Goal: Navigation & Orientation: Find specific page/section

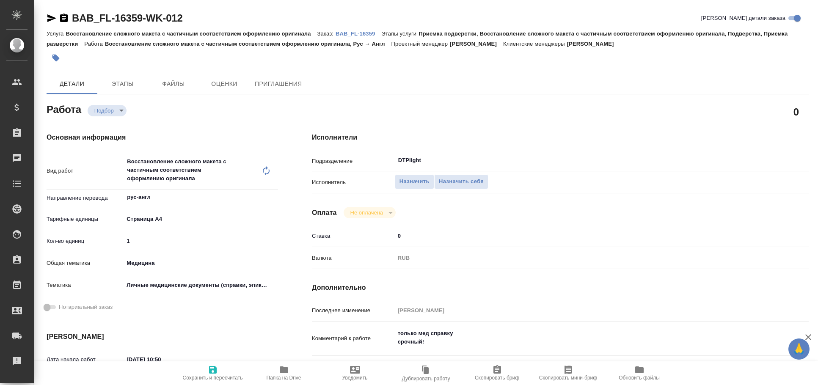
type textarea "x"
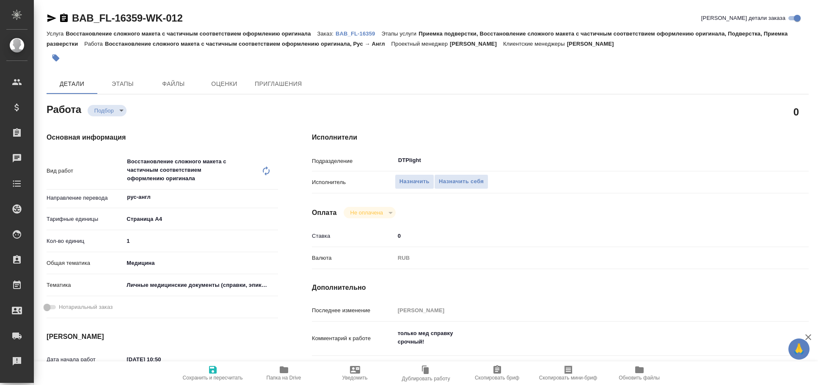
type textarea "x"
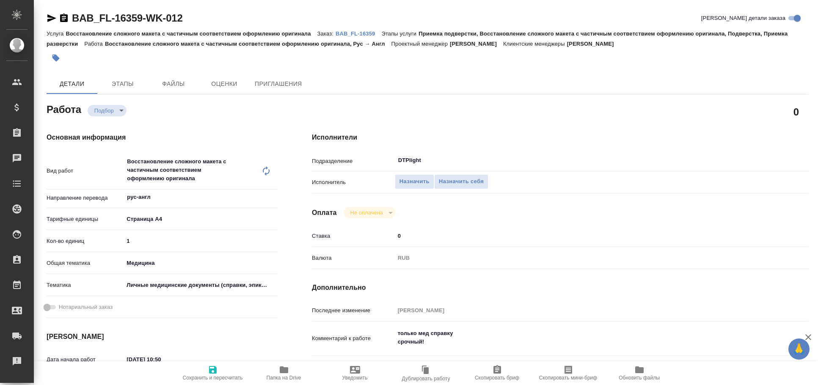
type textarea "x"
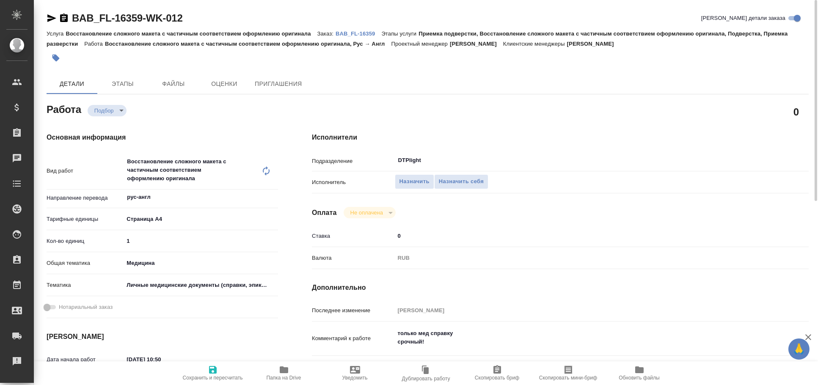
click at [49, 18] on icon "button" at bounding box center [52, 18] width 10 height 10
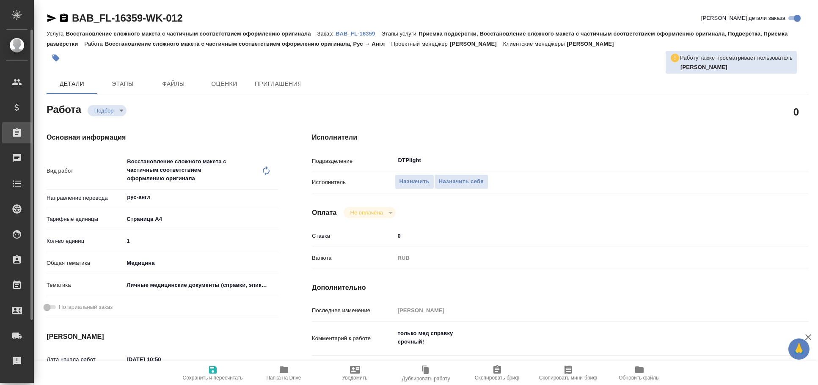
type textarea "x"
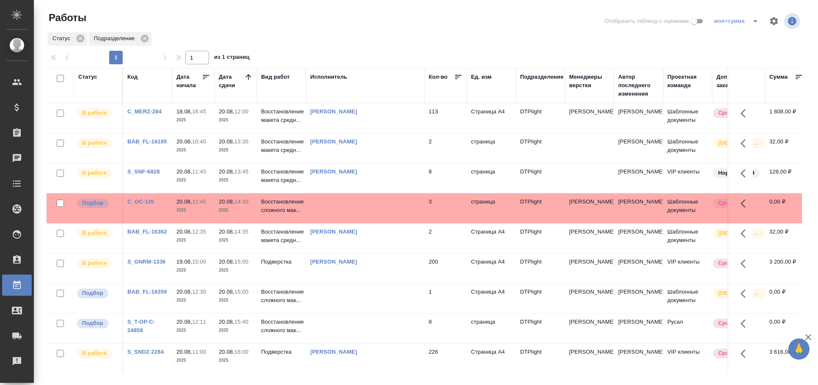
click at [371, 133] on td at bounding box center [365, 118] width 118 height 30
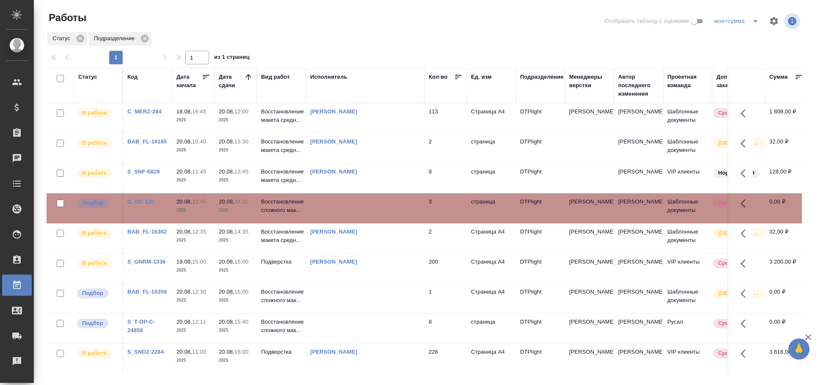
click at [371, 133] on td at bounding box center [365, 118] width 118 height 30
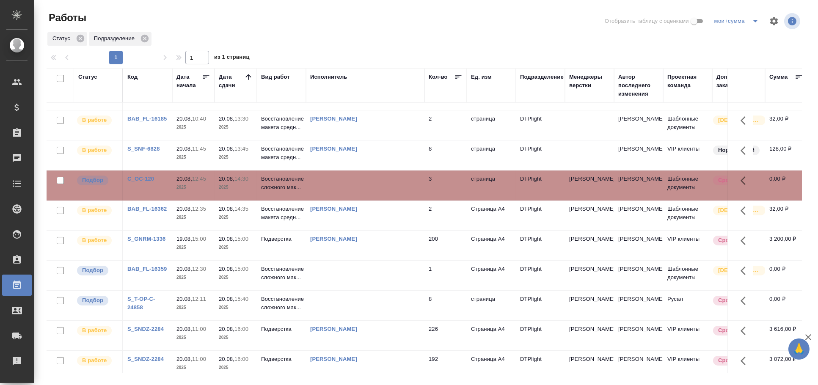
scroll to position [22, 0]
click at [392, 110] on td at bounding box center [365, 96] width 118 height 30
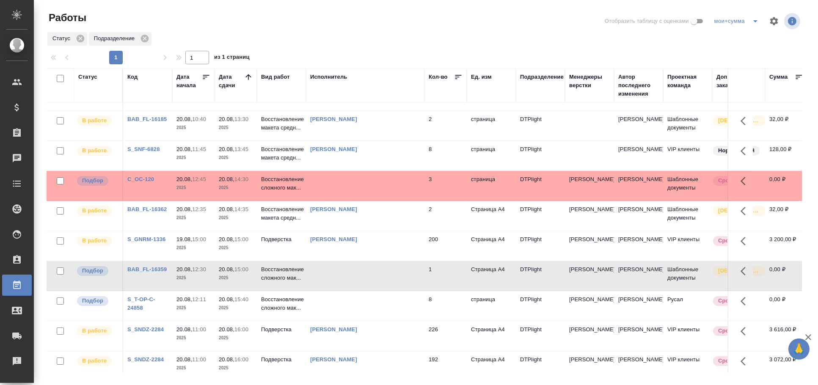
click at [387, 110] on td at bounding box center [365, 96] width 118 height 30
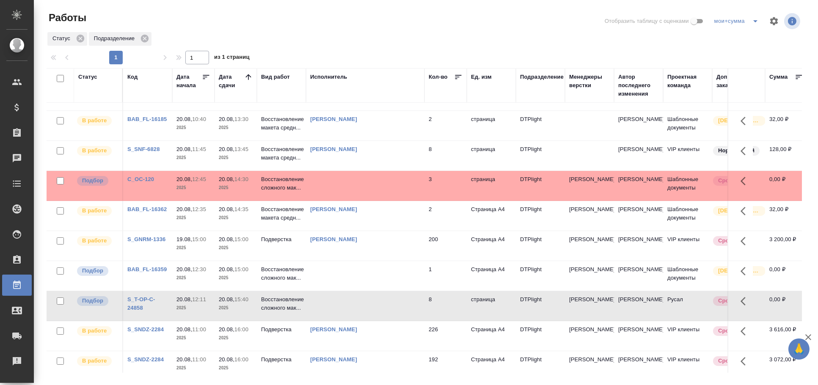
click at [387, 110] on td at bounding box center [365, 96] width 118 height 30
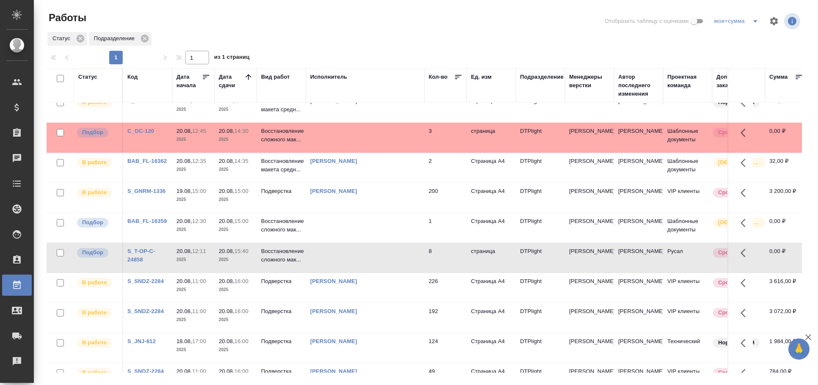
scroll to position [70, 0]
click at [385, 63] on td at bounding box center [365, 48] width 118 height 30
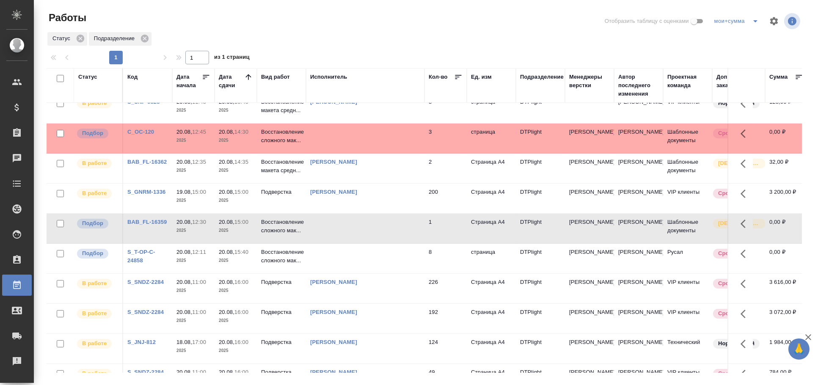
click at [385, 63] on td at bounding box center [365, 48] width 118 height 30
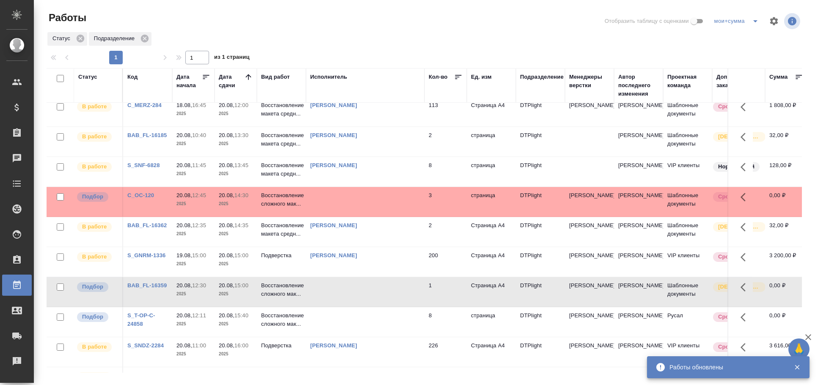
scroll to position [0, 0]
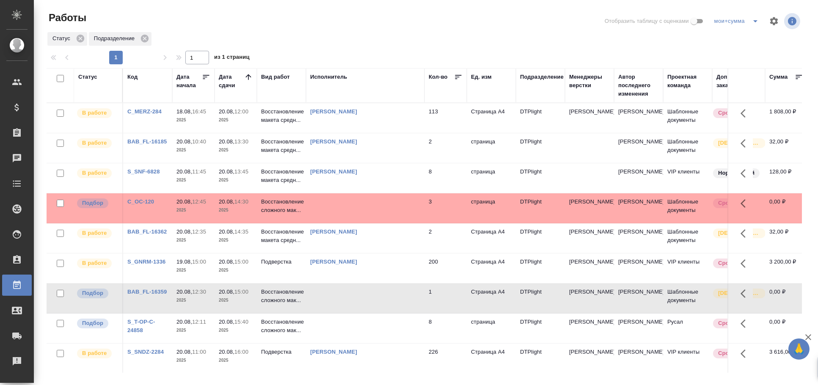
click at [394, 133] on td at bounding box center [365, 118] width 118 height 30
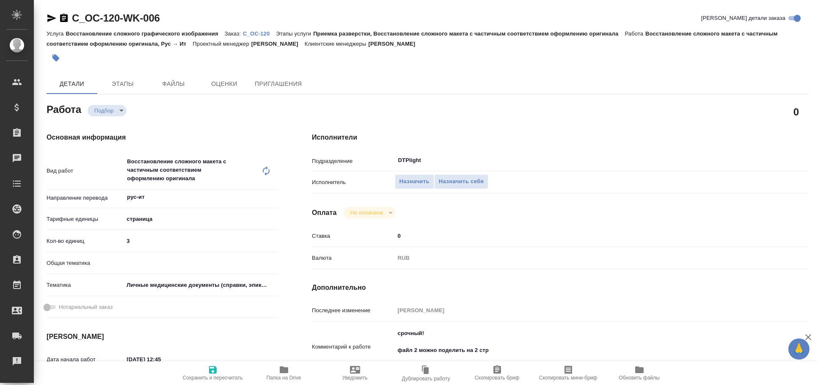
type textarea "x"
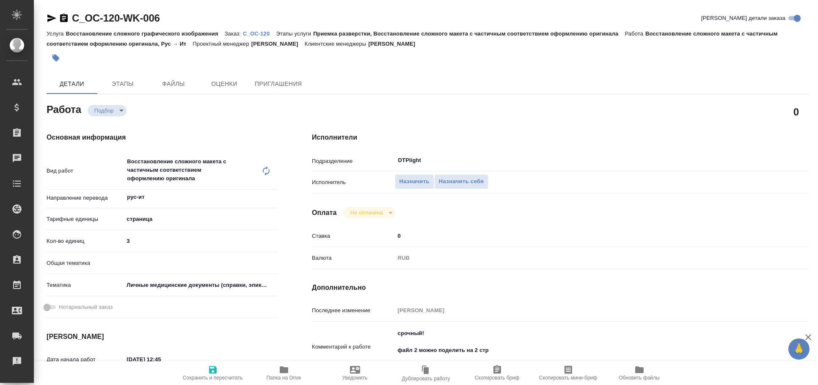
type textarea "x"
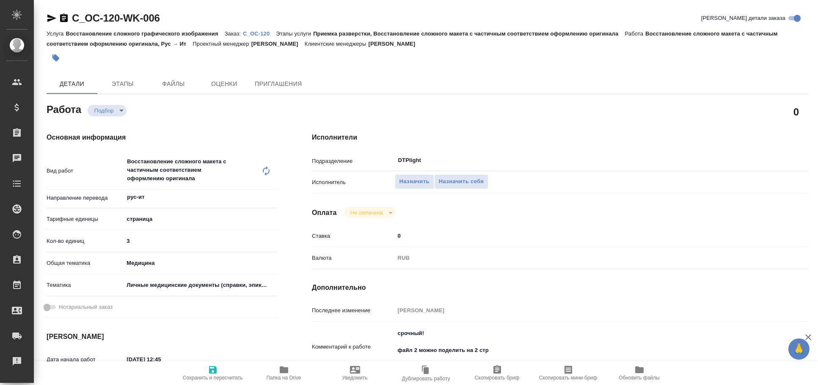
type textarea "x"
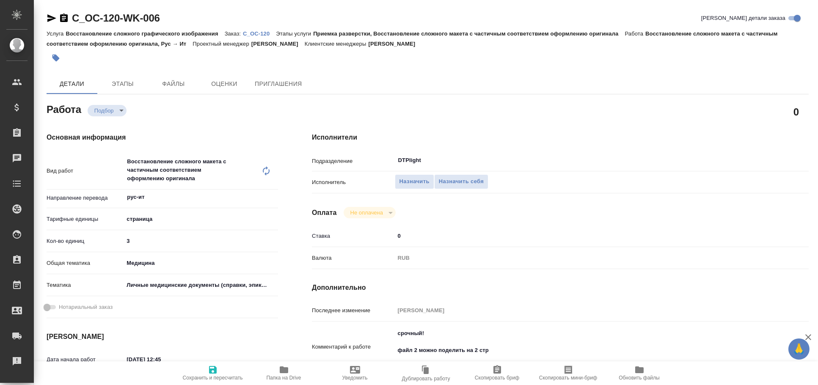
type textarea "x"
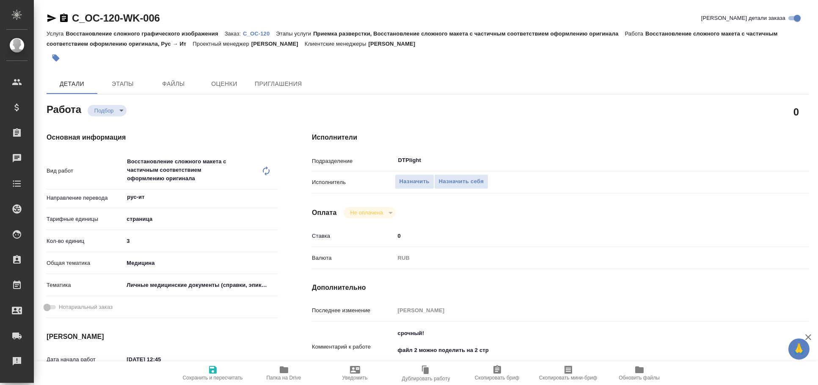
click at [51, 17] on icon "button" at bounding box center [51, 18] width 9 height 8
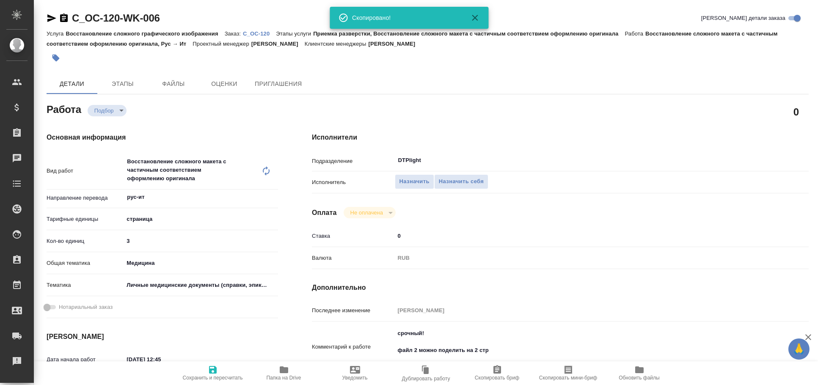
type textarea "x"
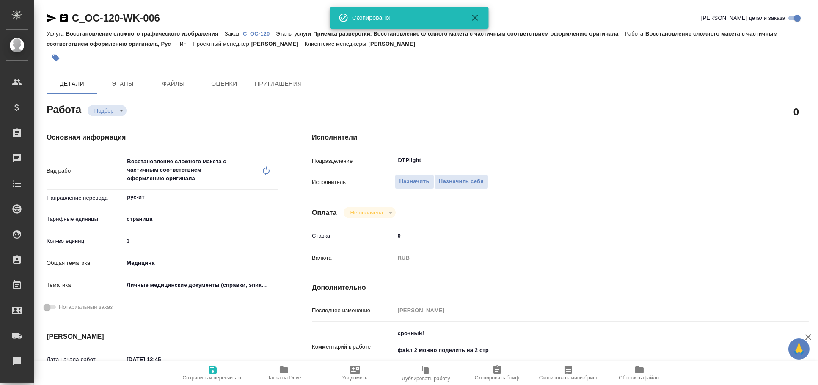
type textarea "x"
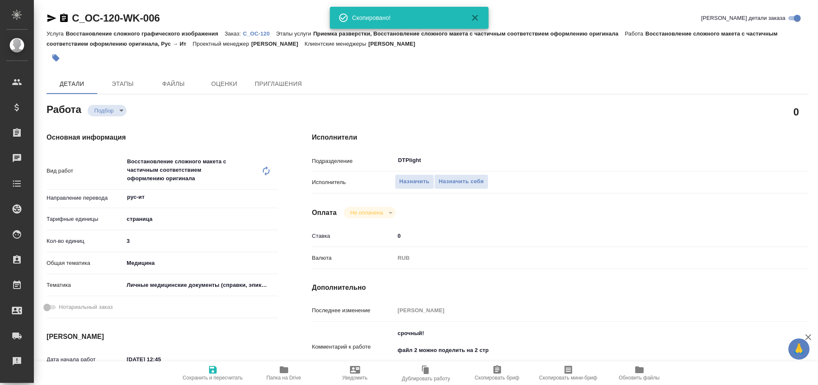
type textarea "x"
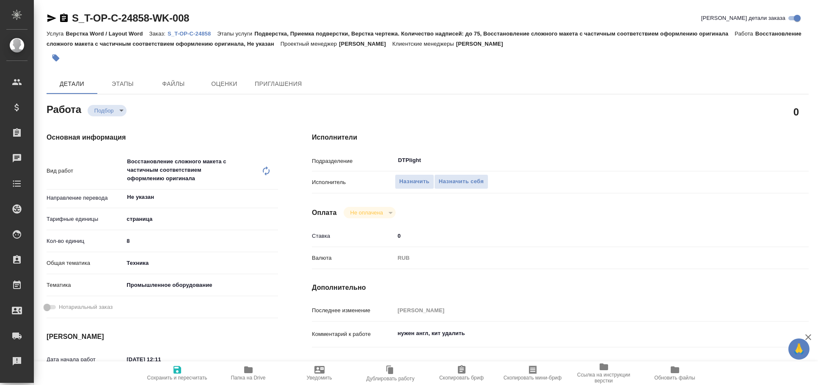
type textarea "x"
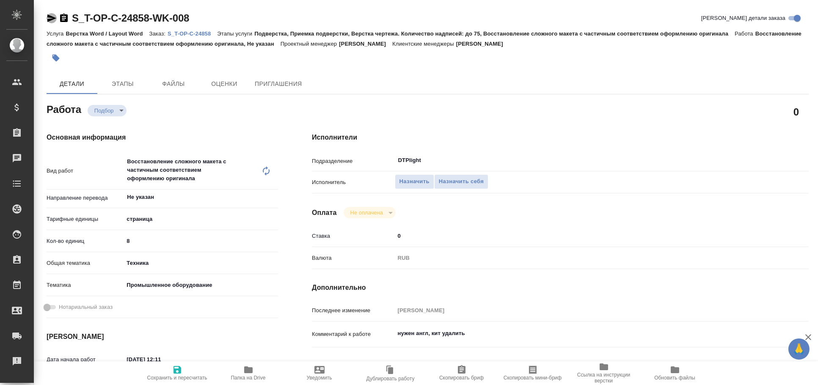
click at [52, 21] on icon "button" at bounding box center [52, 18] width 10 height 10
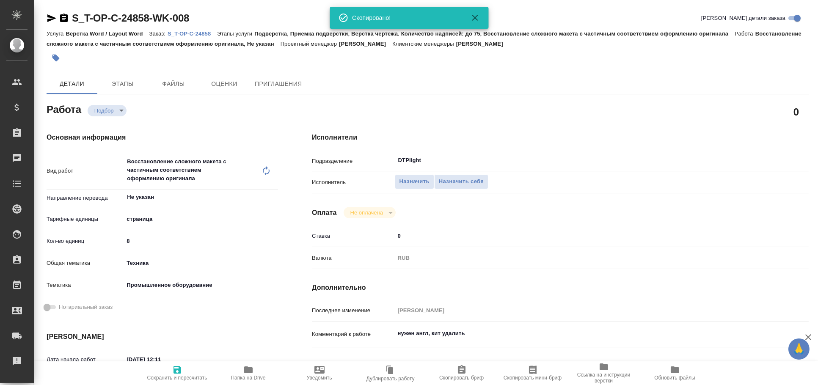
type textarea "x"
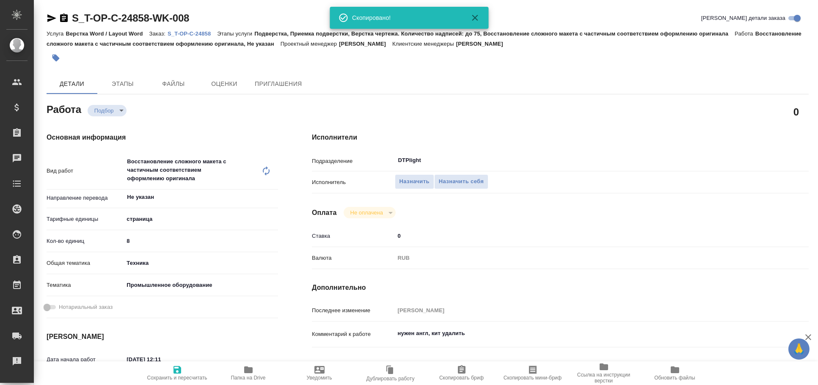
type textarea "x"
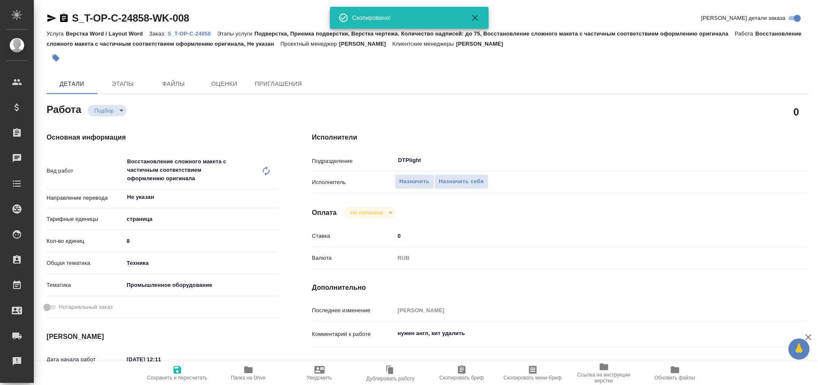
type textarea "x"
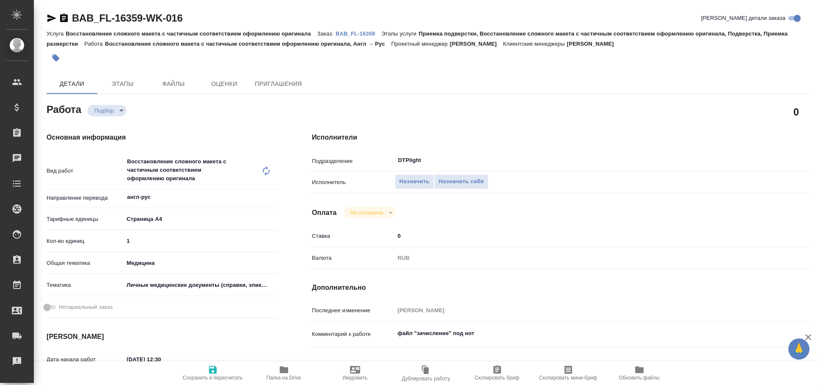
type textarea "x"
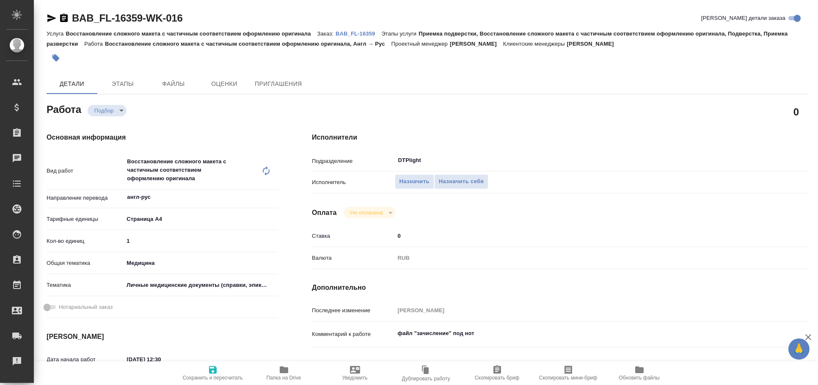
type textarea "x"
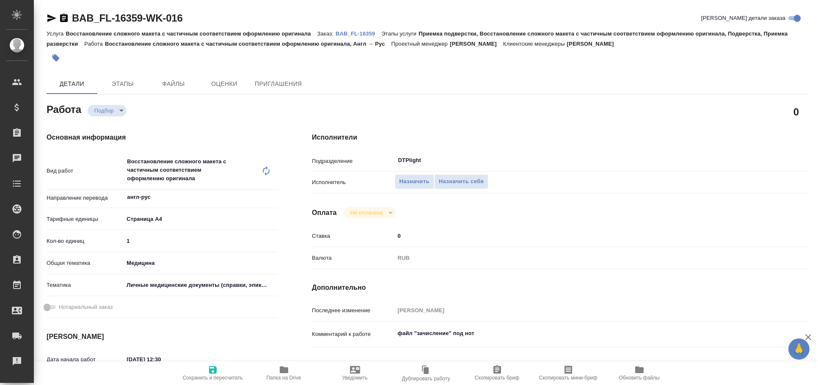
type textarea "x"
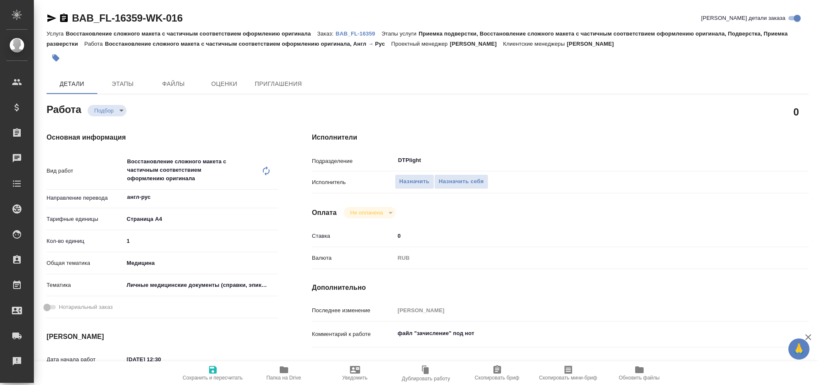
click at [48, 15] on icon "button" at bounding box center [51, 18] width 9 height 8
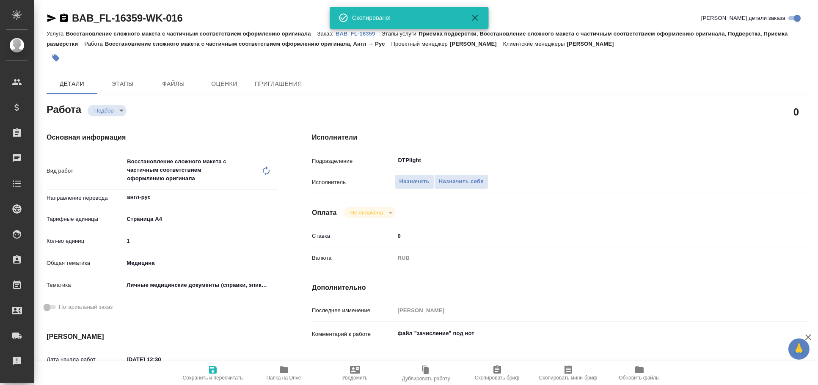
type textarea "x"
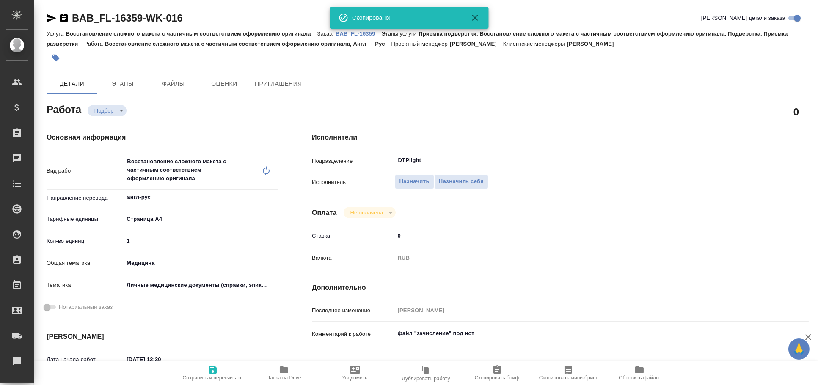
type textarea "x"
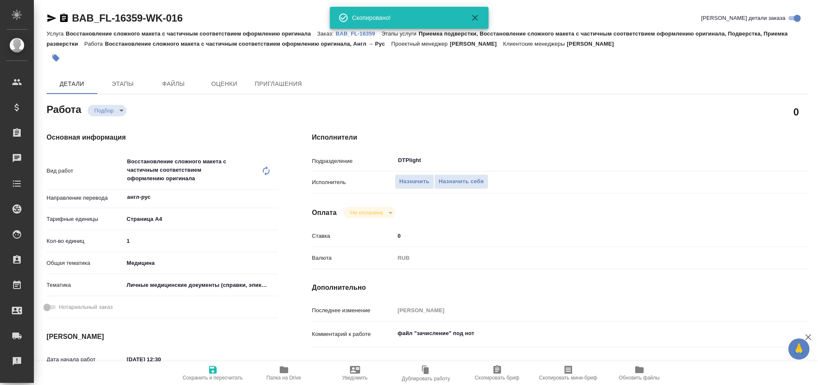
type textarea "x"
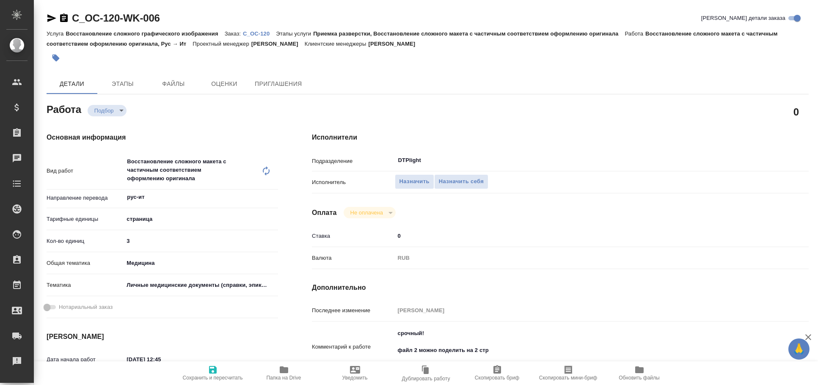
type textarea "x"
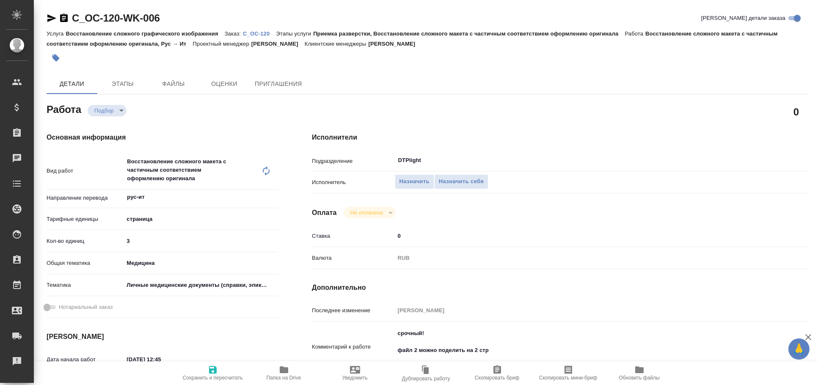
type textarea "x"
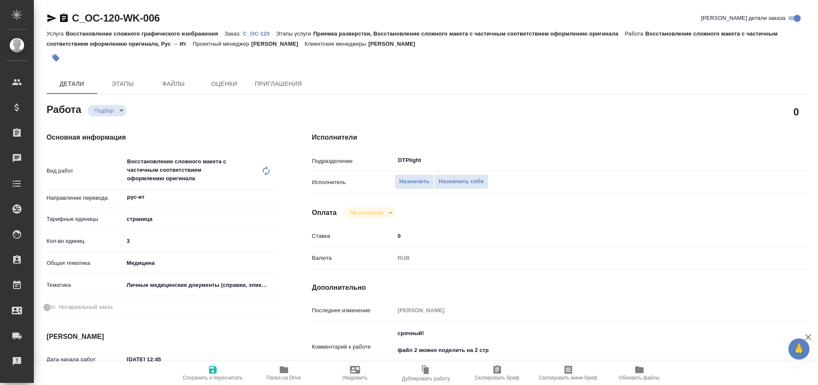
type textarea "x"
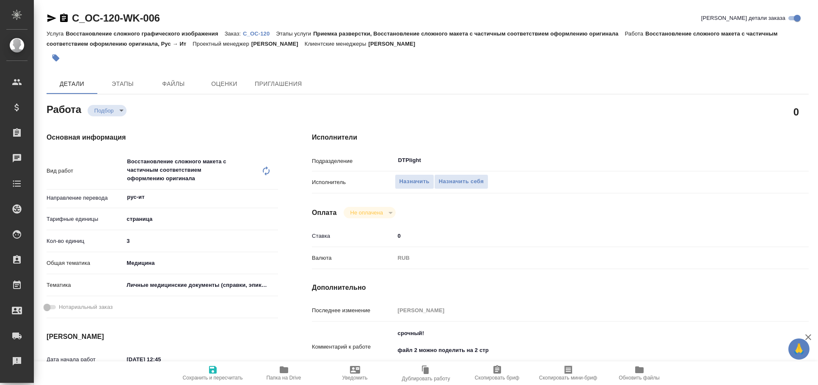
type textarea "x"
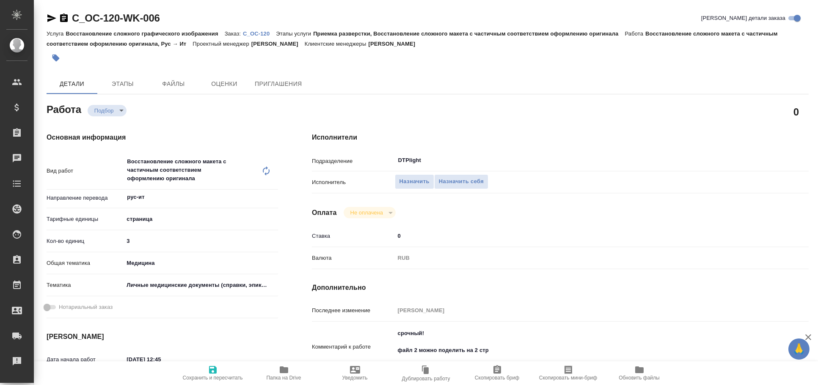
type textarea "x"
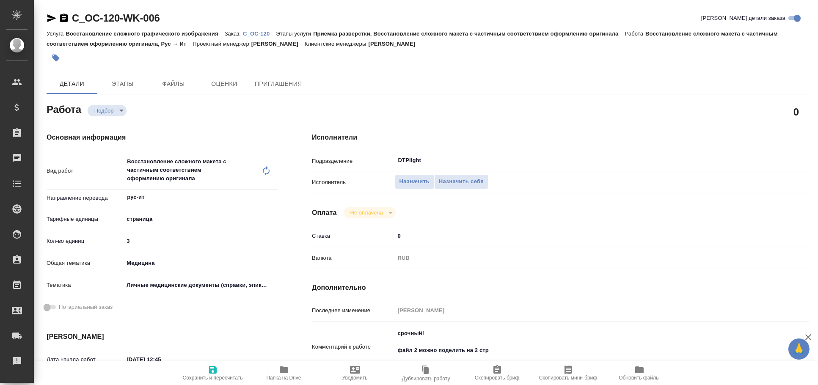
type textarea "x"
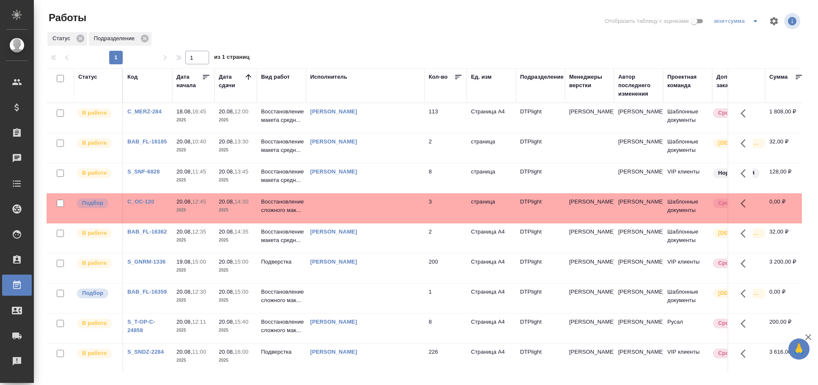
click at [384, 133] on td at bounding box center [365, 118] width 118 height 30
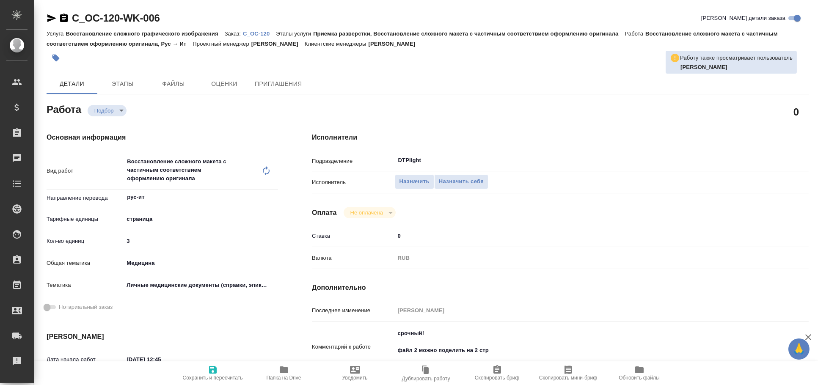
type textarea "x"
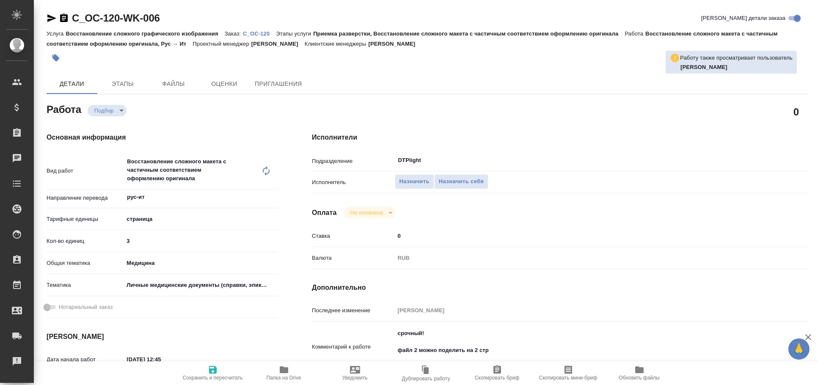
type textarea "x"
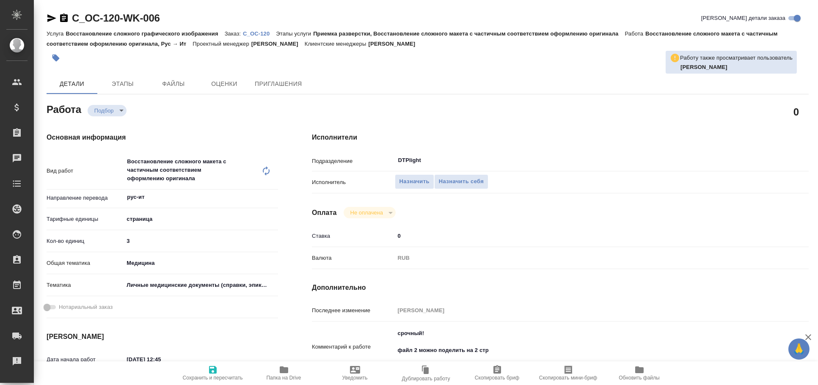
type textarea "x"
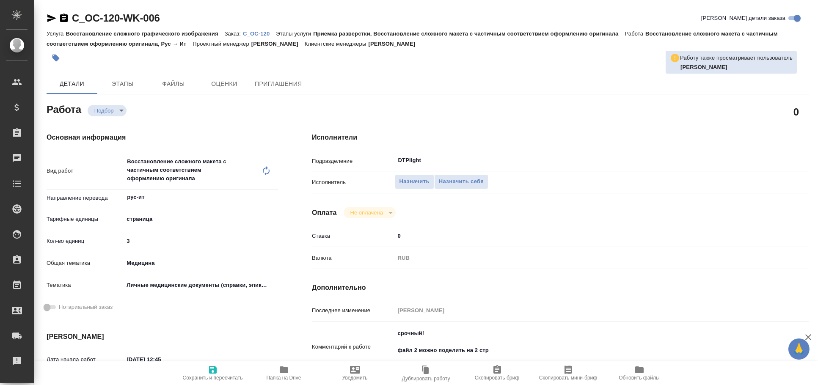
type textarea "x"
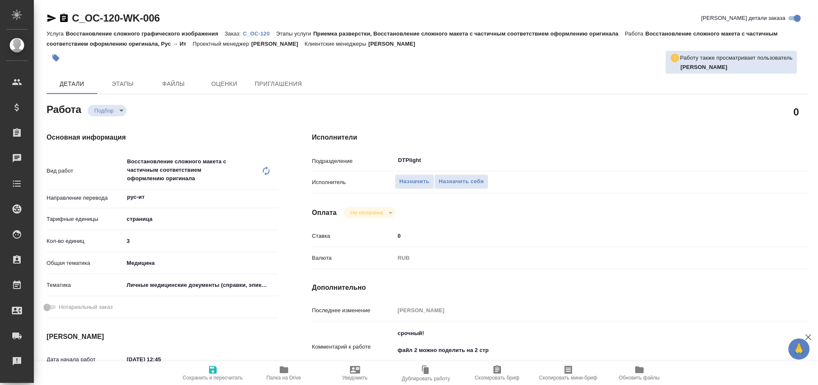
type textarea "x"
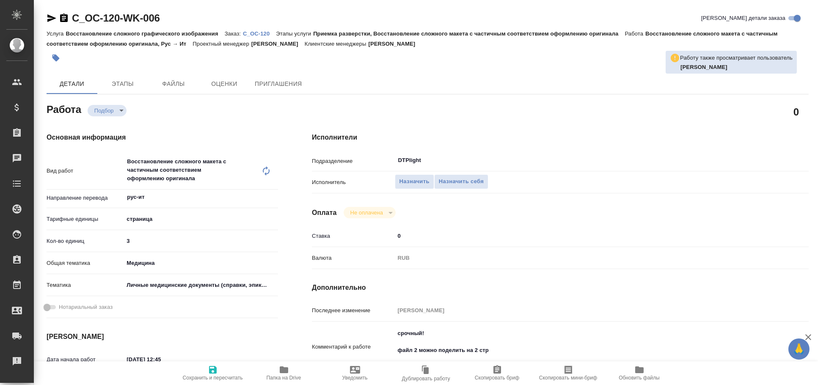
type textarea "x"
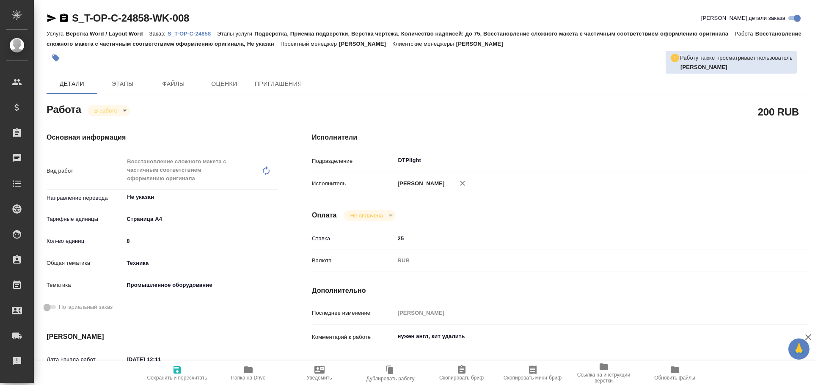
type textarea "x"
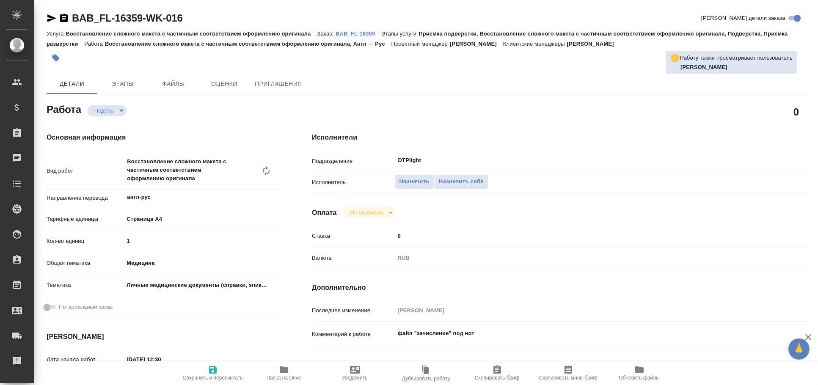
type textarea "x"
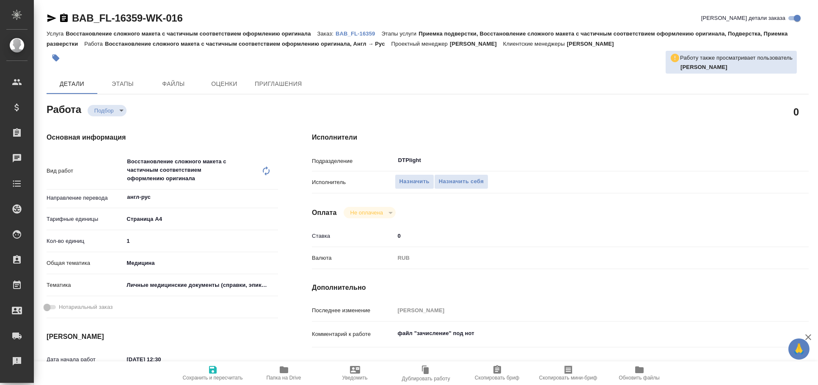
type textarea "x"
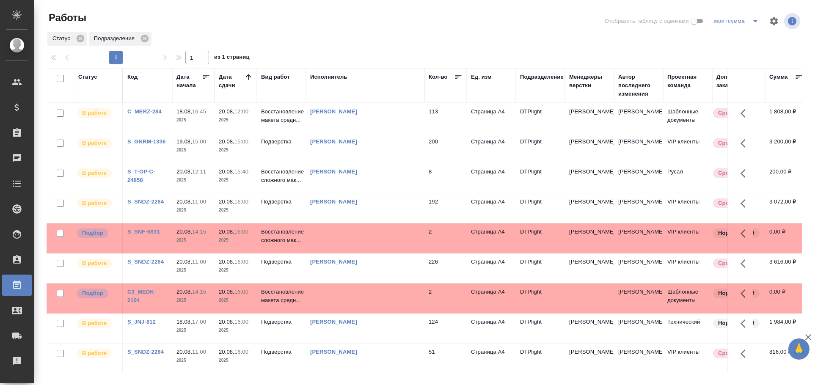
click at [400, 133] on td at bounding box center [365, 118] width 118 height 30
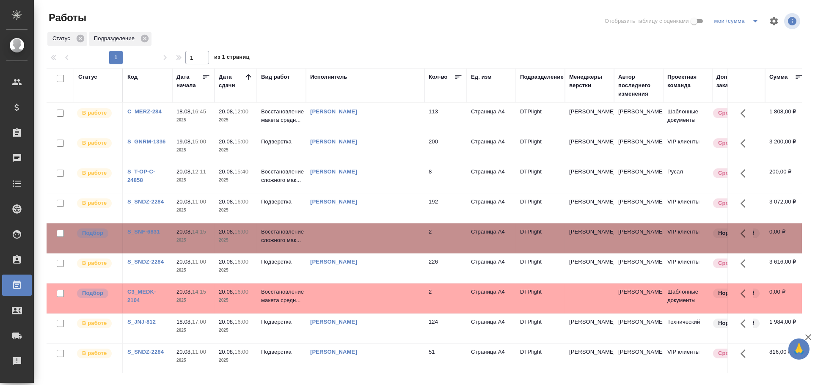
click at [400, 133] on td at bounding box center [365, 118] width 118 height 30
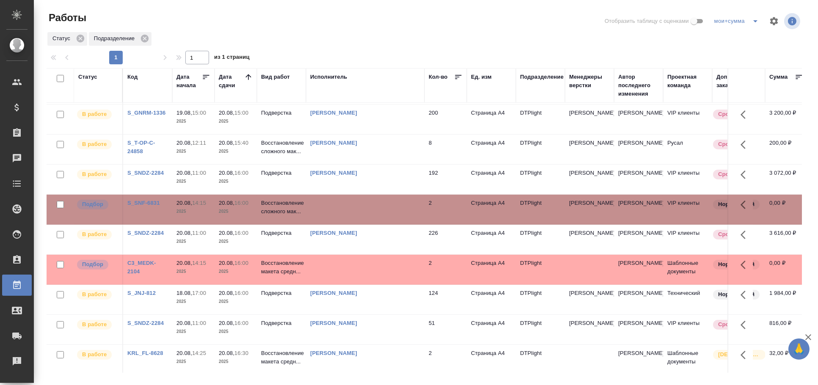
scroll to position [47, 0]
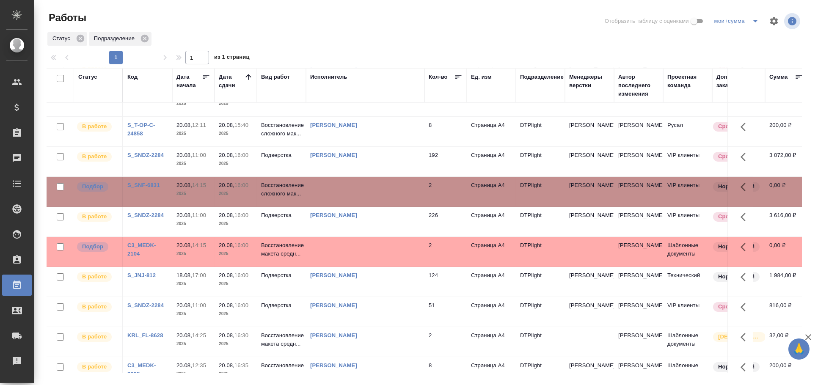
click at [403, 86] on td at bounding box center [365, 72] width 118 height 30
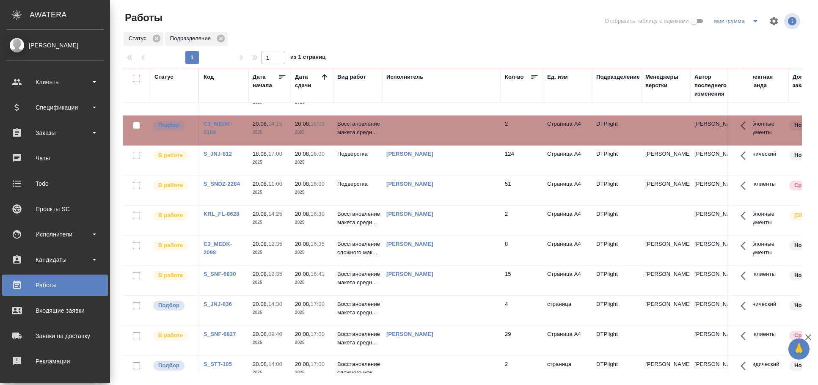
scroll to position [0, 0]
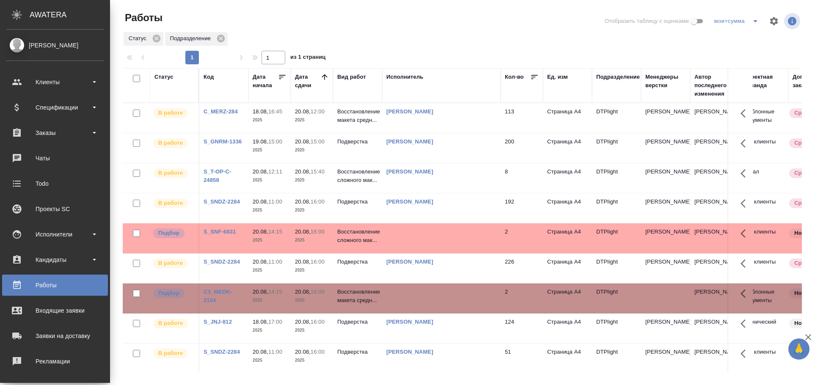
click at [429, 133] on td at bounding box center [441, 118] width 118 height 30
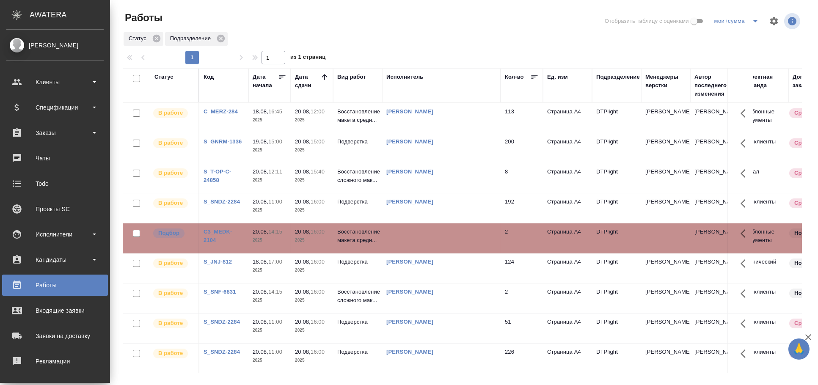
click at [454, 133] on td at bounding box center [441, 118] width 118 height 30
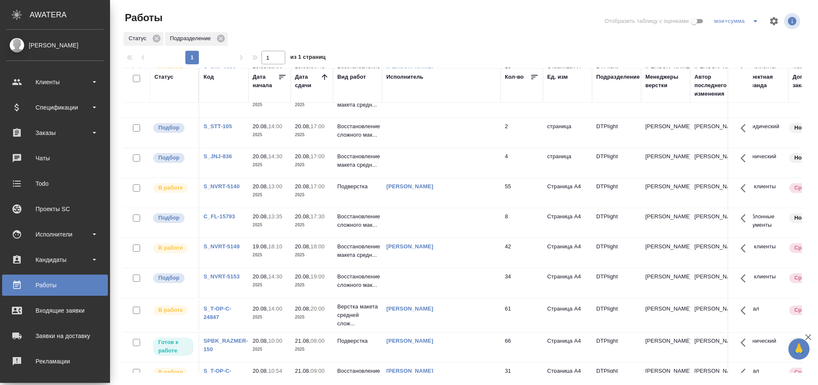
scroll to position [470, 0]
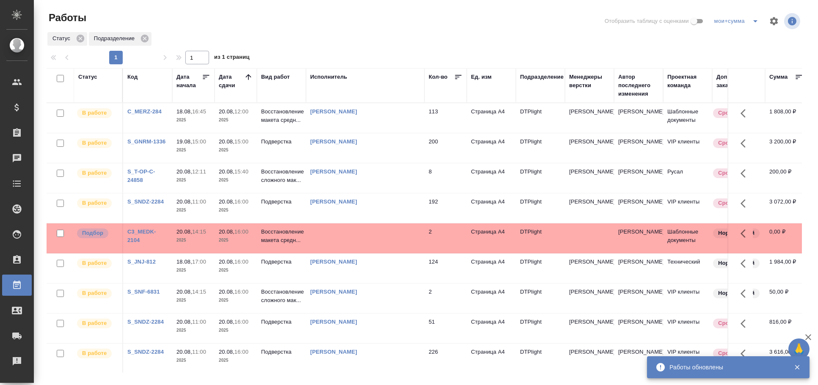
scroll to position [92, 0]
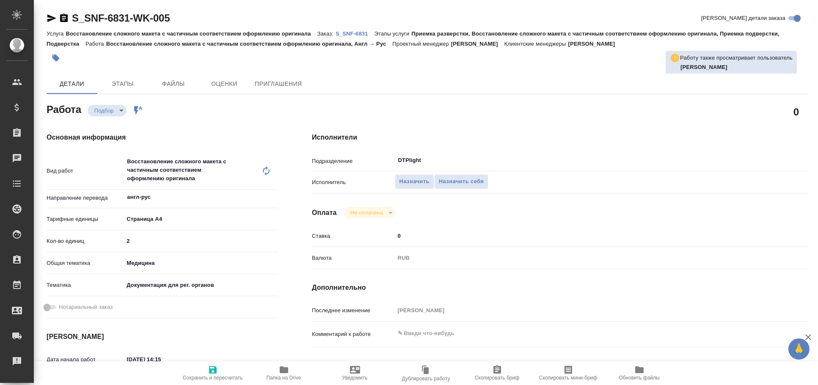
type textarea "x"
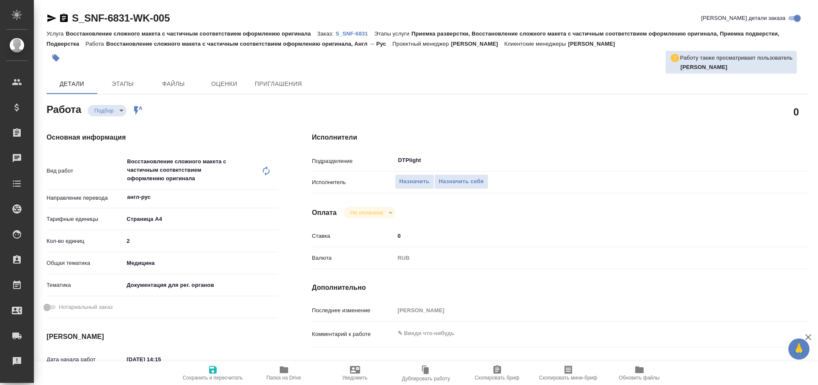
type textarea "x"
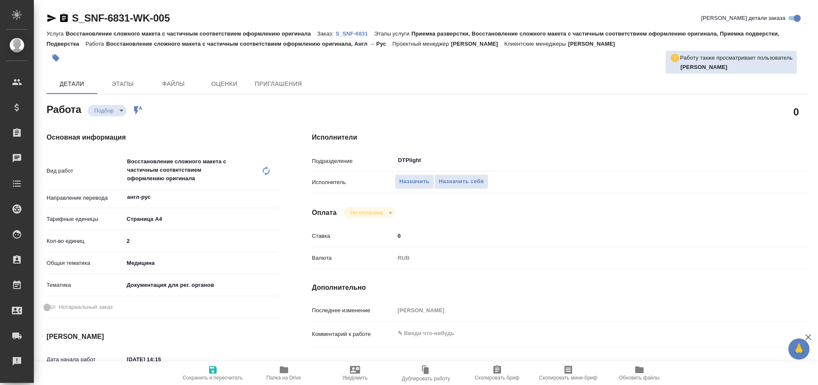
type textarea "x"
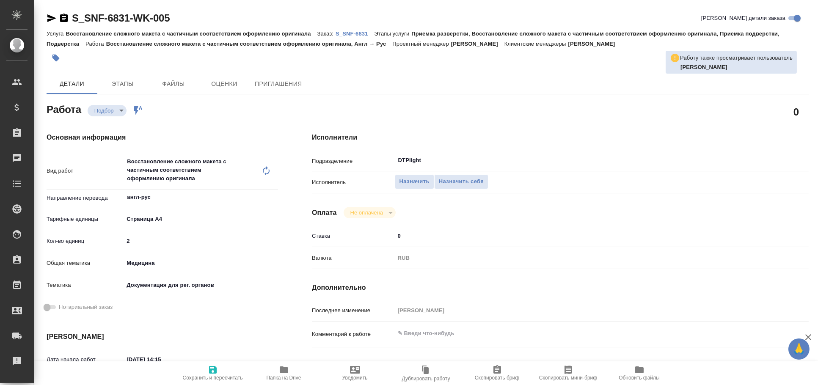
type textarea "x"
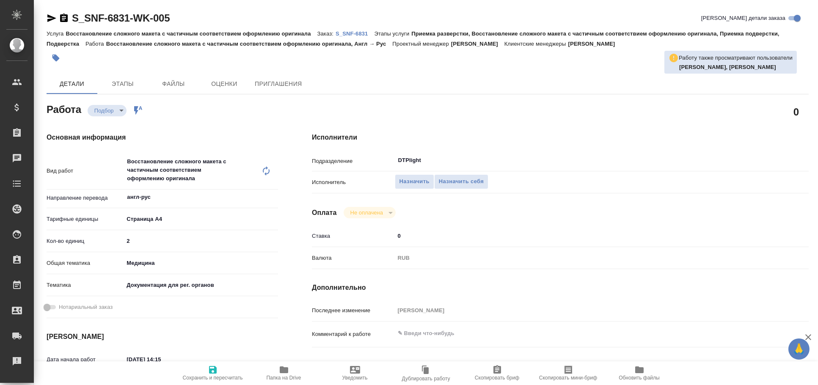
type textarea "x"
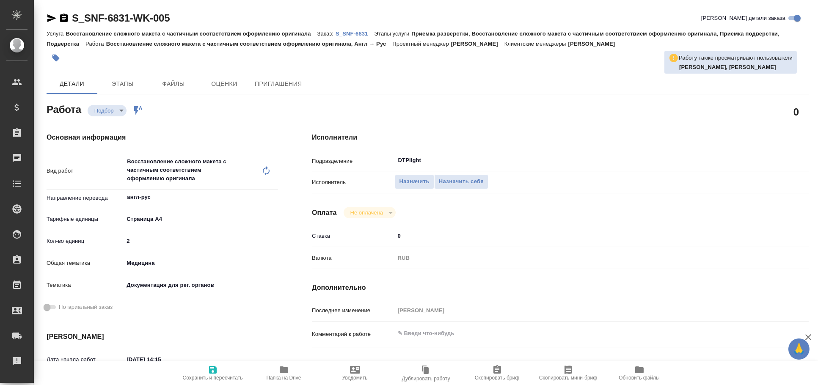
type textarea "x"
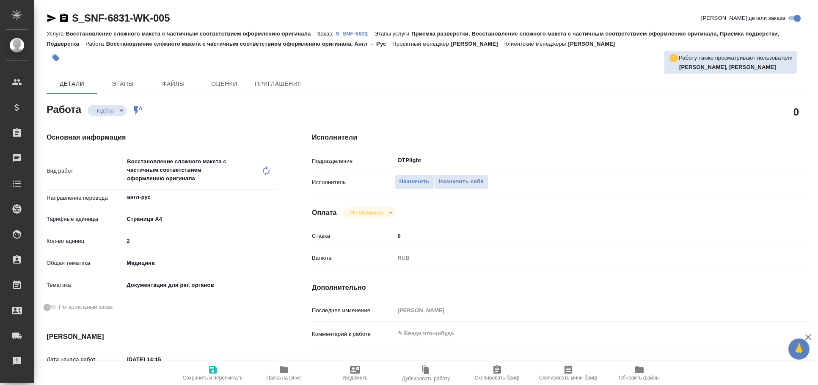
type textarea "x"
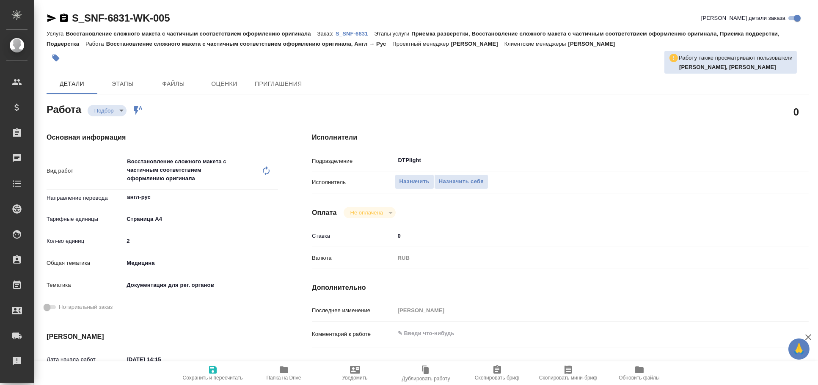
type textarea "x"
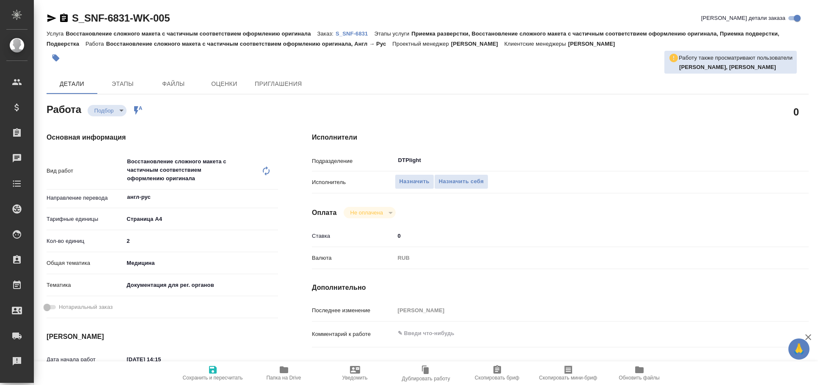
type textarea "x"
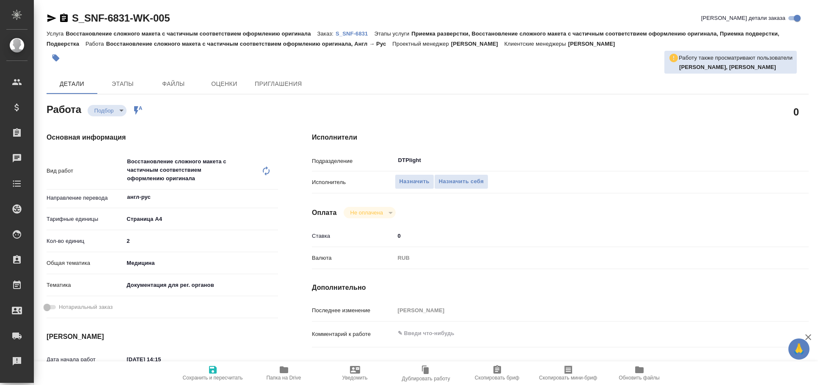
type textarea "x"
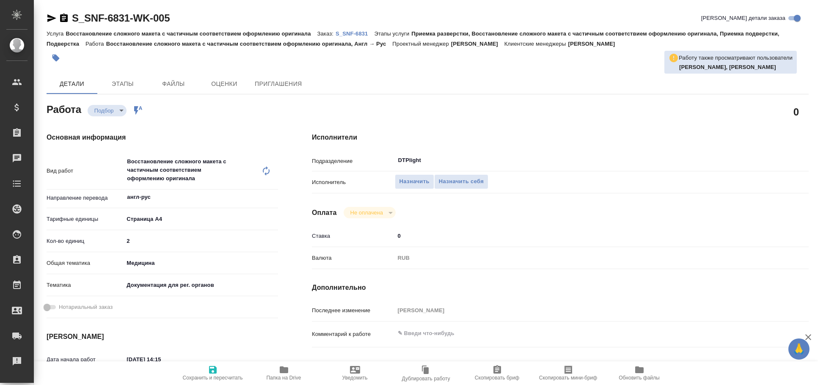
type textarea "x"
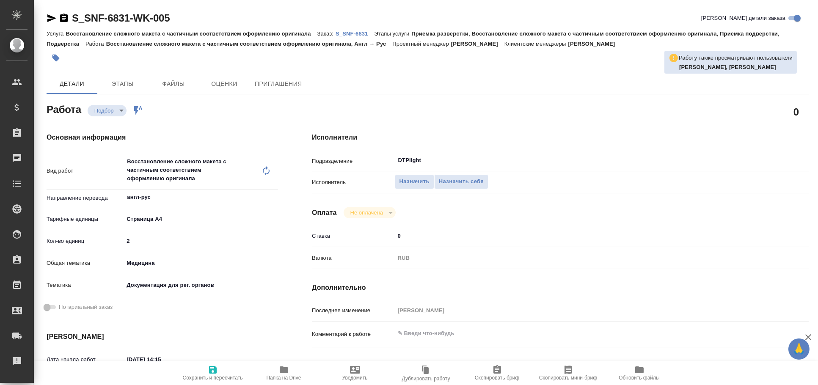
type textarea "x"
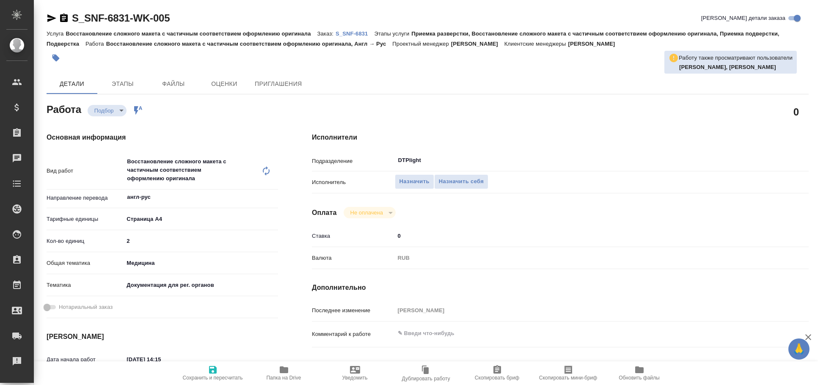
type textarea "x"
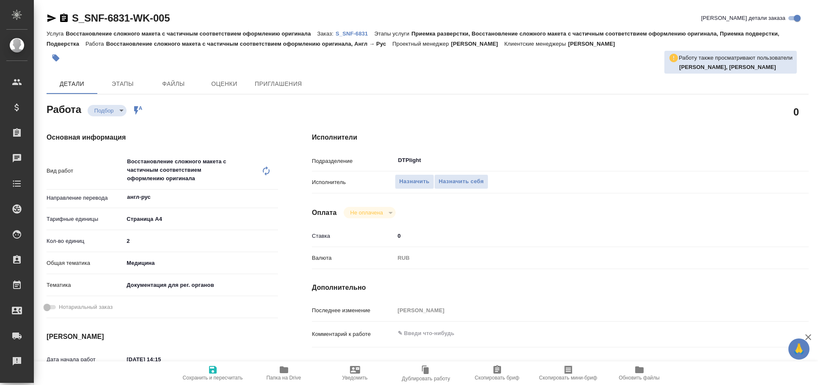
type textarea "x"
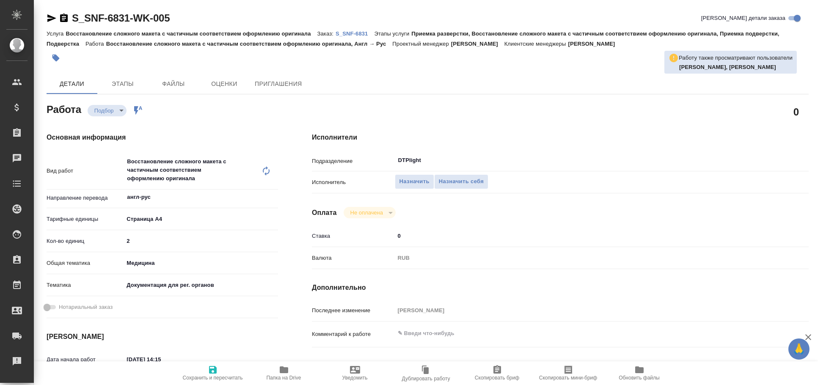
type textarea "x"
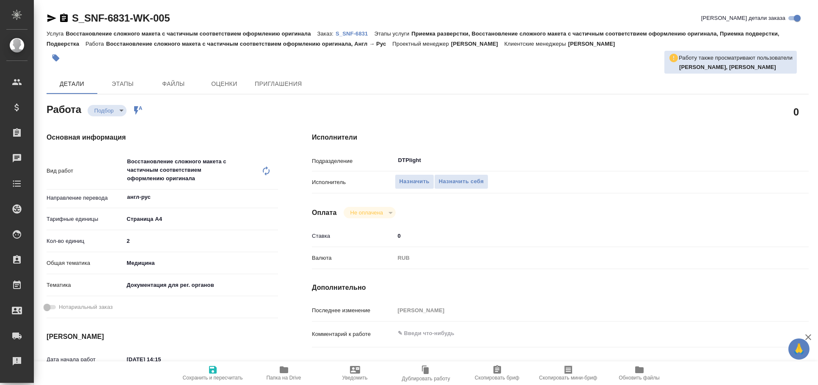
type textarea "x"
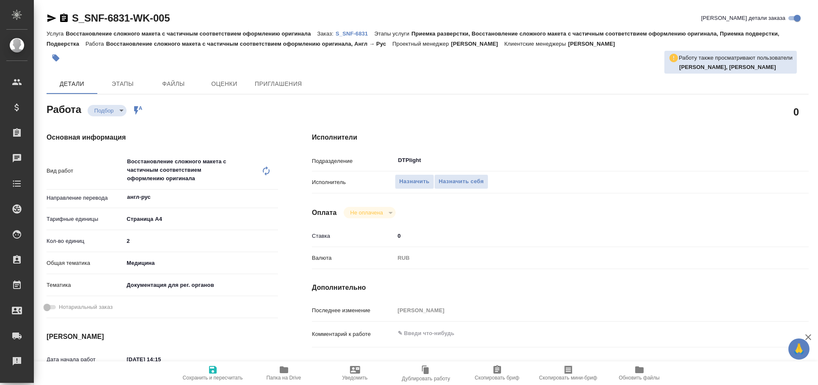
type textarea "x"
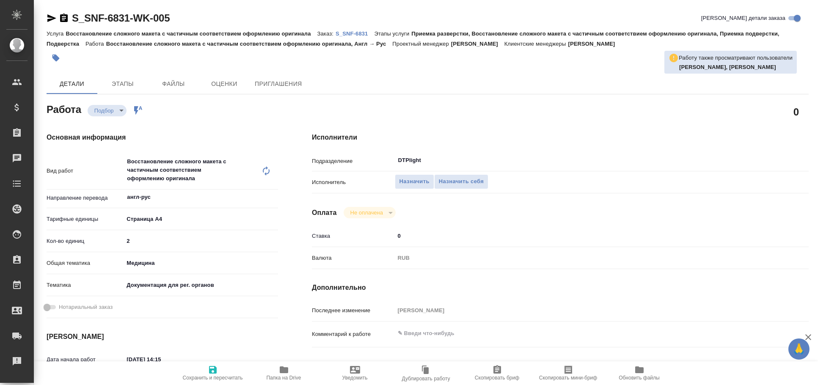
type textarea "x"
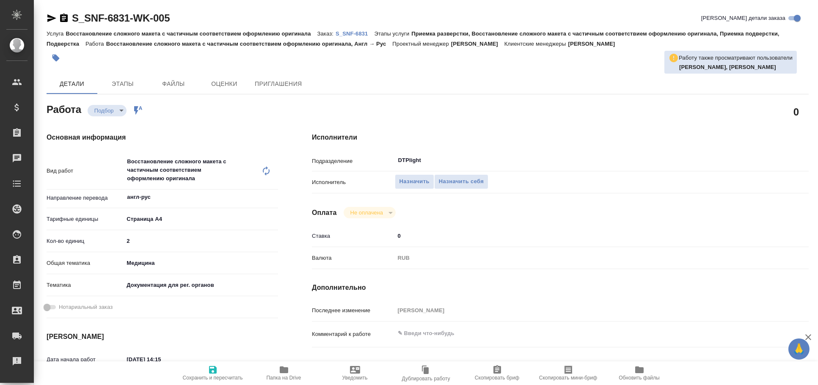
type textarea "x"
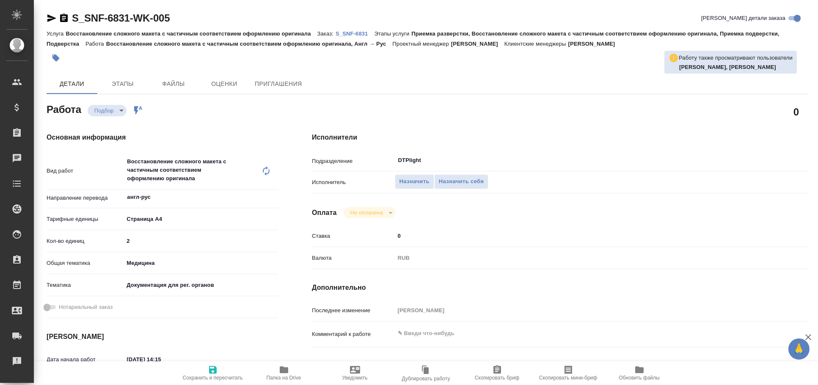
type textarea "x"
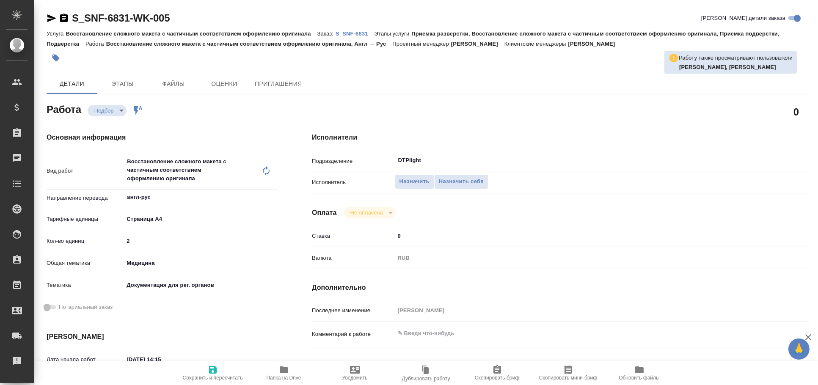
type textarea "x"
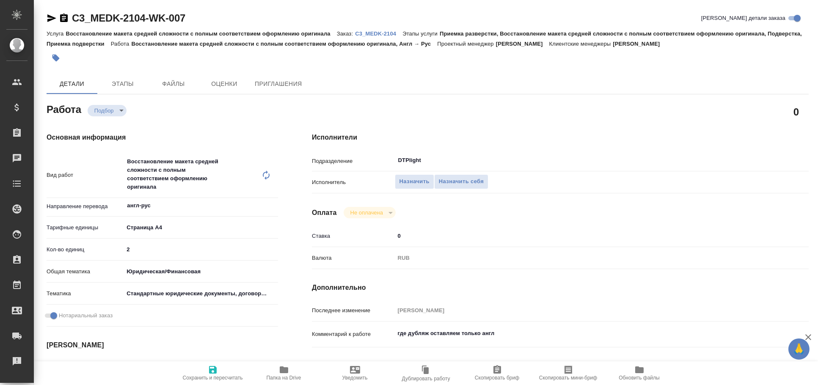
type textarea "x"
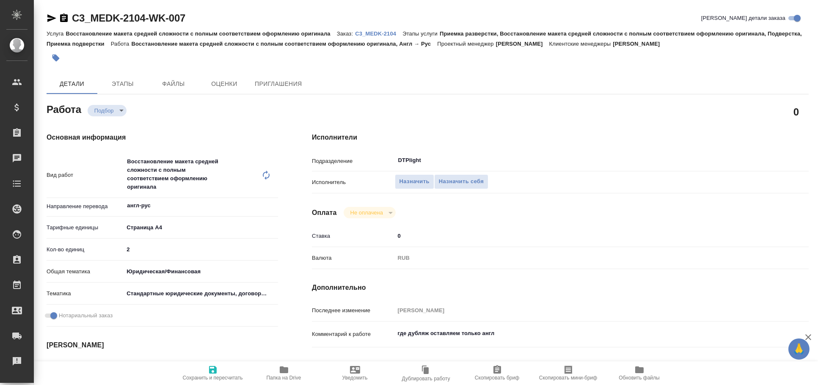
type textarea "x"
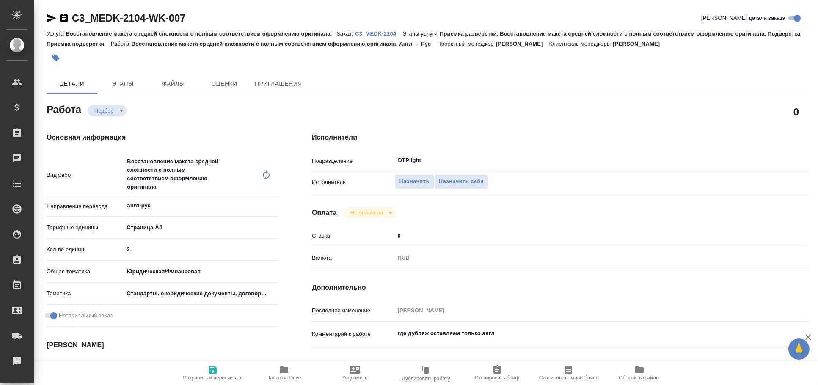
type textarea "x"
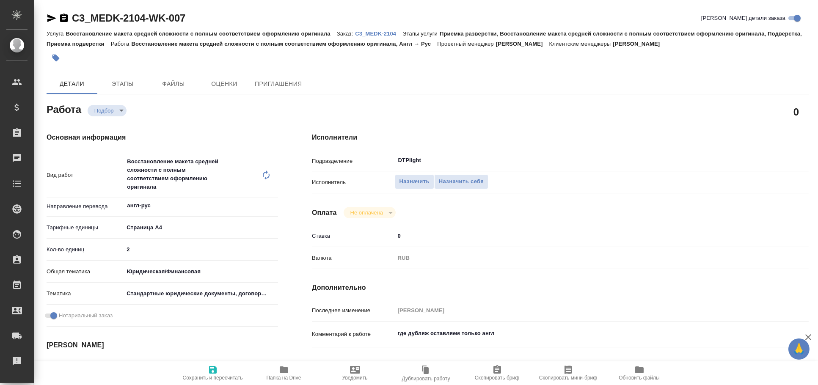
type textarea "x"
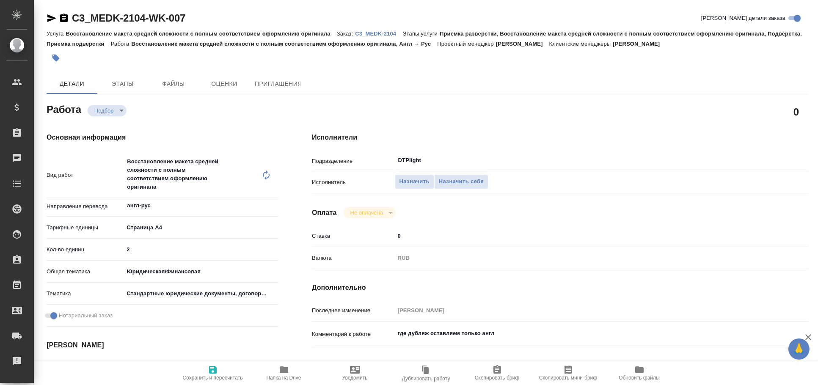
type textarea "x"
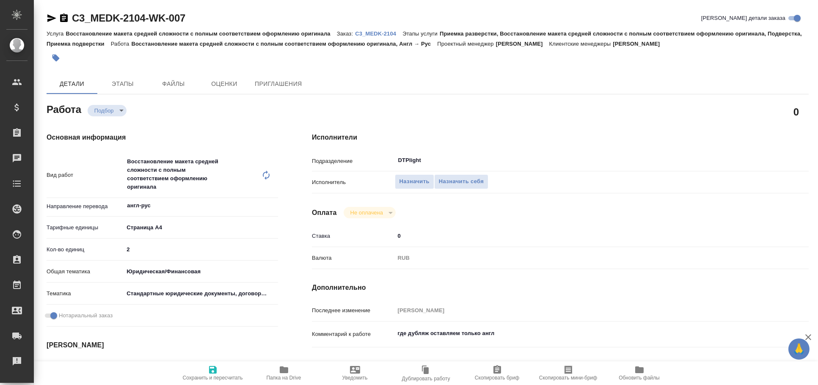
click at [53, 17] on icon "button" at bounding box center [51, 18] width 9 height 8
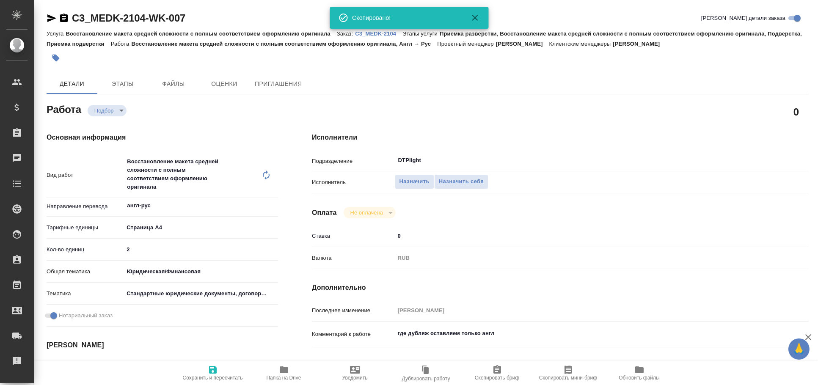
type textarea "x"
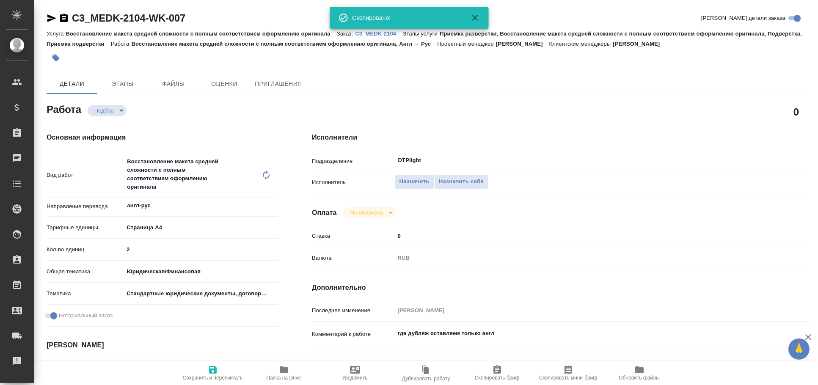
type textarea "x"
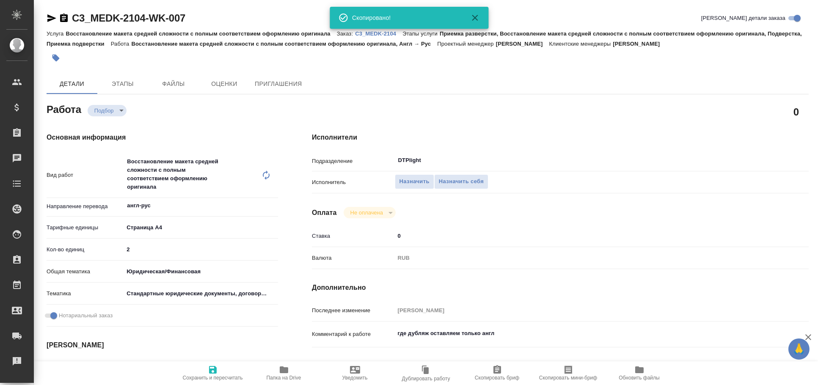
type textarea "x"
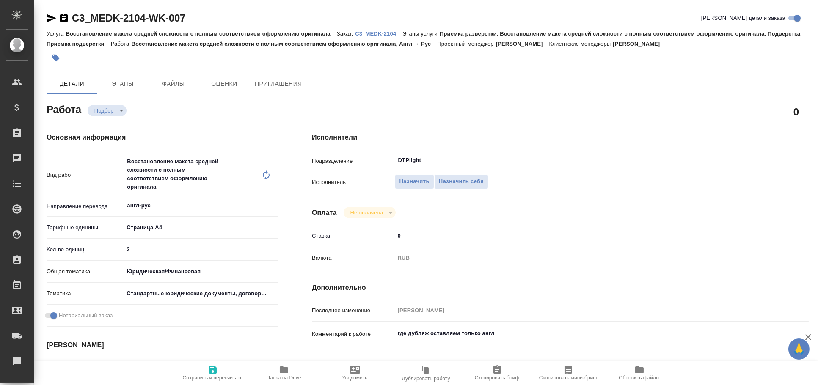
type textarea "x"
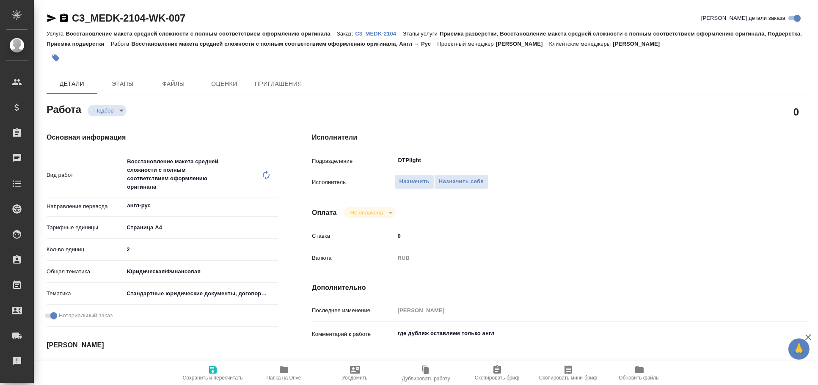
type textarea "x"
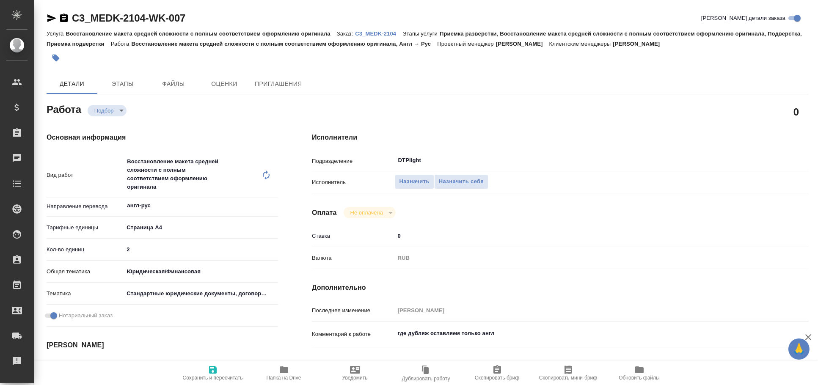
type textarea "x"
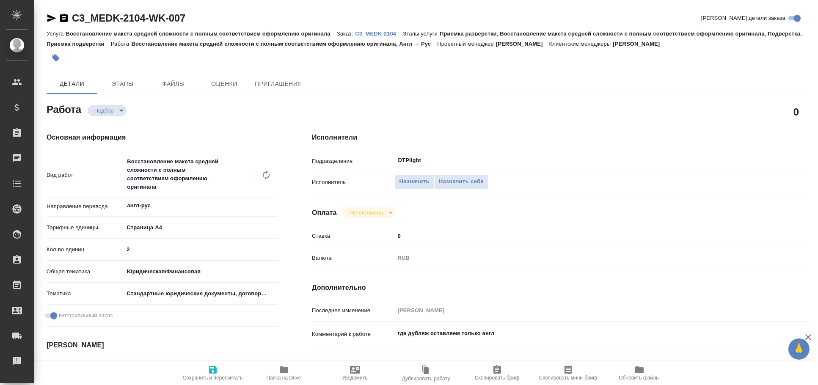
type textarea "x"
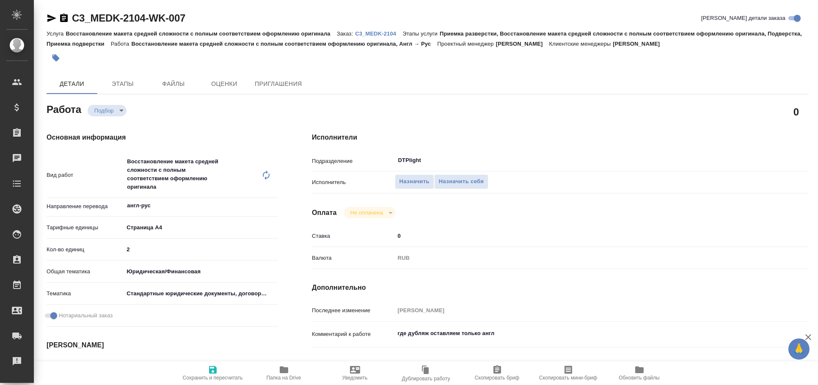
click at [49, 16] on icon "button" at bounding box center [51, 18] width 9 height 8
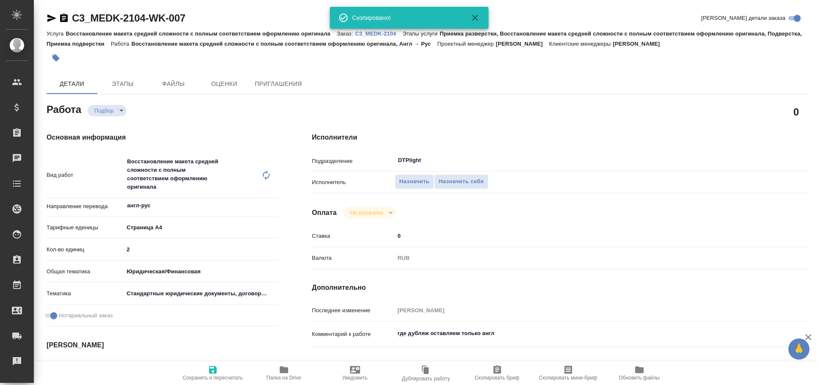
type textarea "x"
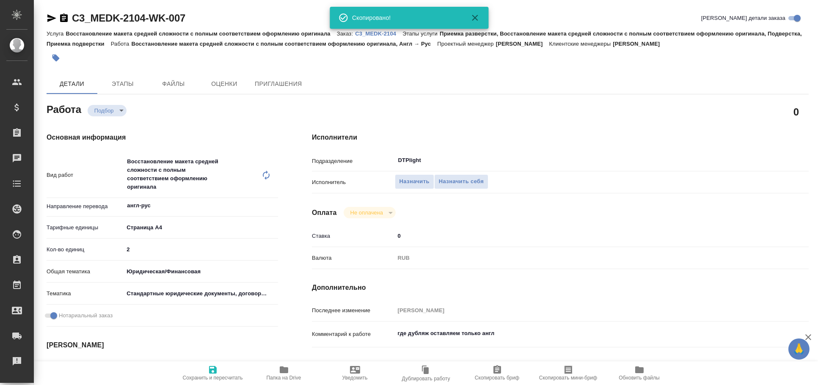
type textarea "x"
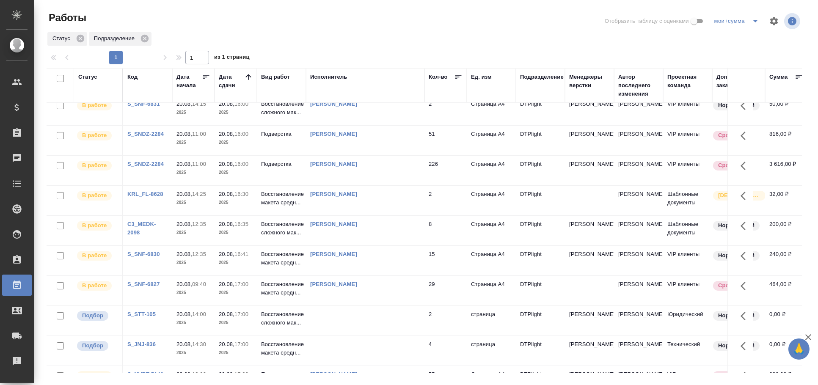
scroll to position [235, 0]
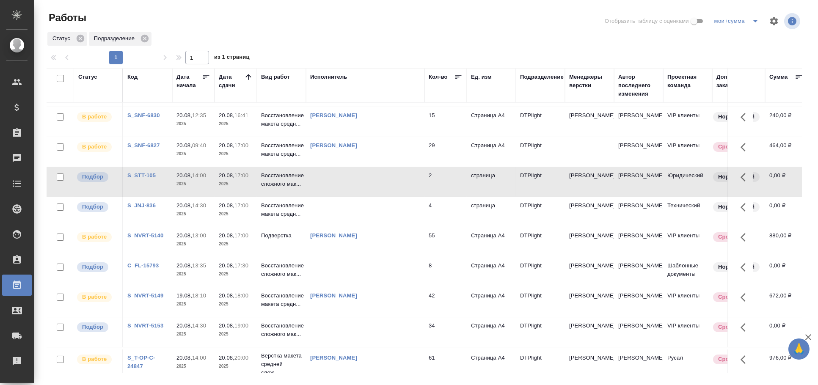
scroll to position [329, 0]
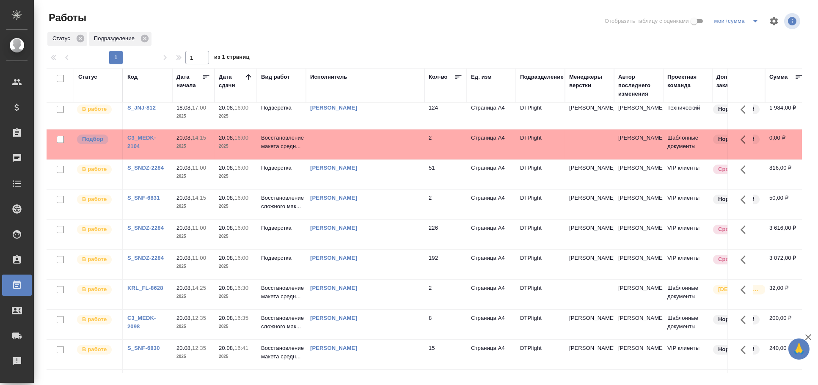
scroll to position [0, 0]
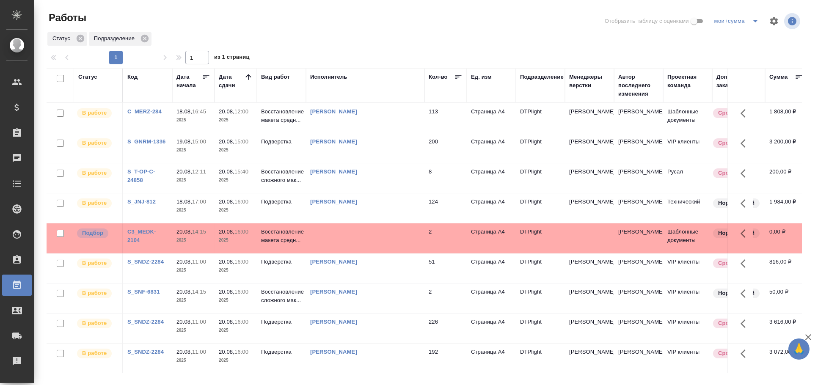
click at [371, 133] on td at bounding box center [365, 118] width 118 height 30
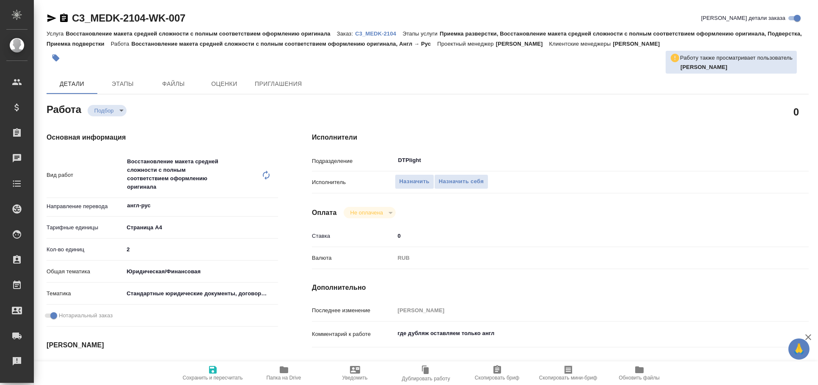
type textarea "x"
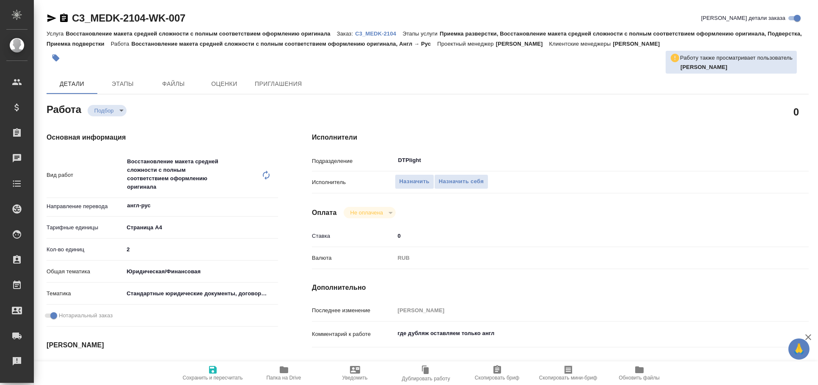
type textarea "x"
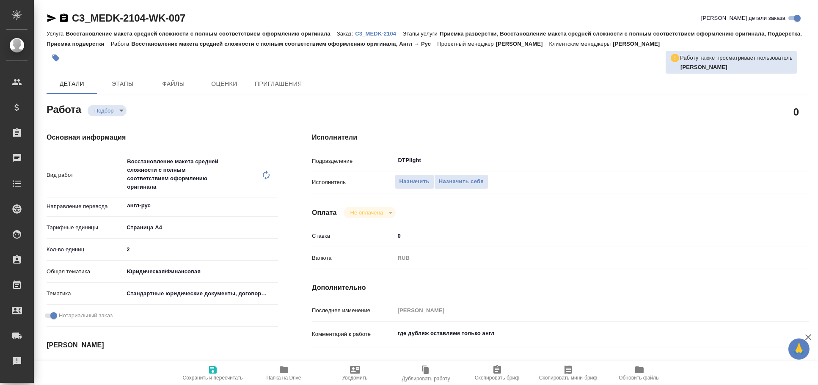
type textarea "x"
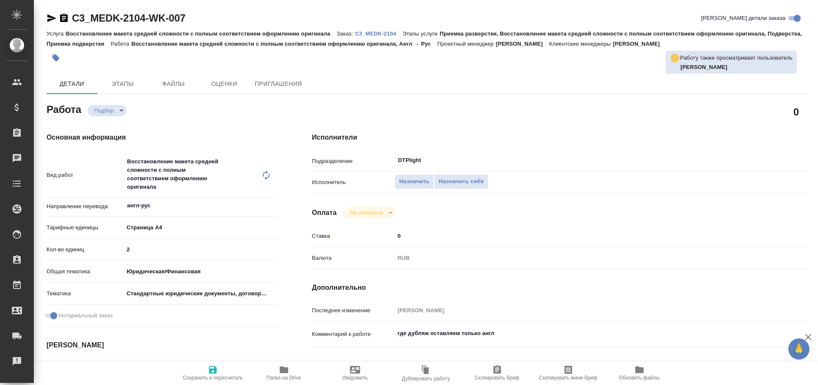
type textarea "x"
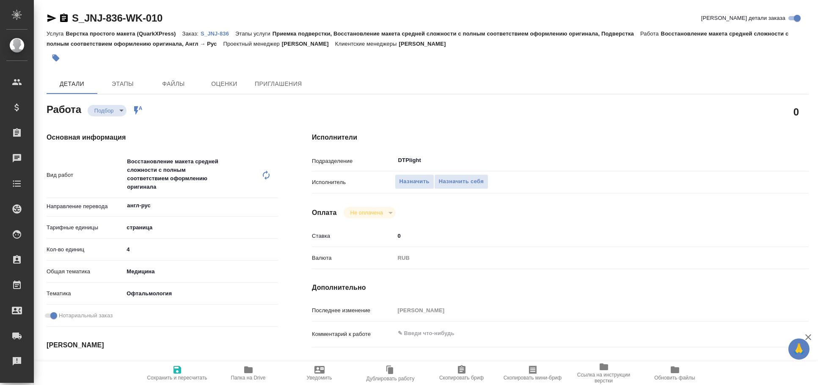
type textarea "x"
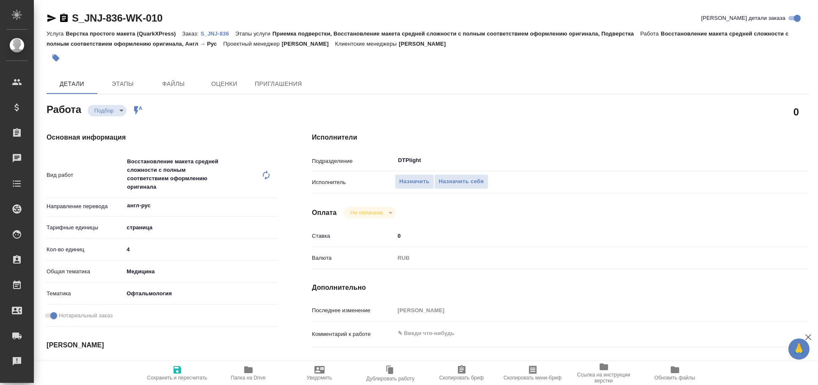
type textarea "x"
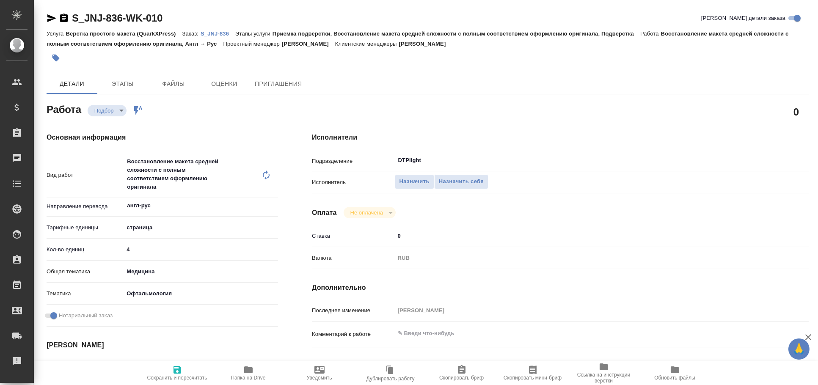
type textarea "x"
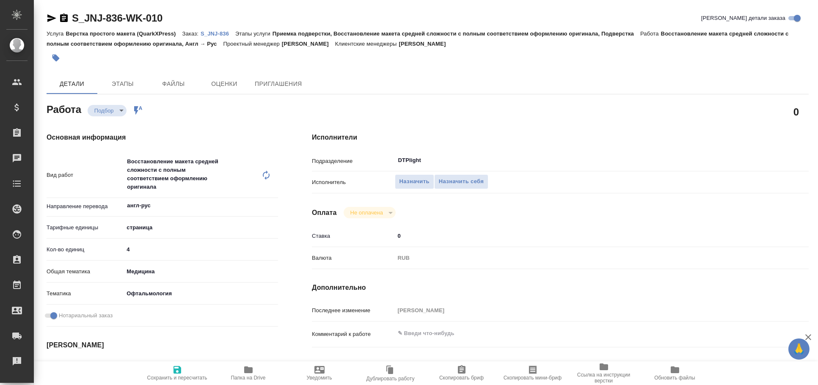
click at [50, 20] on icon "button" at bounding box center [52, 18] width 10 height 10
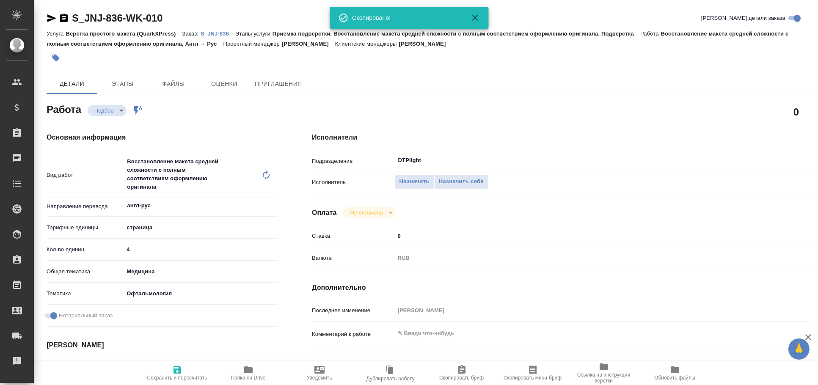
type textarea "x"
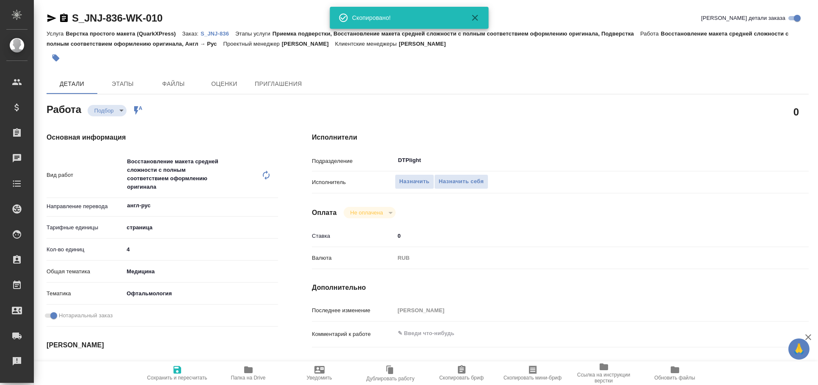
type textarea "x"
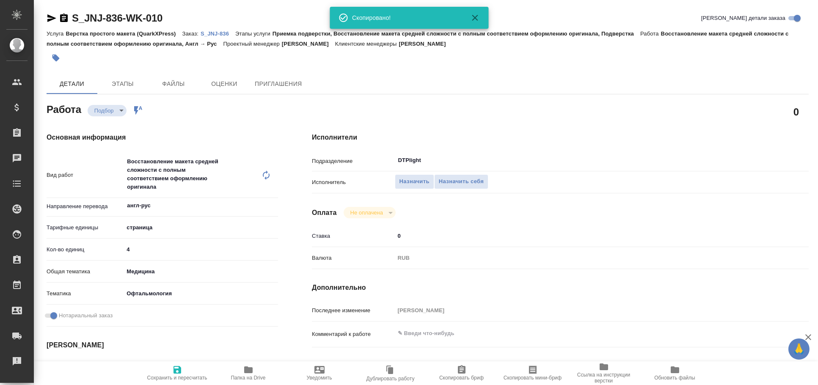
type textarea "x"
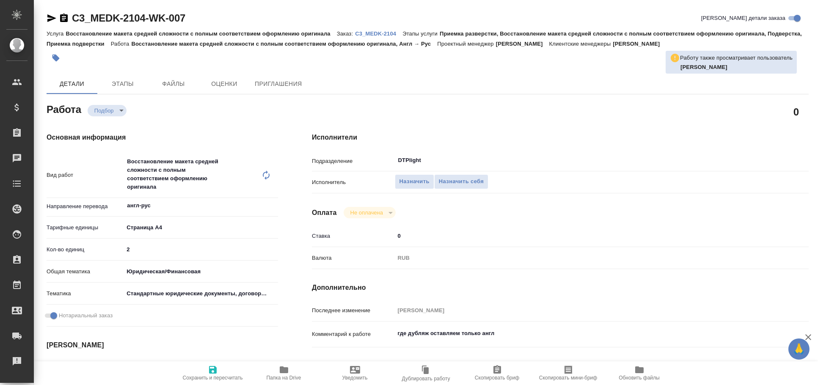
type textarea "x"
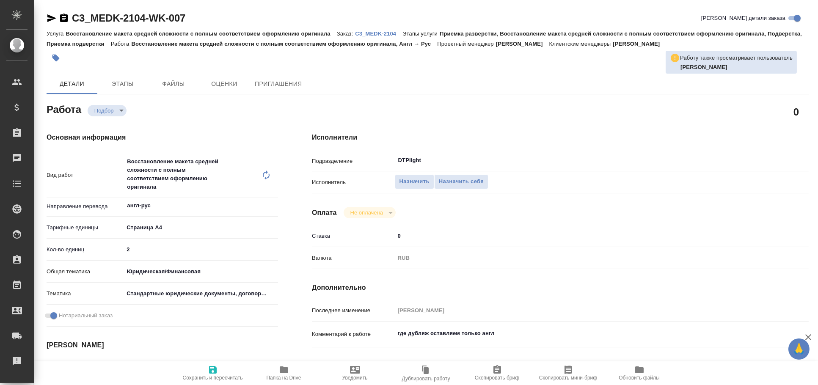
type textarea "x"
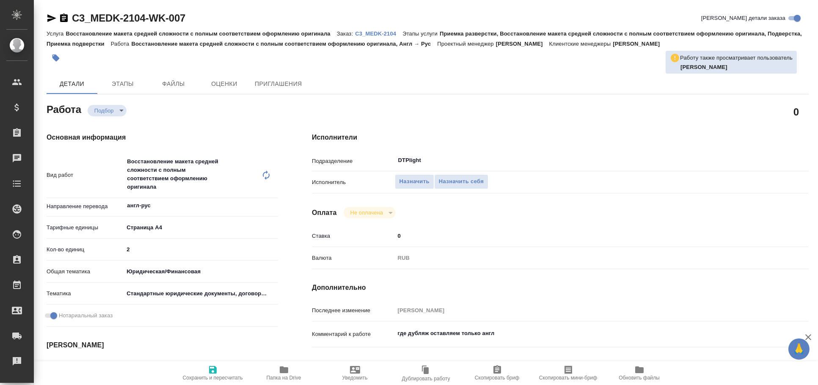
type textarea "x"
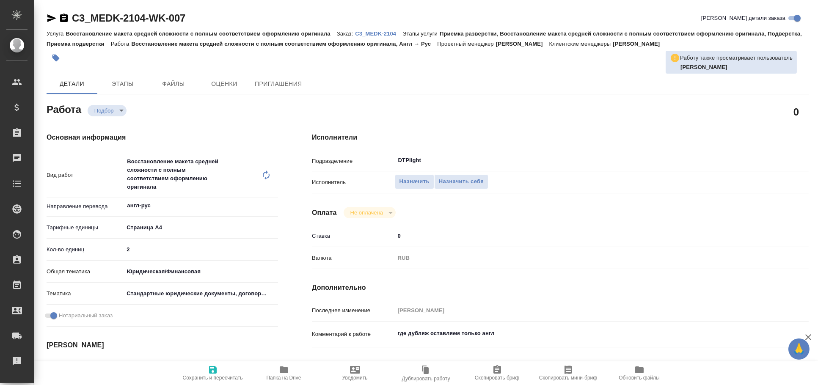
type textarea "x"
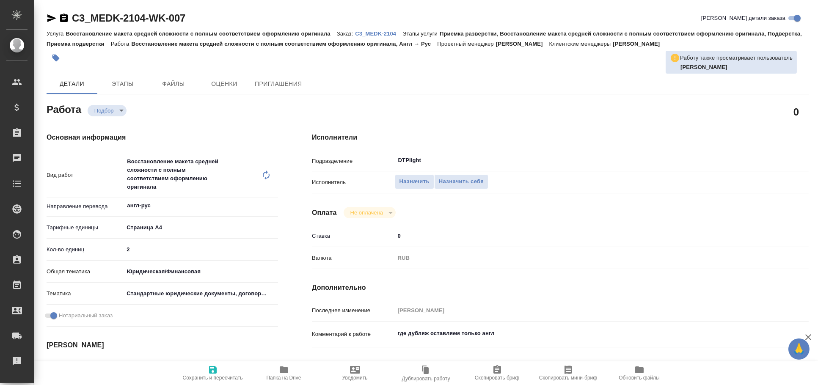
type textarea "x"
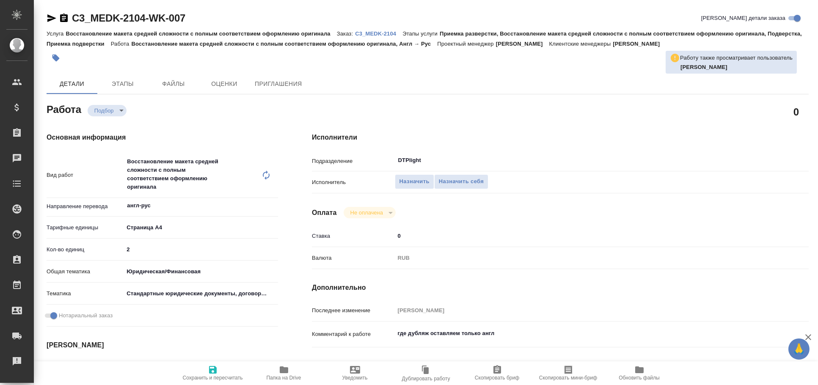
type textarea "x"
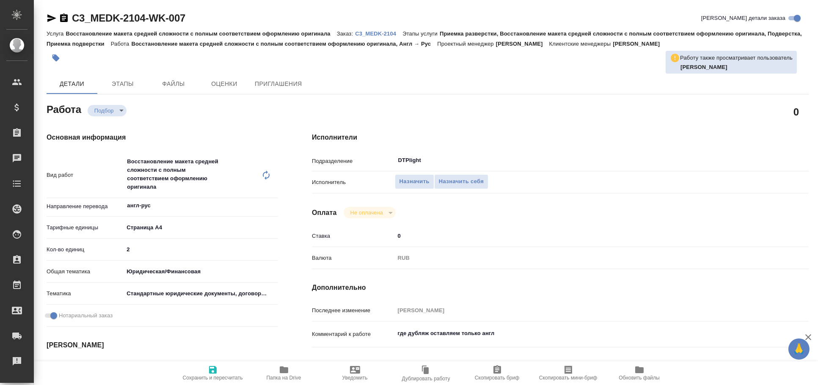
type textarea "x"
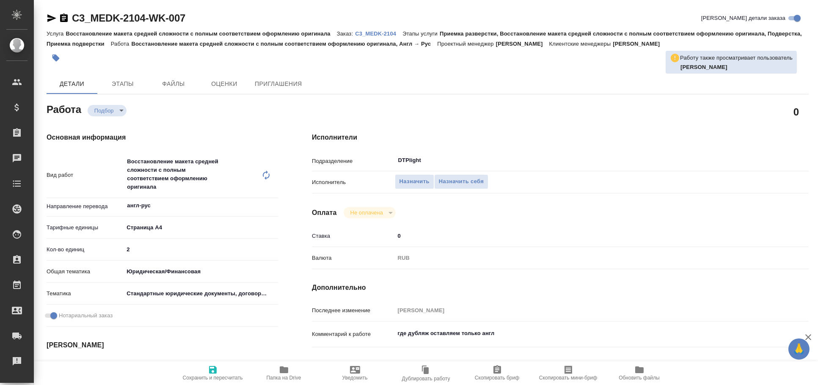
type textarea "x"
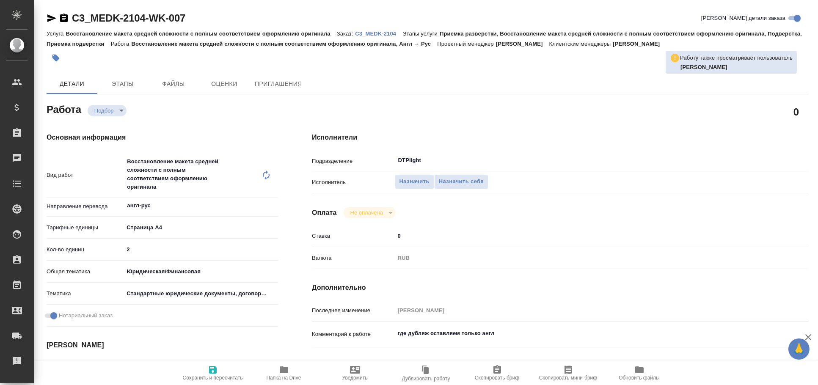
type textarea "x"
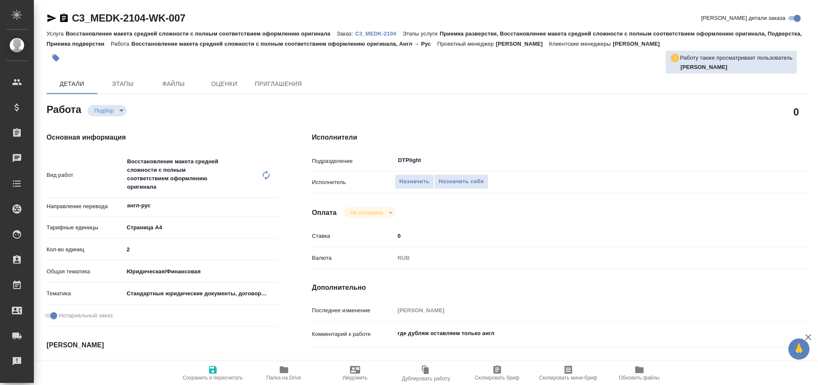
type textarea "x"
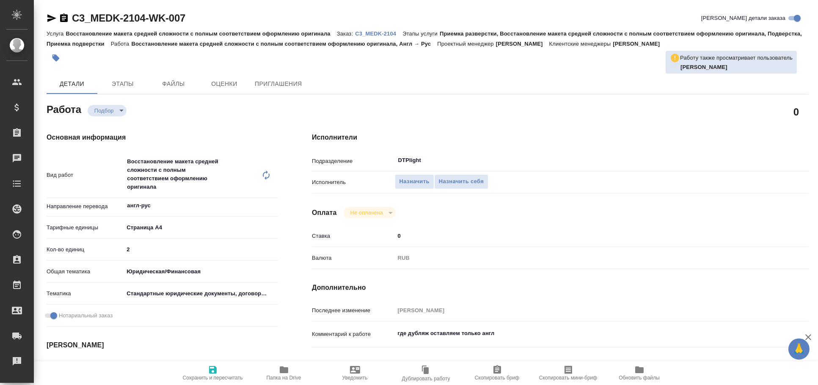
type textarea "x"
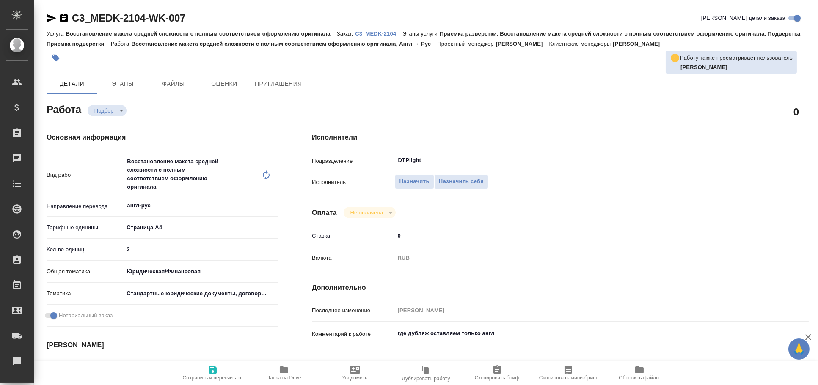
type textarea "x"
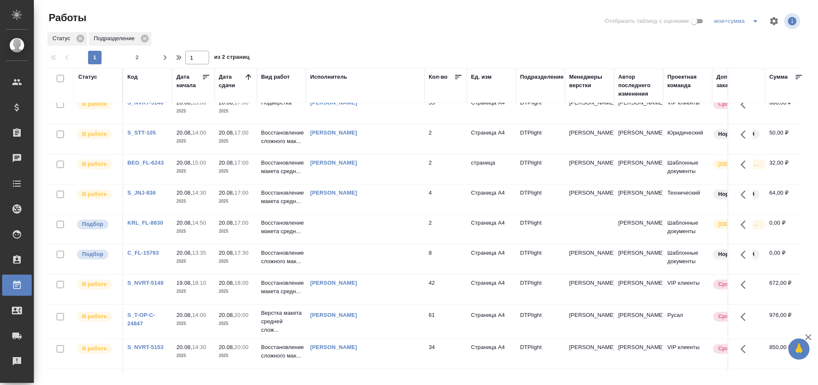
scroll to position [309, 0]
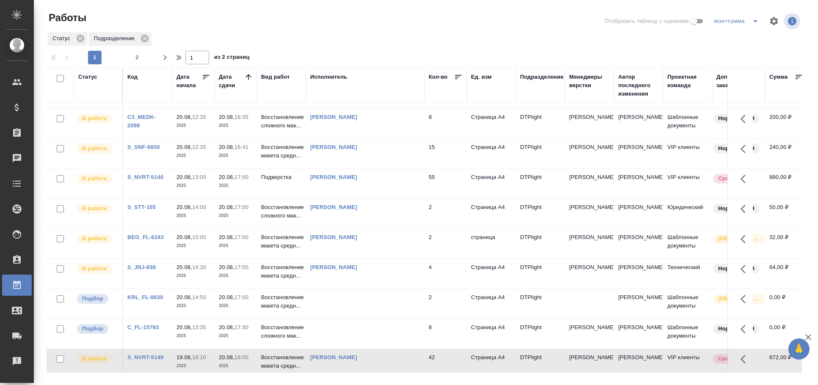
scroll to position [376, 0]
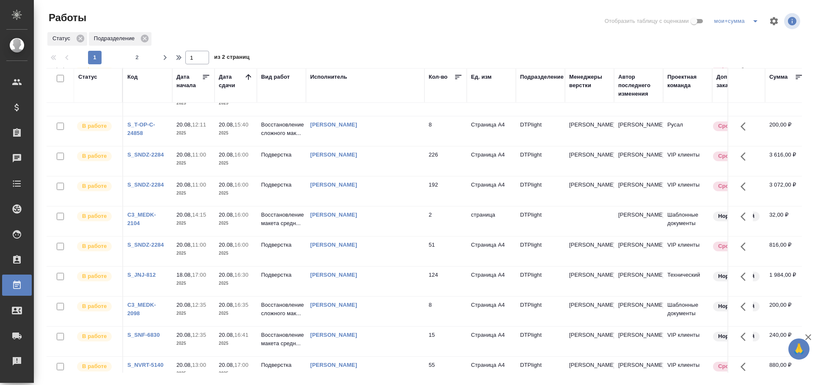
scroll to position [0, 0]
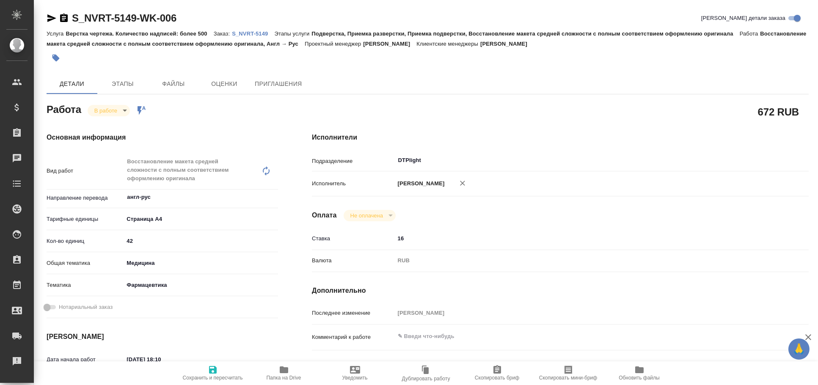
type textarea "x"
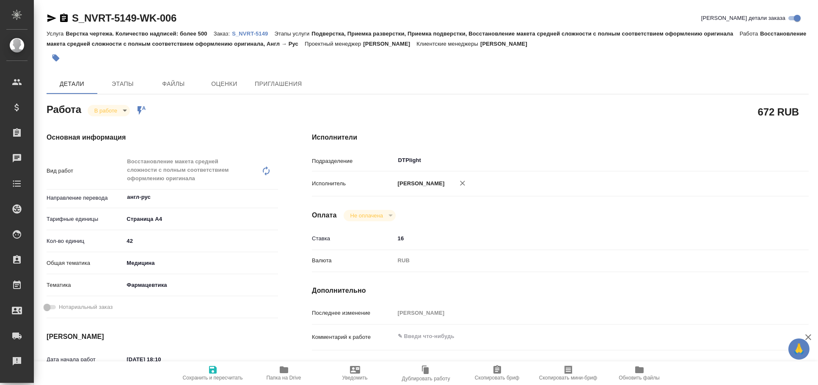
type textarea "x"
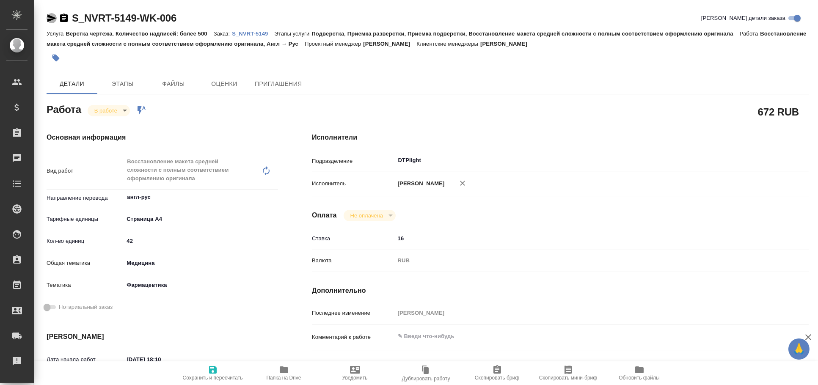
click at [51, 19] on icon "button" at bounding box center [51, 18] width 9 height 8
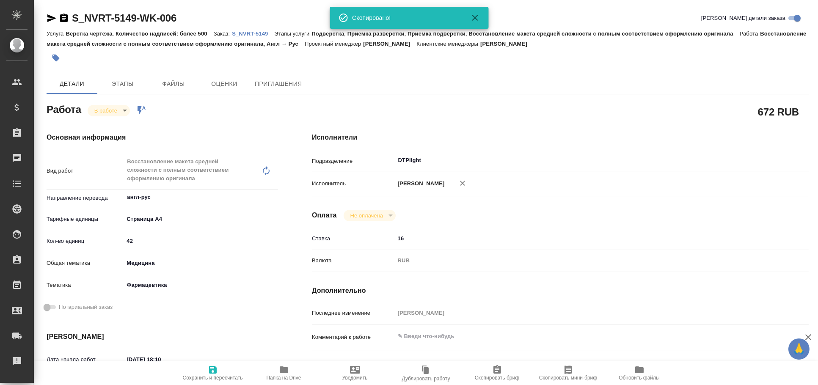
type textarea "x"
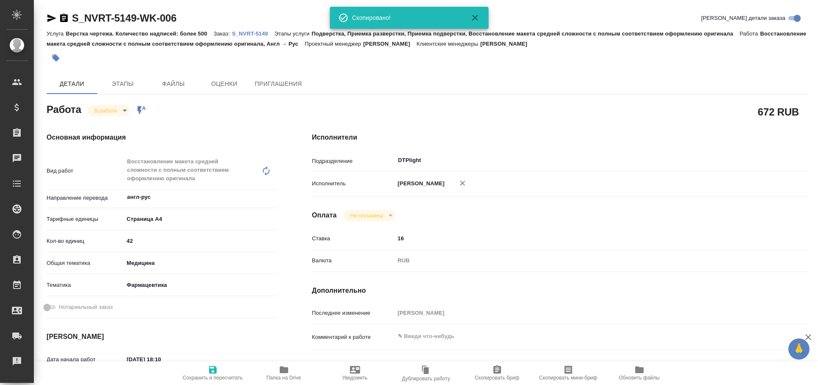
type textarea "x"
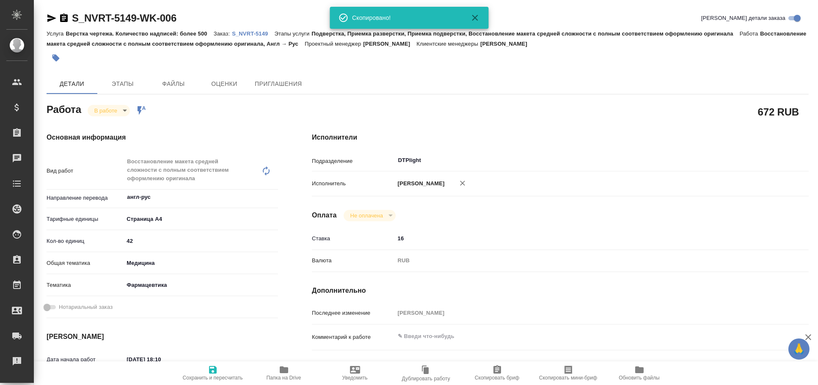
type textarea "x"
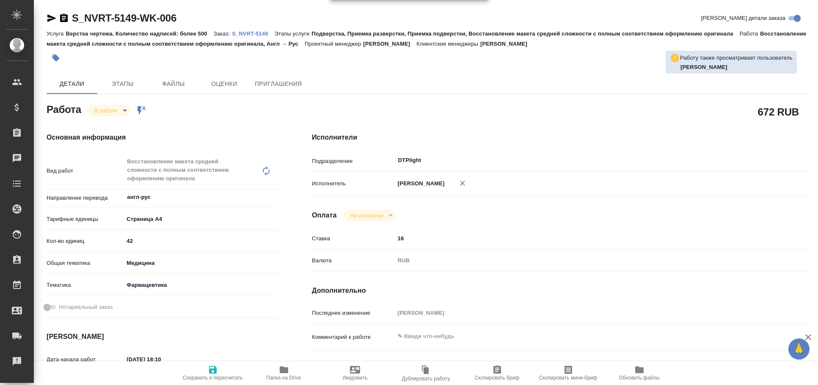
click at [280, 375] on span "Папка на Drive" at bounding box center [284, 378] width 35 height 6
click at [47, 18] on icon "button" at bounding box center [52, 18] width 10 height 10
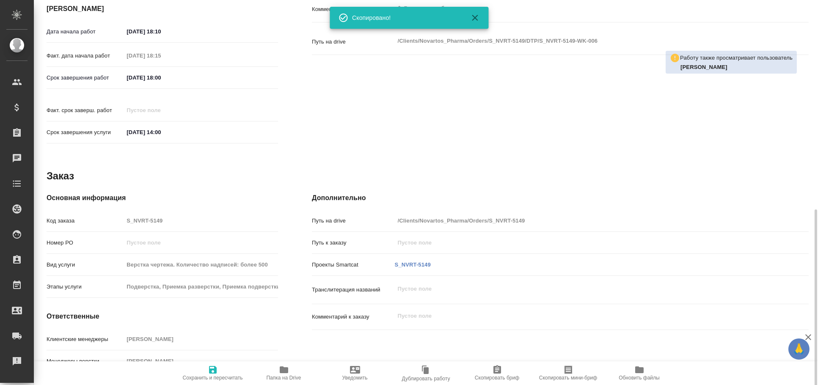
scroll to position [353, 0]
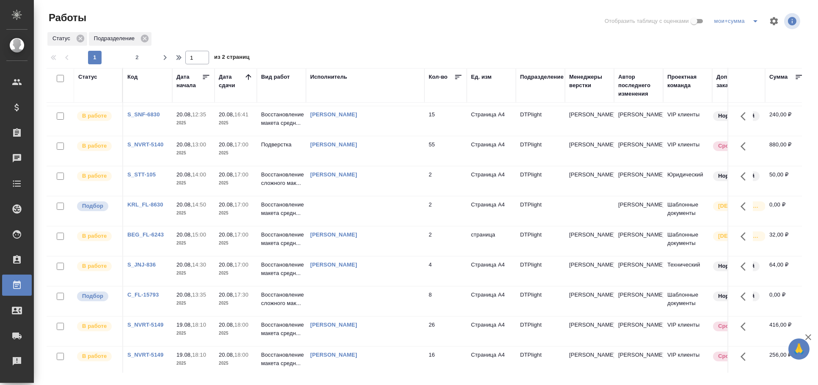
scroll to position [282, 0]
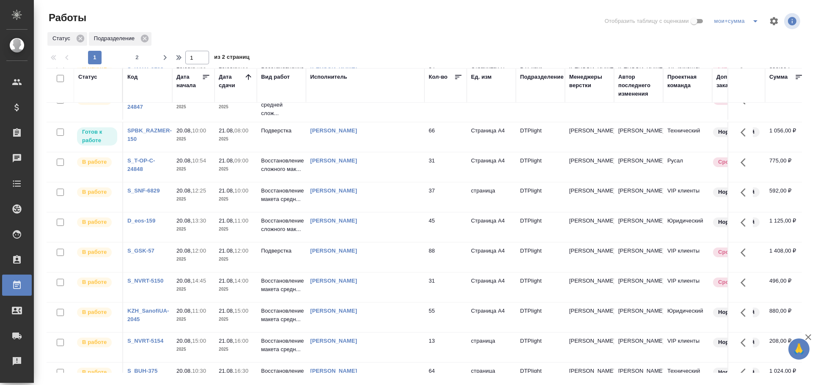
scroll to position [141, 0]
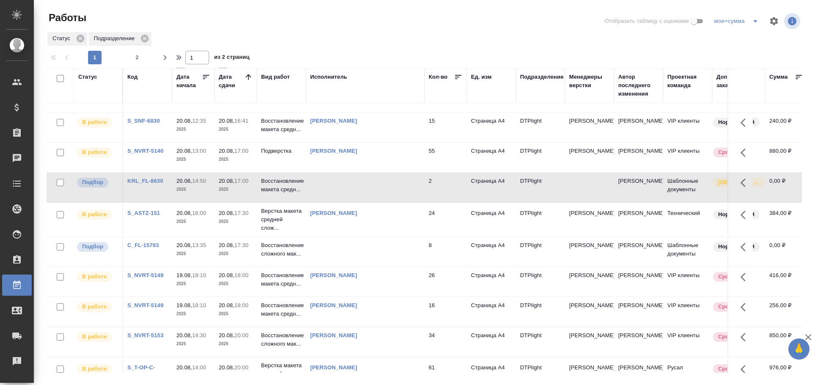
click at [326, 76] on div "Исполнитель" at bounding box center [328, 77] width 37 height 8
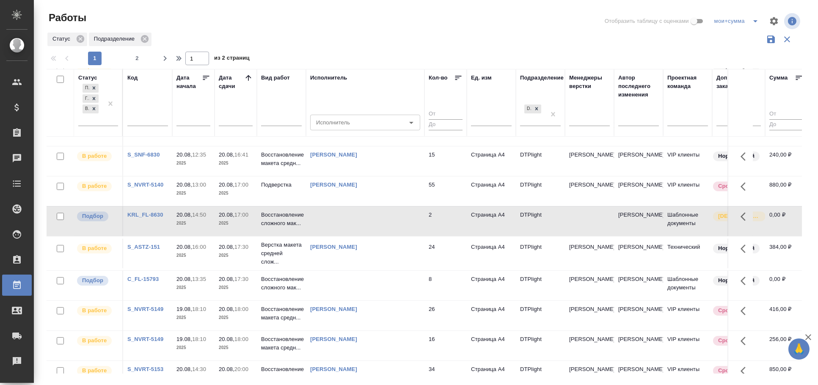
scroll to position [173, 0]
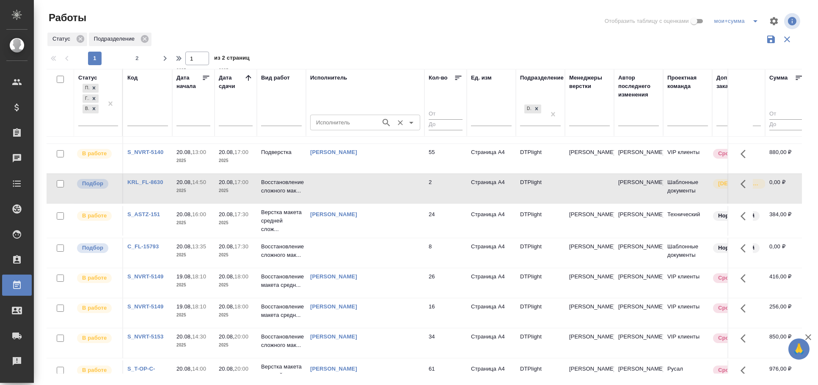
click at [333, 116] on div "Исполнитель" at bounding box center [365, 122] width 110 height 15
type input "гузов"
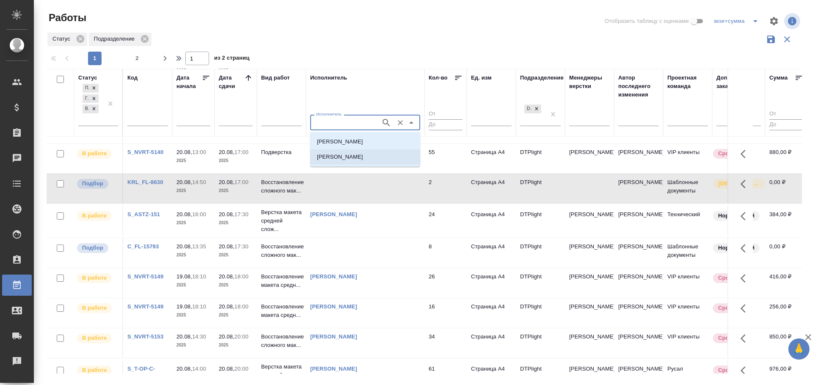
click at [347, 155] on p "[PERSON_NAME]" at bounding box center [340, 157] width 46 height 8
type input "[PERSON_NAME]"
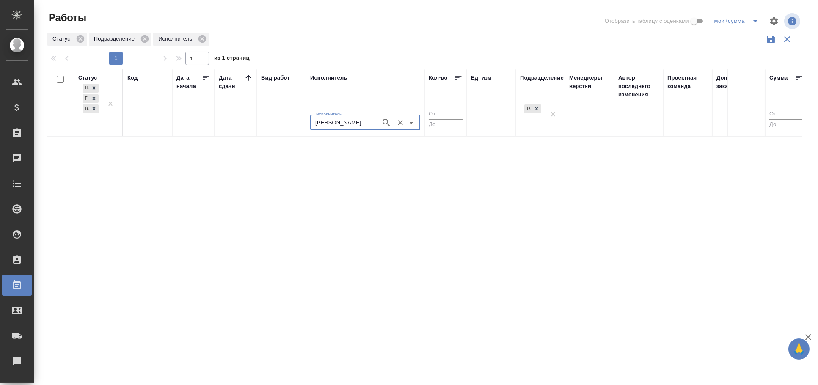
scroll to position [0, 0]
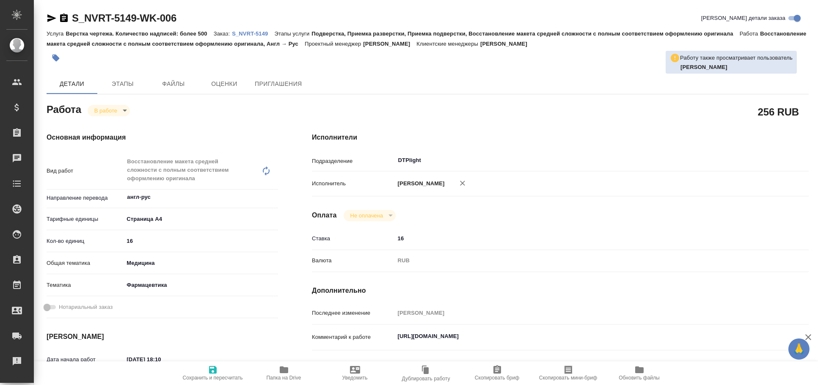
type textarea "x"
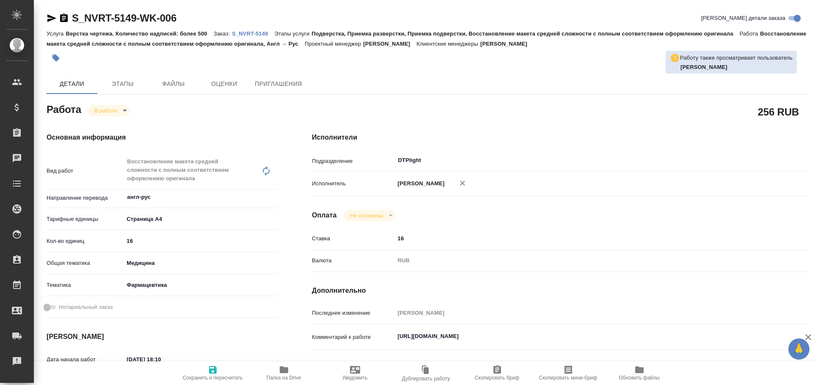
type textarea "x"
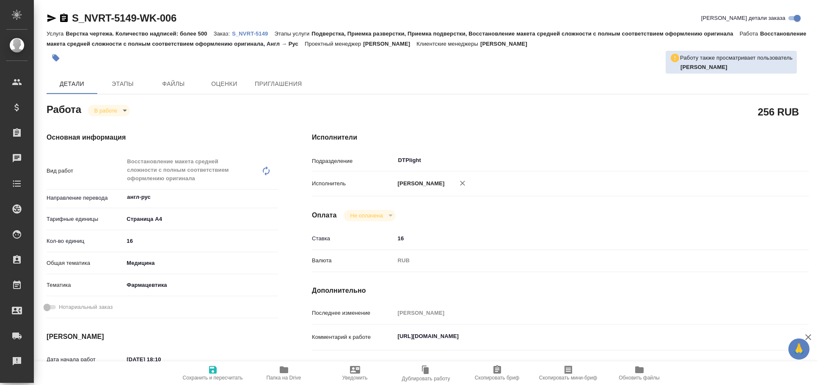
type textarea "x"
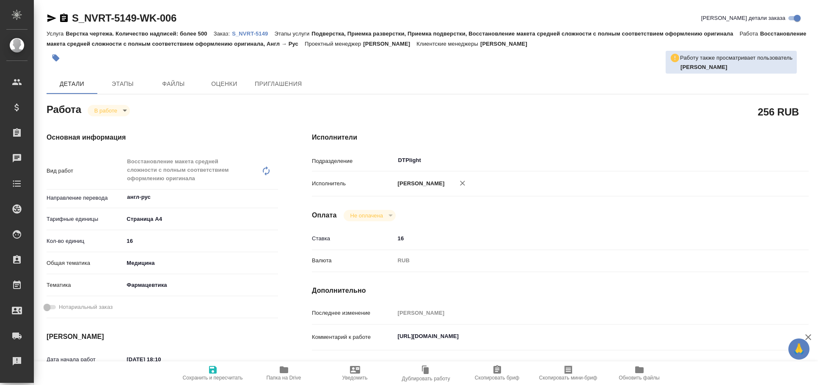
type textarea "x"
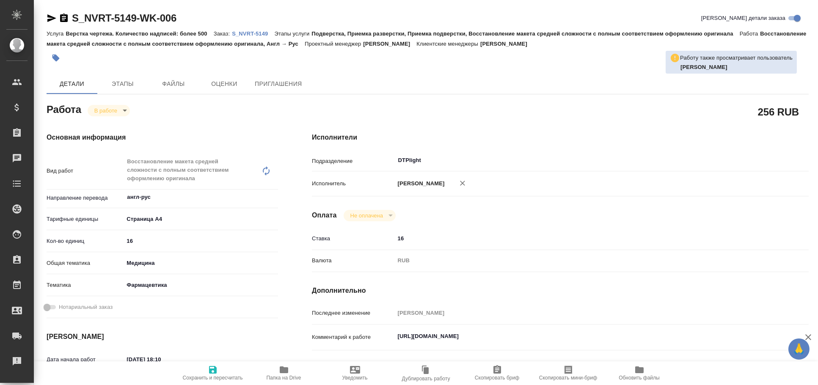
type textarea "x"
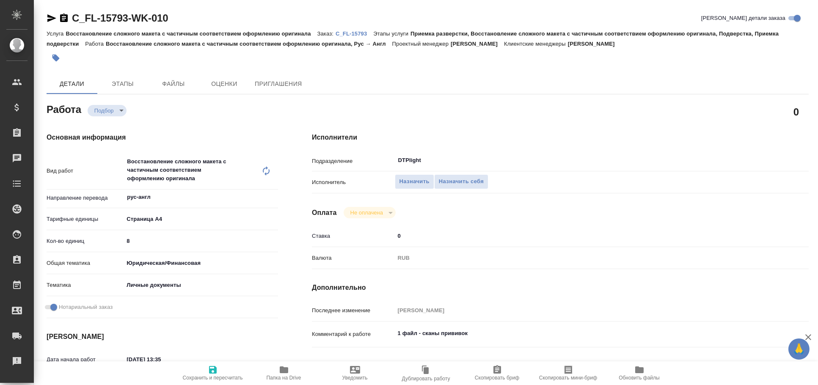
type textarea "x"
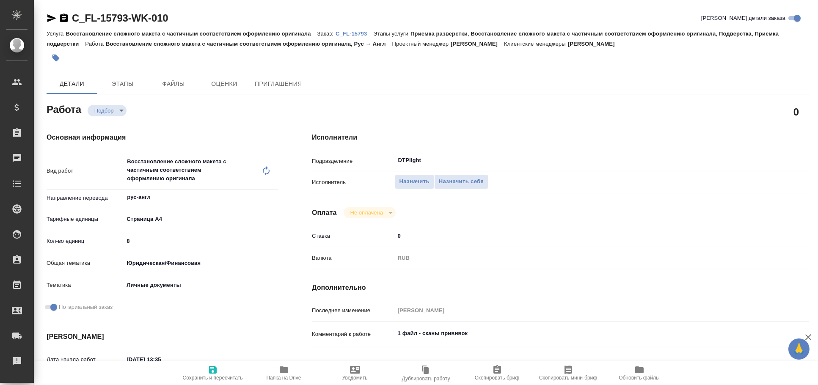
type textarea "x"
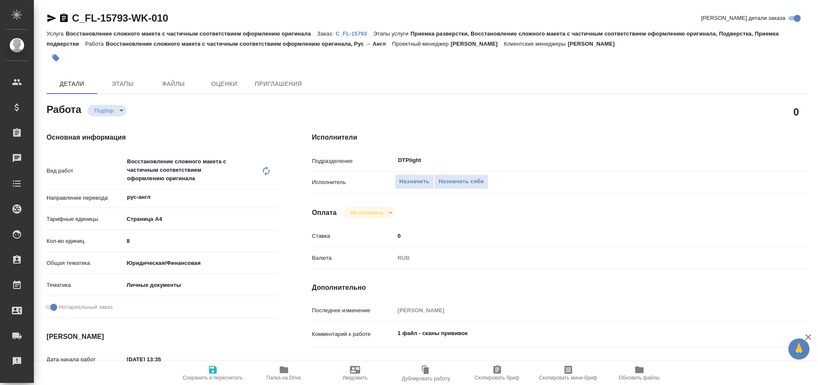
type textarea "x"
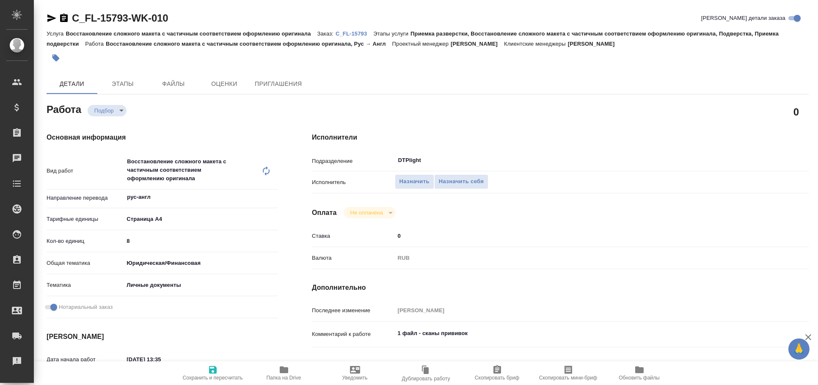
type textarea "x"
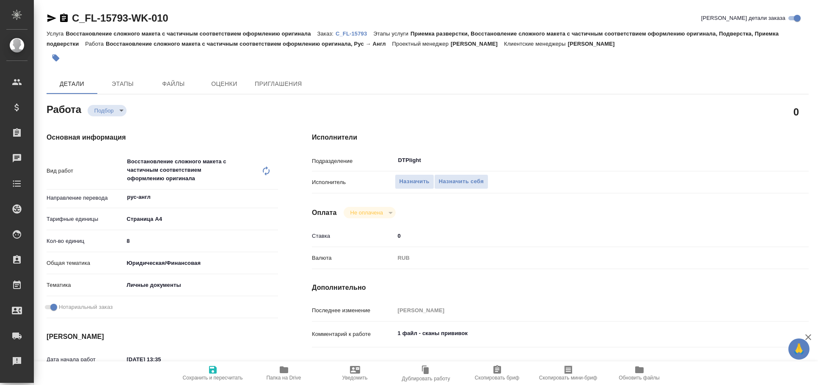
type textarea "x"
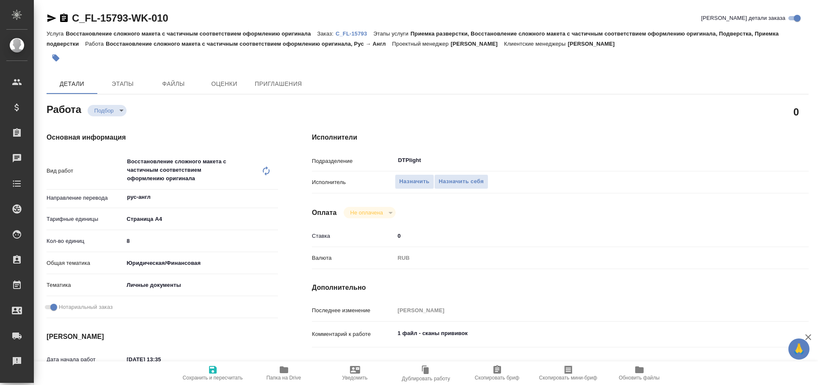
click at [52, 18] on icon "button" at bounding box center [51, 18] width 9 height 8
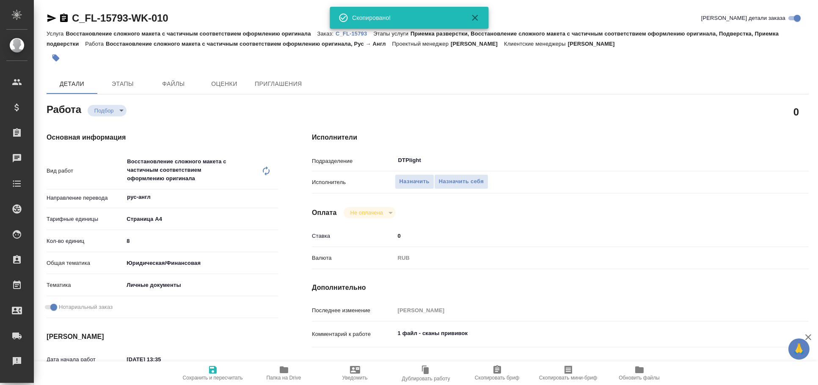
type textarea "x"
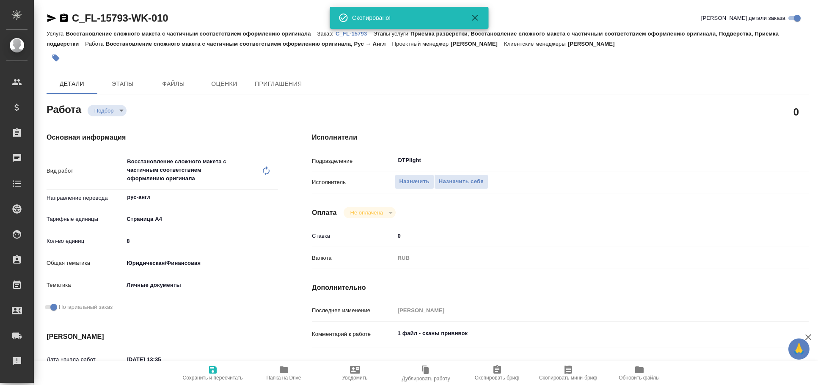
type textarea "x"
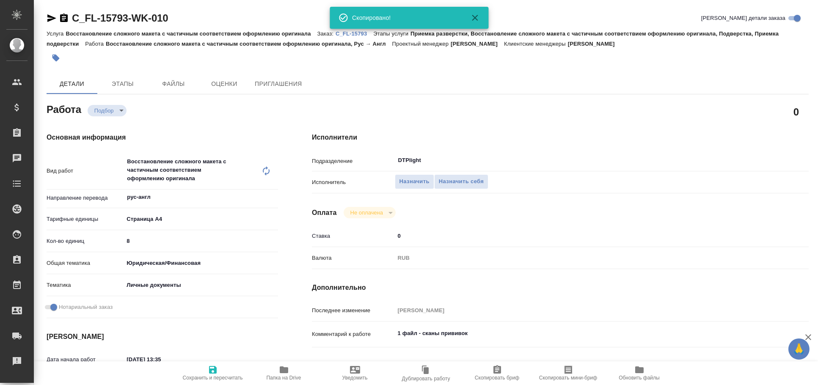
type textarea "x"
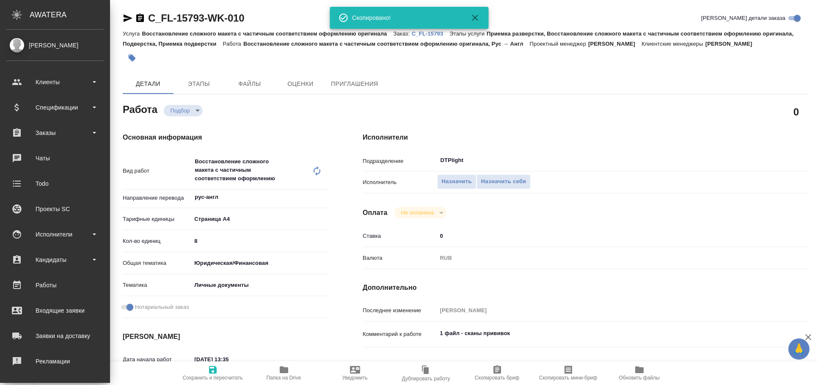
type textarea "x"
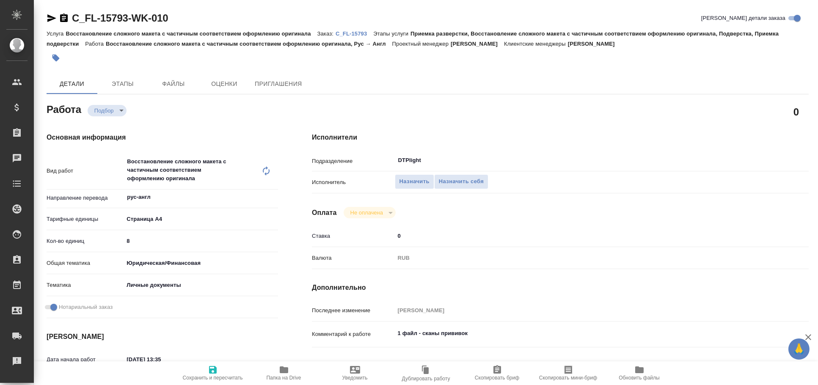
type textarea "x"
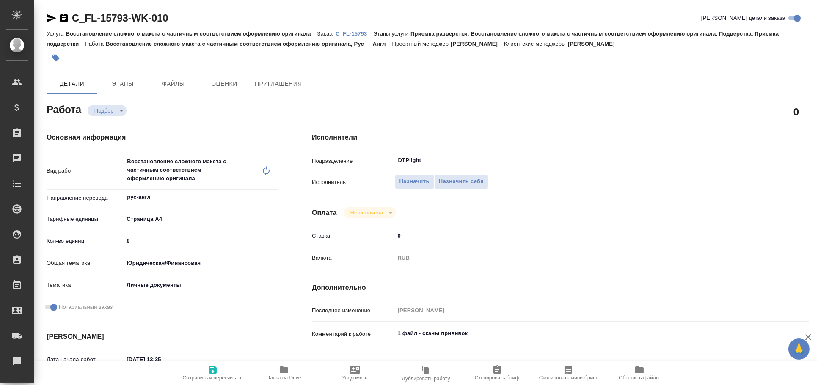
type textarea "x"
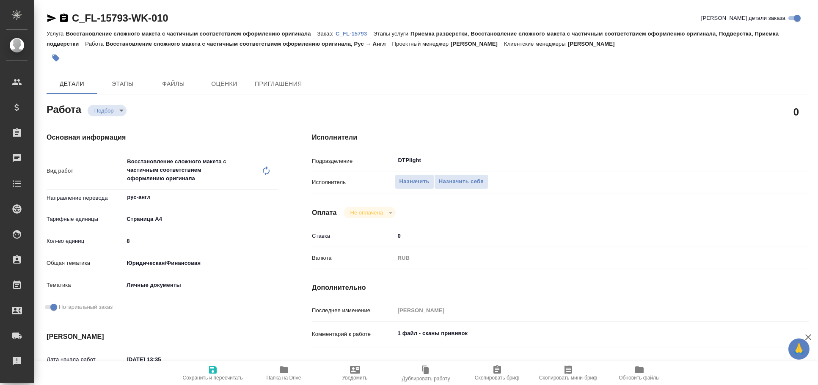
type textarea "x"
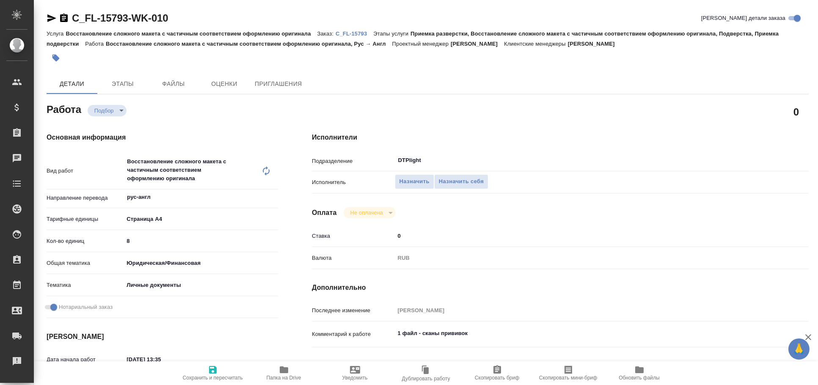
type textarea "x"
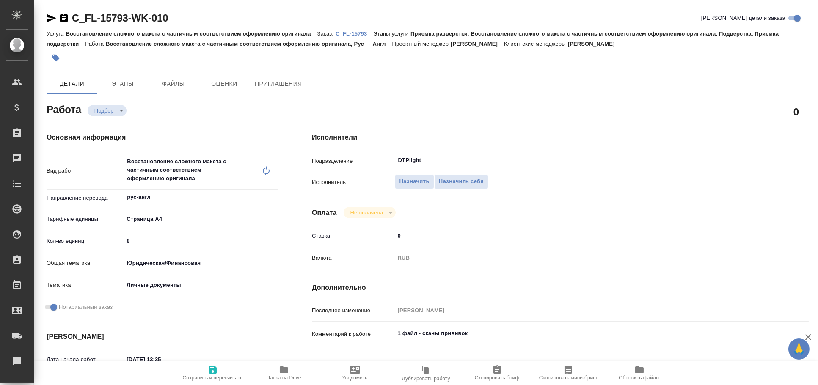
type textarea "x"
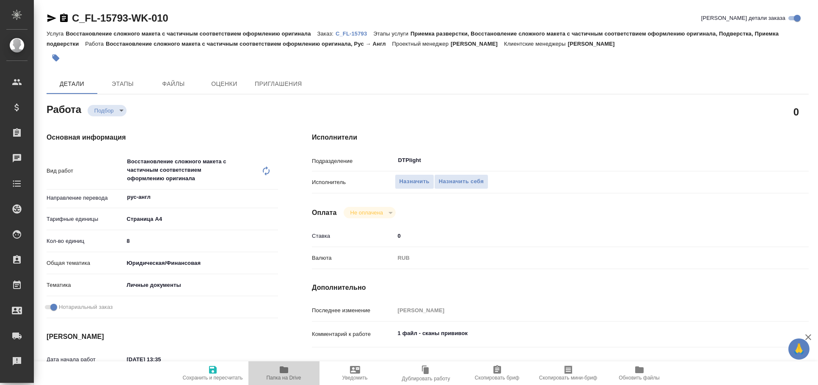
click at [282, 364] on button "Папка на Drive" at bounding box center [283, 373] width 71 height 24
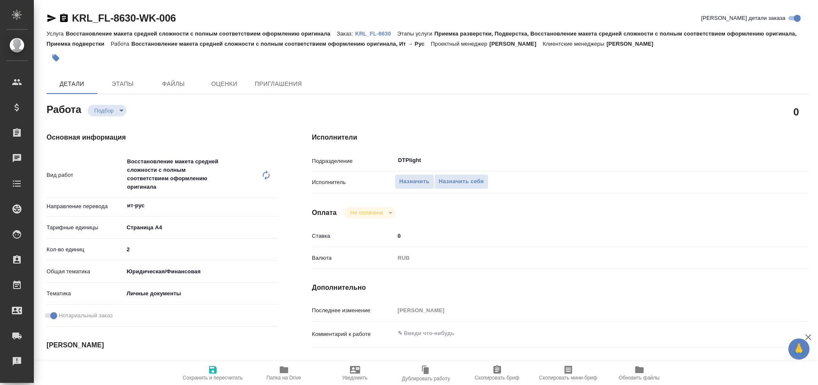
type textarea "x"
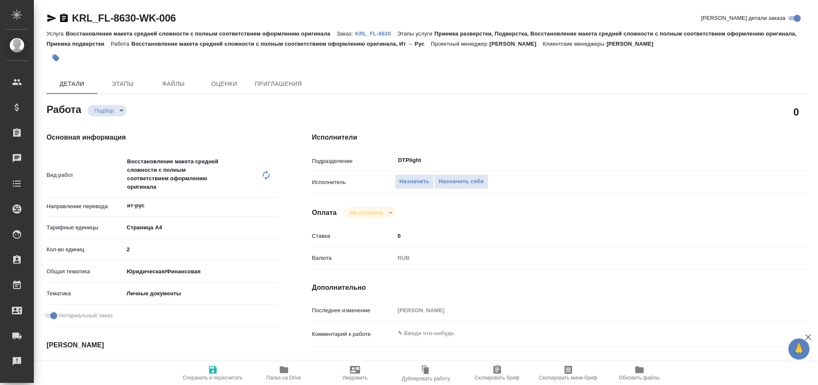
type textarea "x"
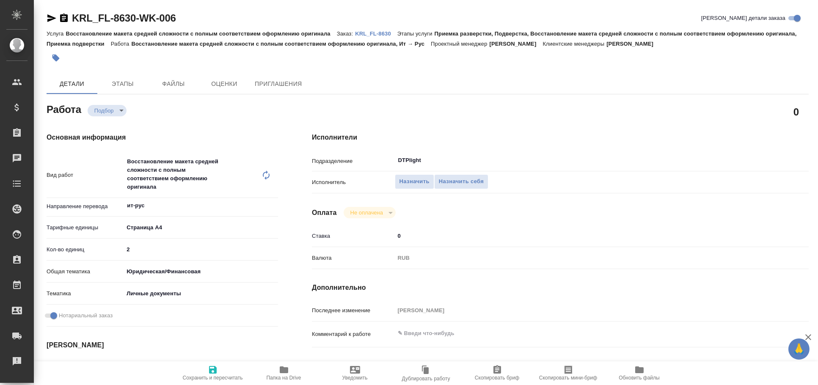
type textarea "x"
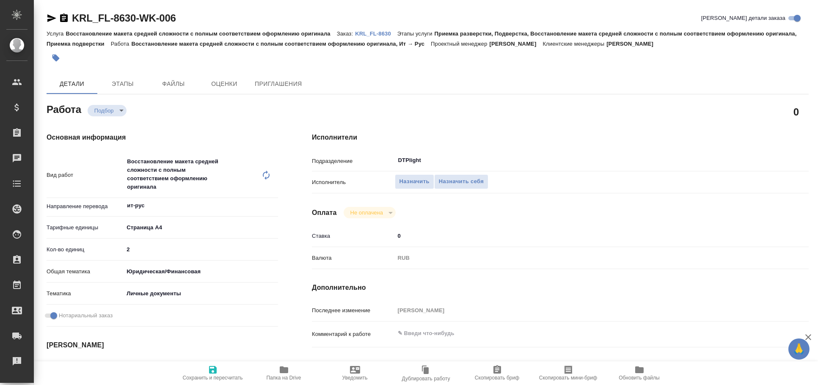
click at [47, 17] on icon "button" at bounding box center [52, 18] width 10 height 10
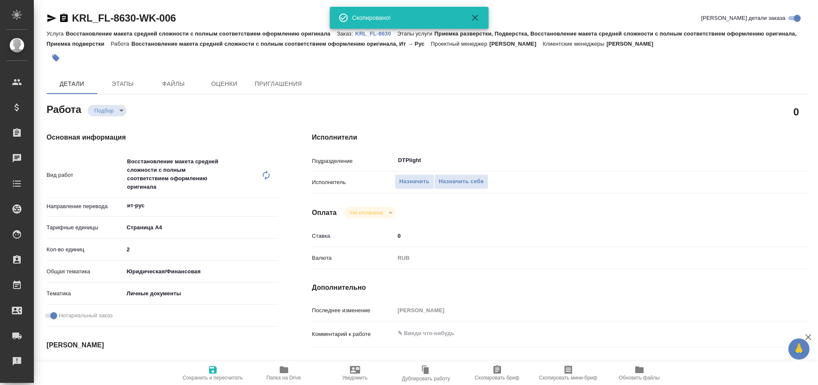
type textarea "x"
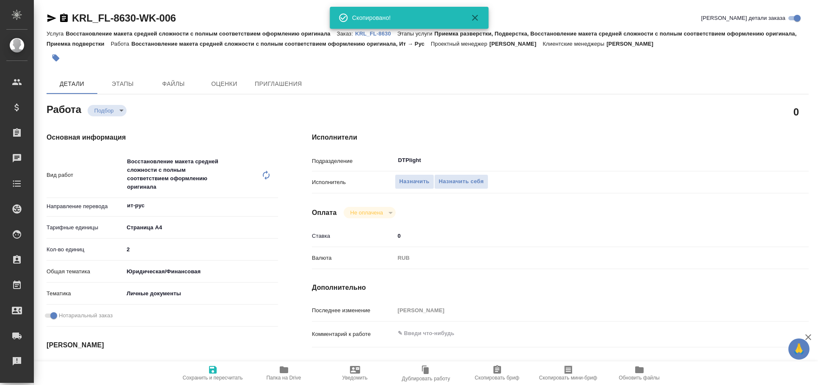
type textarea "x"
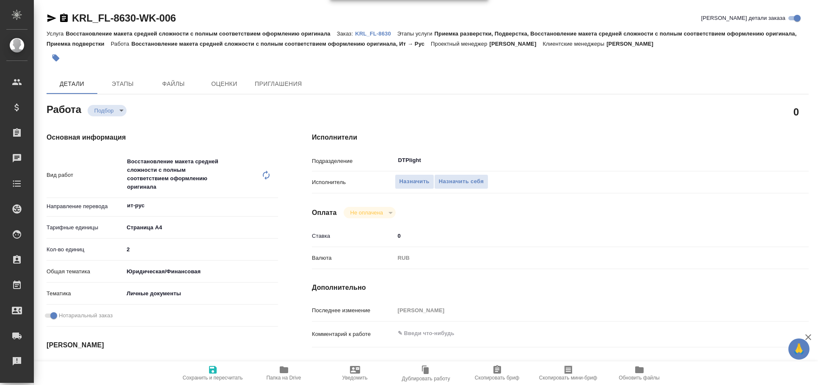
click at [277, 366] on span "Папка на Drive" at bounding box center [283, 373] width 61 height 16
click at [185, 169] on div "Восстановление макета средней сложности с полным соответствием оформлению ориги…" at bounding box center [193, 175] width 138 height 45
click at [264, 173] on icon at bounding box center [266, 175] width 10 height 10
type textarea "x"
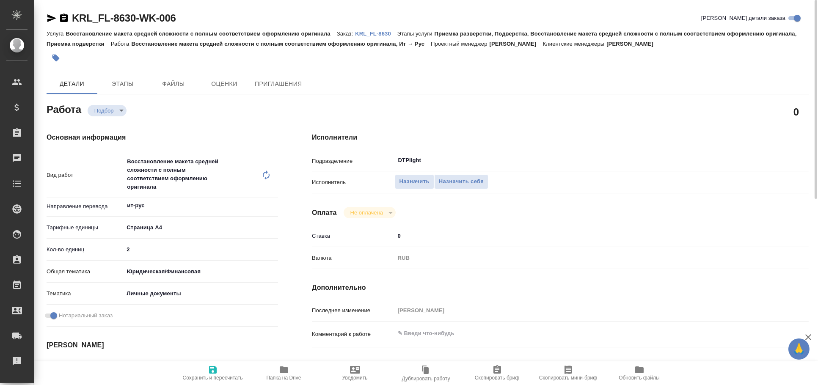
type textarea "x"
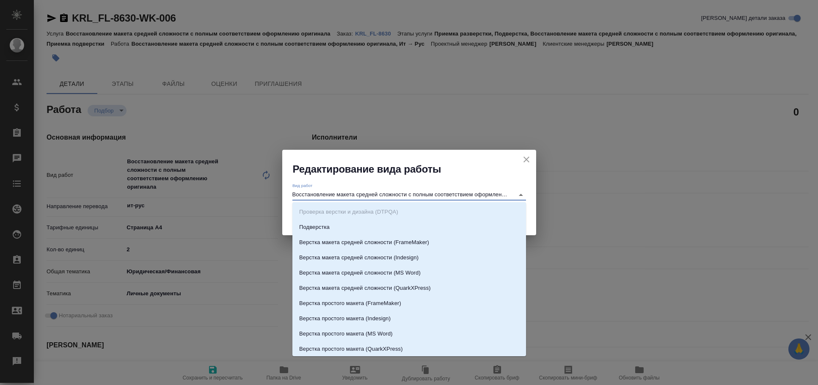
scroll to position [0, 28]
drag, startPoint x: 336, startPoint y: 194, endPoint x: 701, endPoint y: 193, distance: 366.0
click at [701, 193] on div "Редактирование вида работы Вид работ Восстановление макета средней сложности с …" at bounding box center [409, 192] width 818 height 385
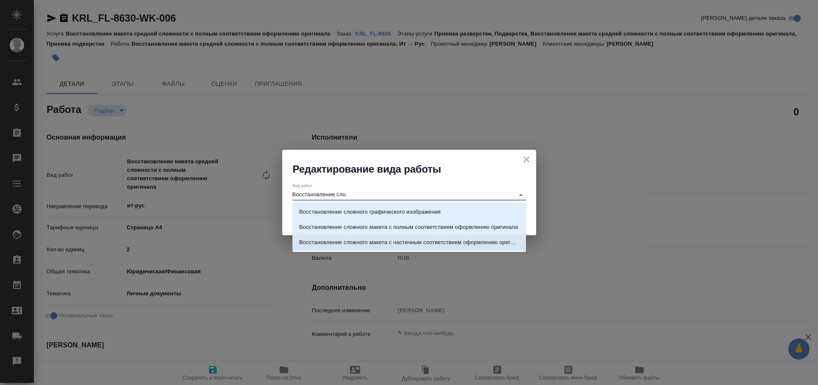
click at [453, 237] on li "Восстановление сложного макета с частичным соответствием оформлению оригинала" at bounding box center [409, 242] width 234 height 15
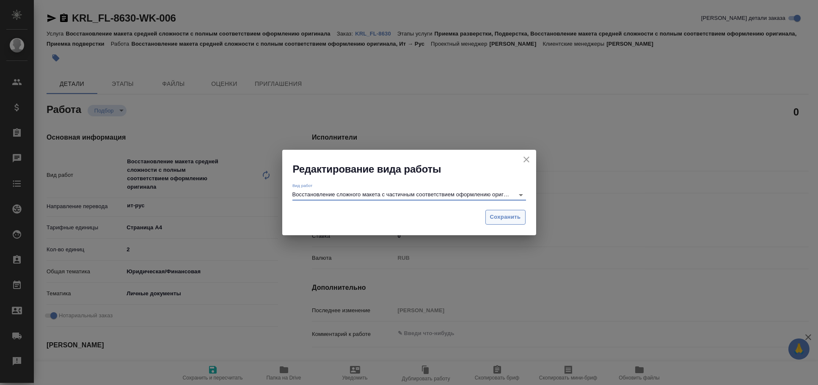
type input "Восстановление сложного макета с частичным соответствием оформлению оригинала"
click at [507, 216] on span "Сохранить" at bounding box center [505, 217] width 31 height 10
type textarea "x"
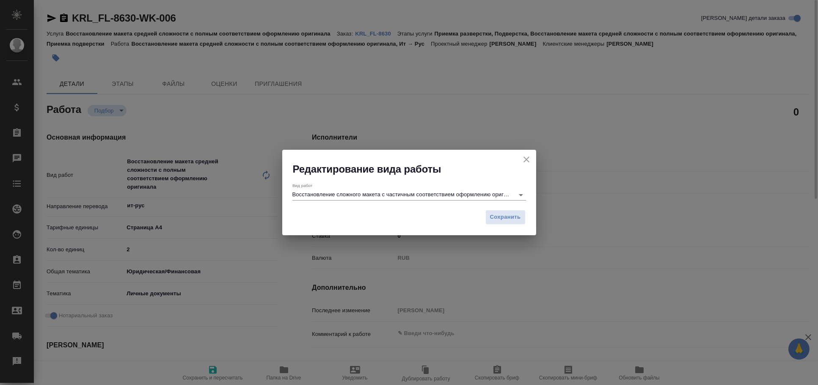
type textarea "x"
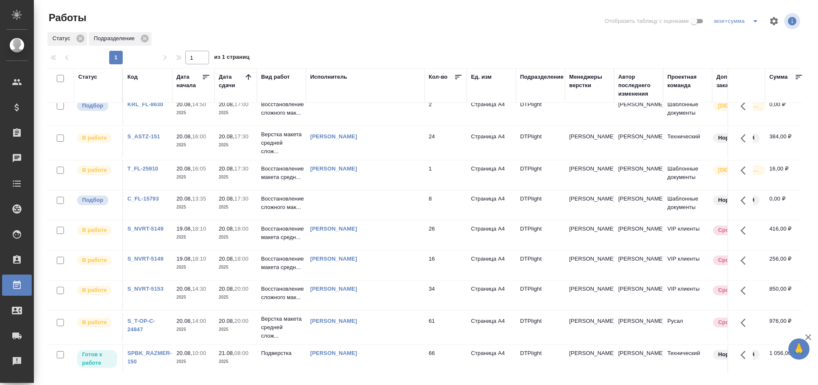
scroll to position [188, 0]
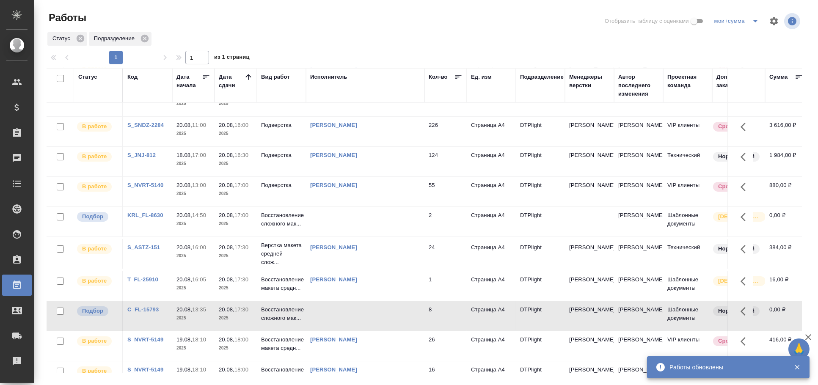
scroll to position [0, 0]
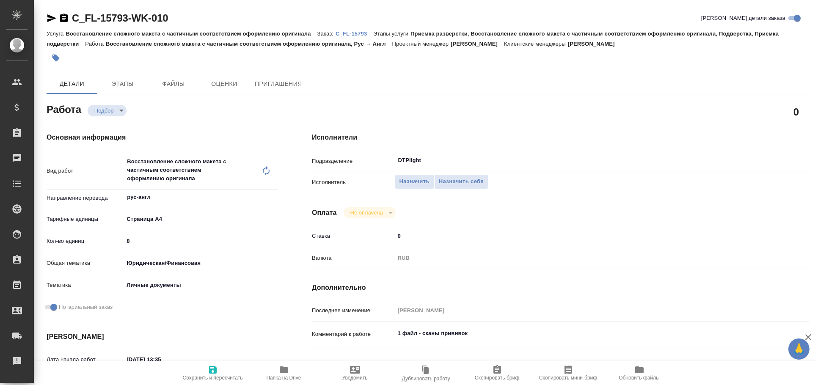
type textarea "x"
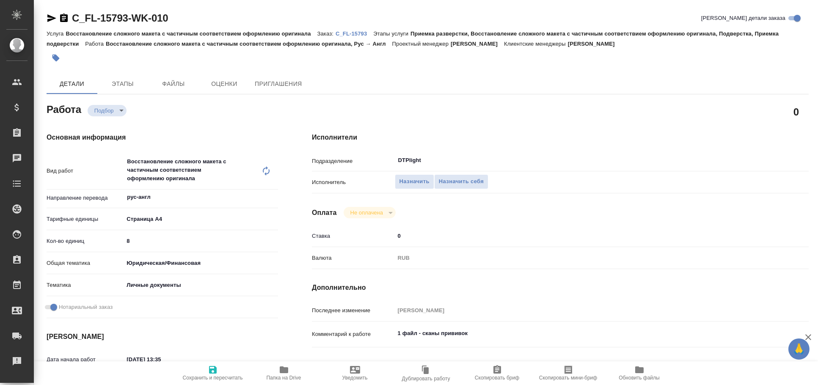
type textarea "x"
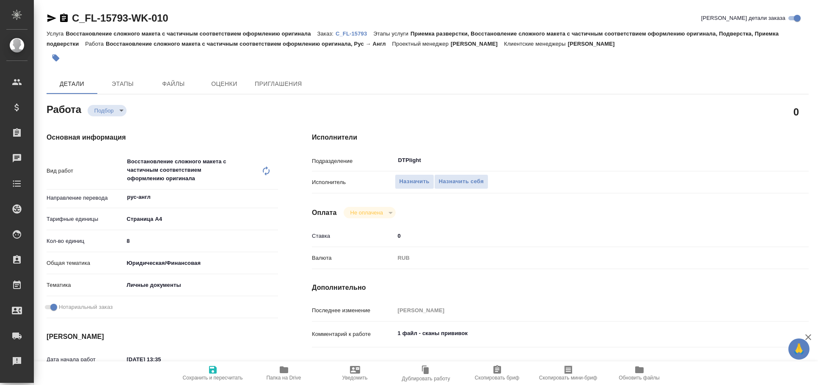
type textarea "x"
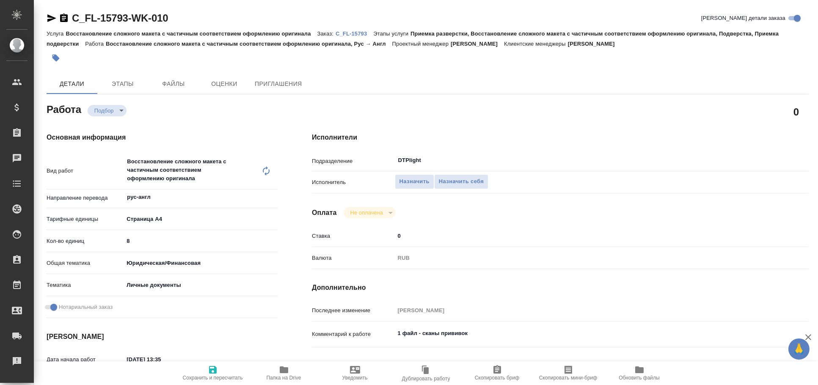
type textarea "x"
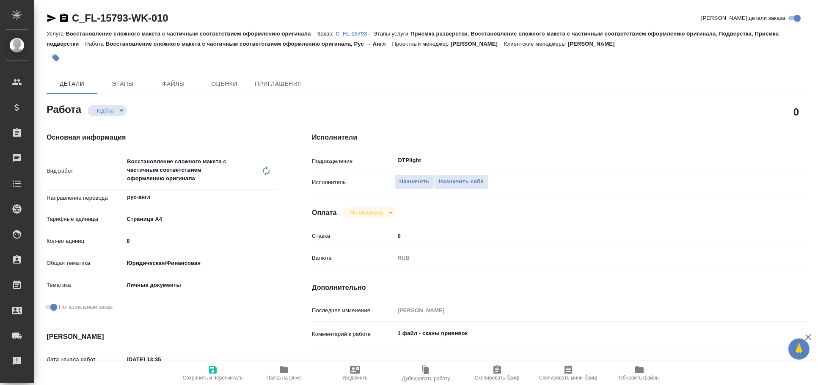
type textarea "x"
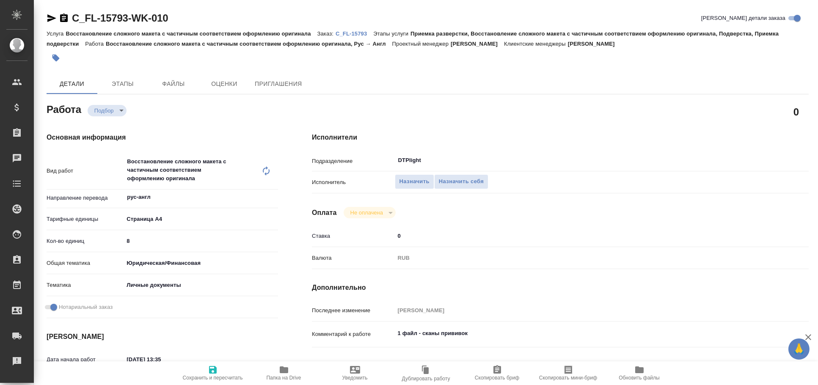
type textarea "x"
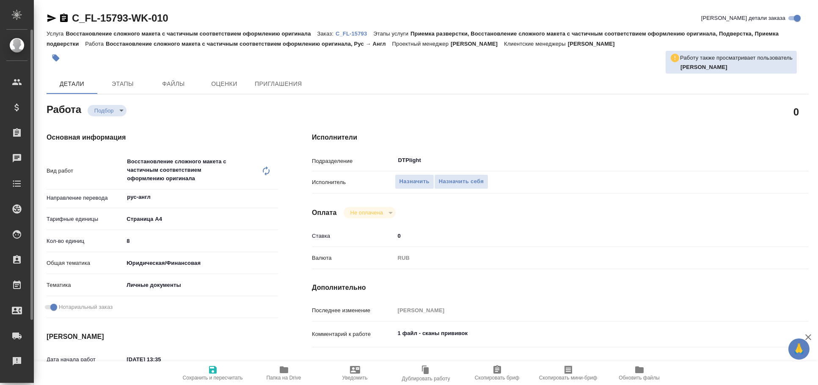
type textarea "x"
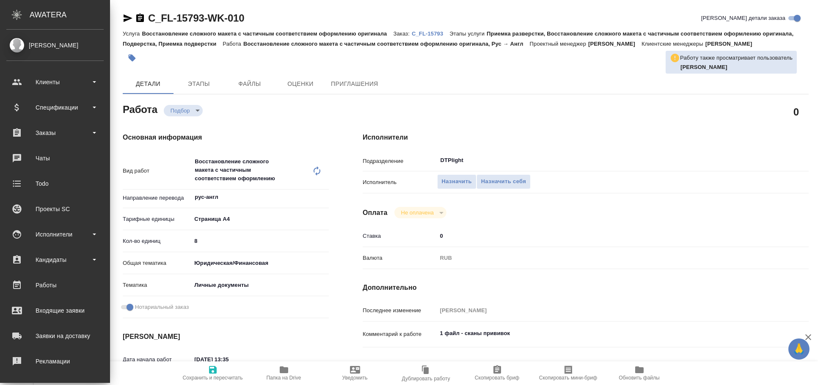
type textarea "x"
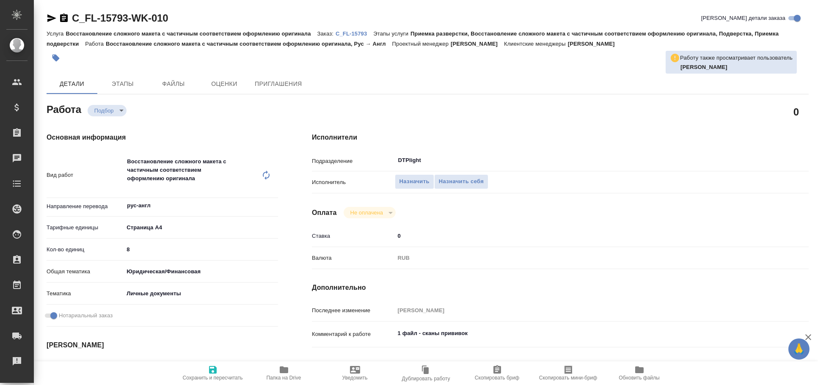
click at [54, 17] on icon "button" at bounding box center [52, 18] width 10 height 10
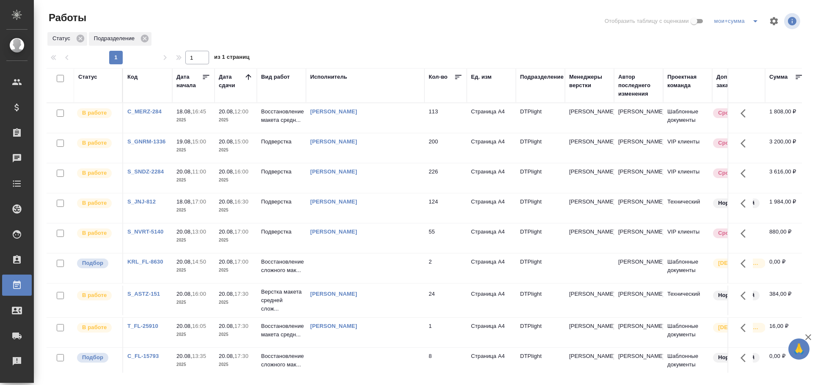
click at [382, 133] on td "Васильева Наталья Геннадьевна" at bounding box center [365, 118] width 118 height 30
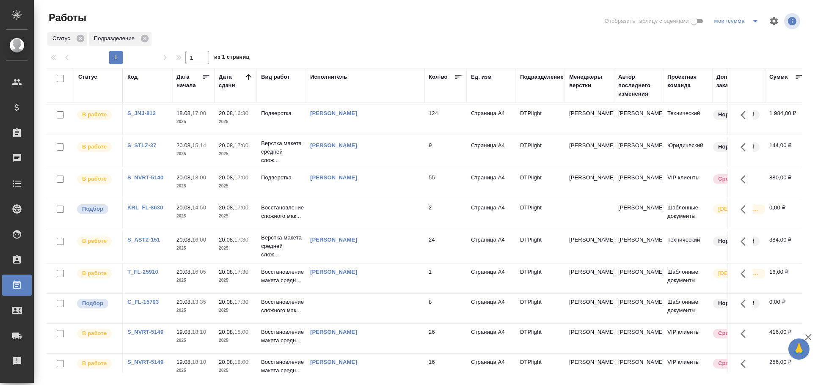
scroll to position [47, 0]
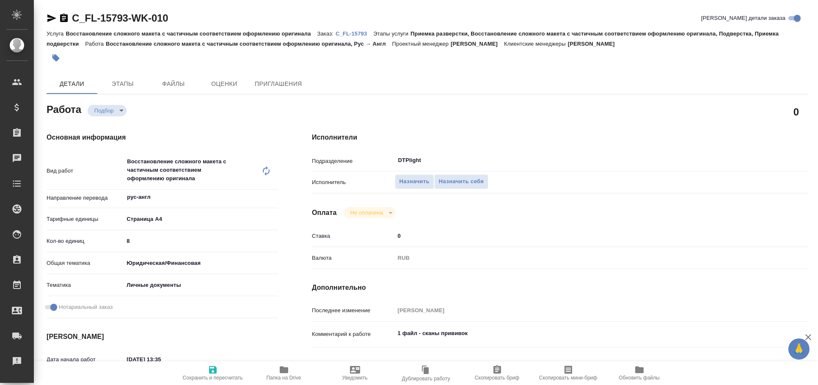
type textarea "x"
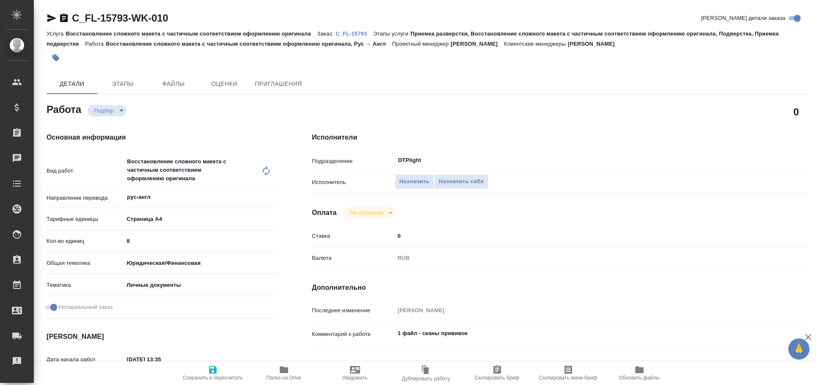
type textarea "x"
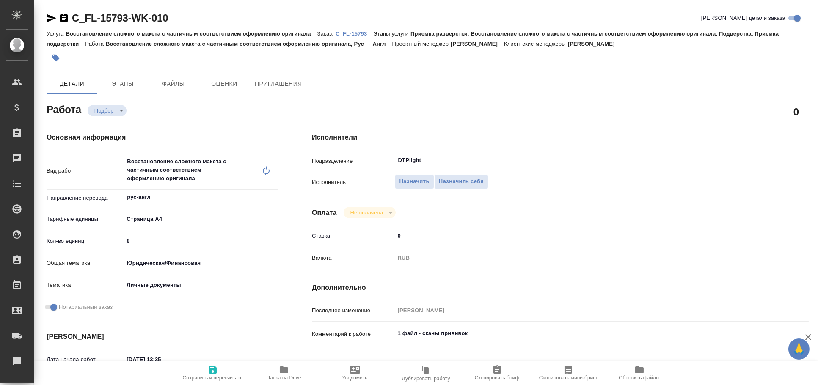
type textarea "x"
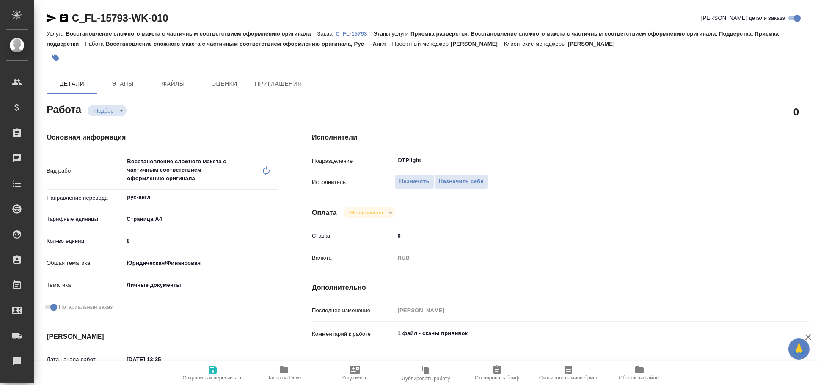
type textarea "x"
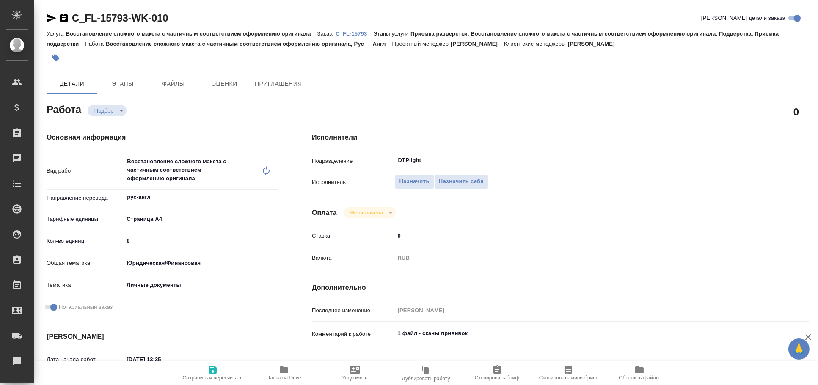
type textarea "x"
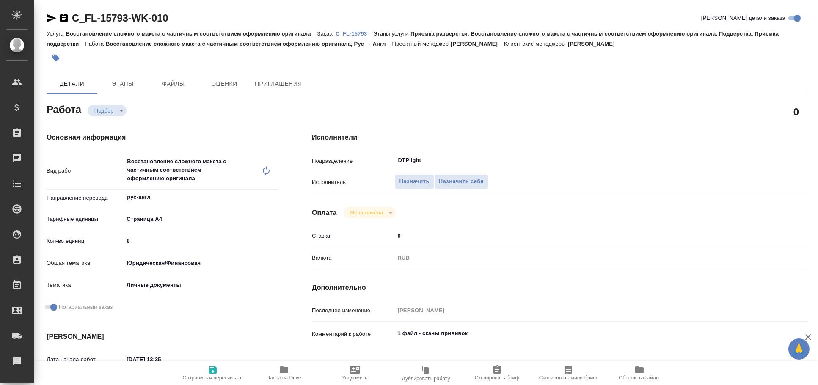
type textarea "x"
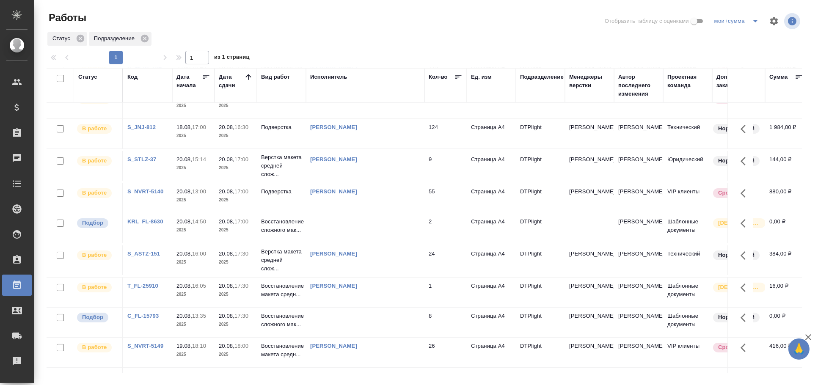
scroll to position [94, 0]
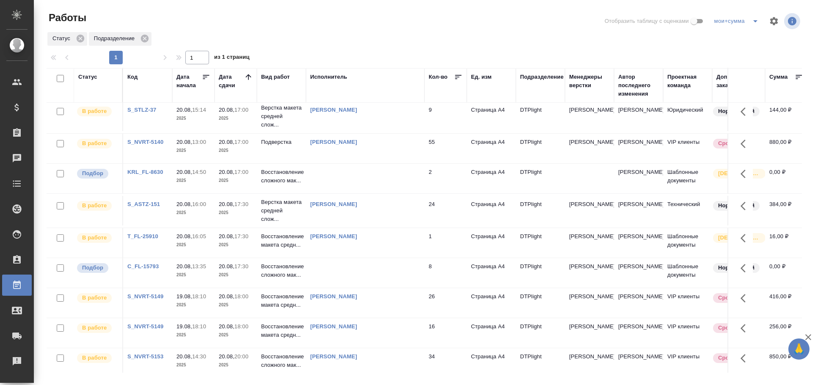
click at [385, 39] on td at bounding box center [365, 24] width 118 height 30
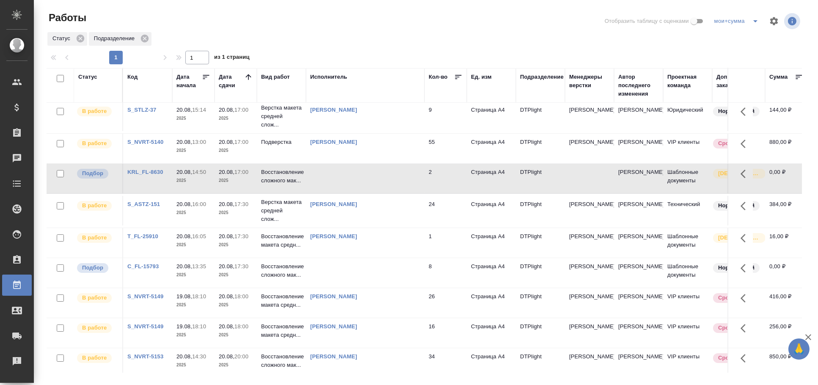
click at [375, 39] on td at bounding box center [365, 24] width 118 height 30
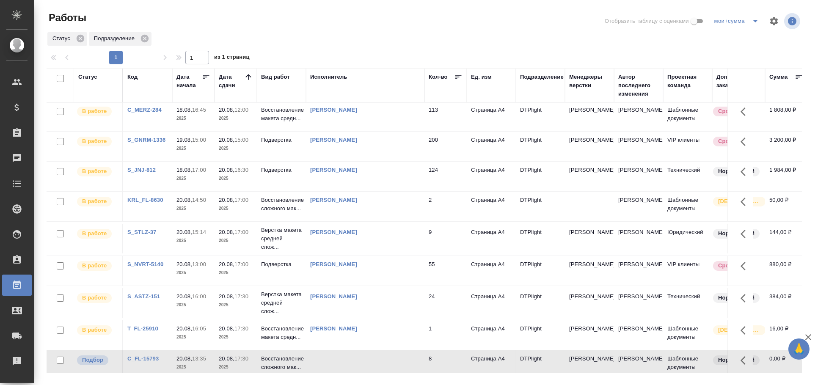
scroll to position [0, 0]
click at [375, 133] on td "[PERSON_NAME]" at bounding box center [365, 118] width 118 height 30
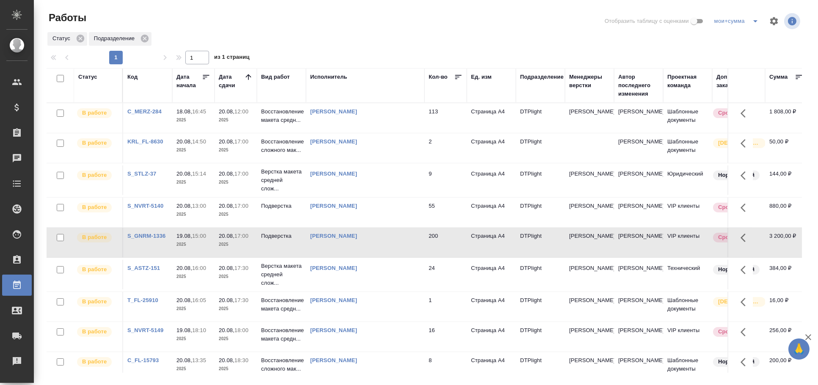
click at [106, 5] on div "Работы Отобразить таблицу с оценками мои+сумма Статус Подразделение 1 1 из 1 ст…" at bounding box center [427, 188] width 771 height 377
click at [90, 80] on div "Статус" at bounding box center [87, 77] width 19 height 8
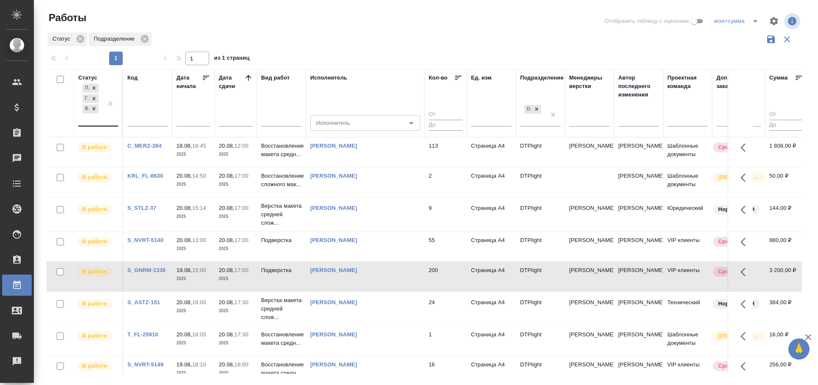
click at [99, 107] on div "В работе" at bounding box center [91, 109] width 18 height 11
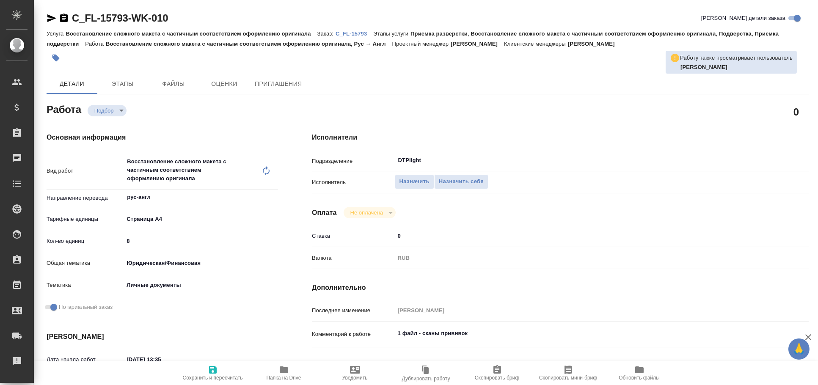
type textarea "x"
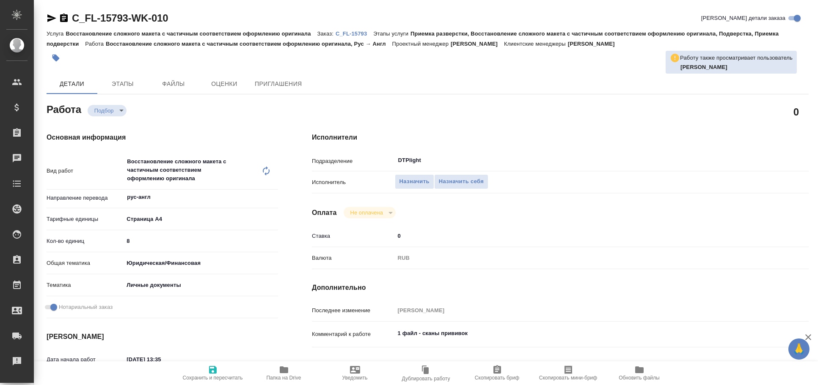
type textarea "x"
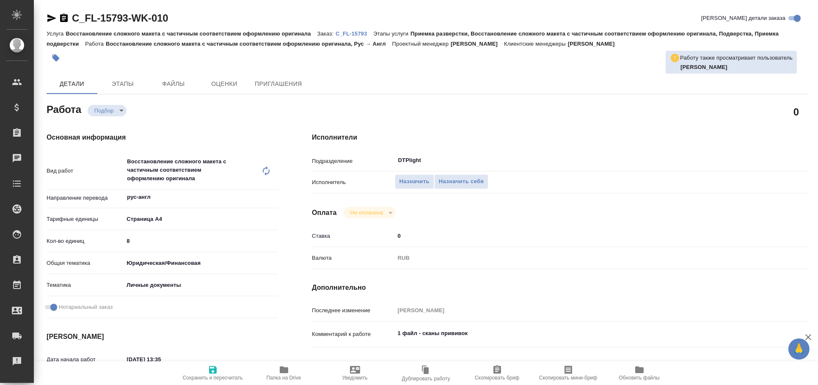
type textarea "x"
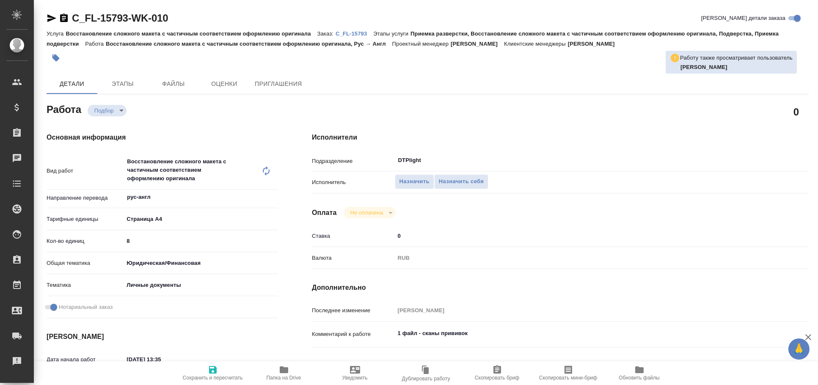
type textarea "x"
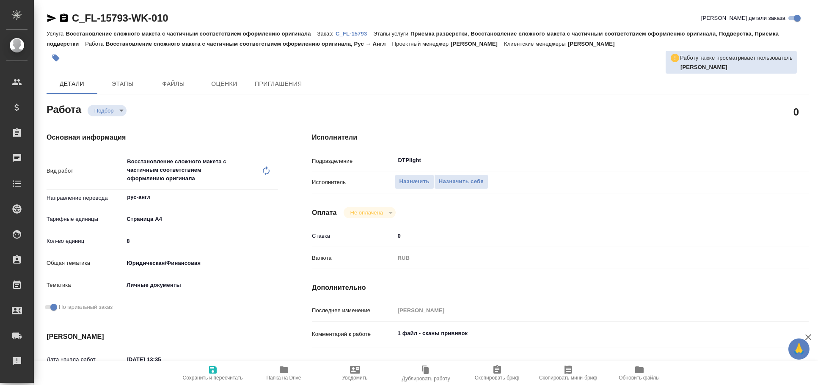
type textarea "x"
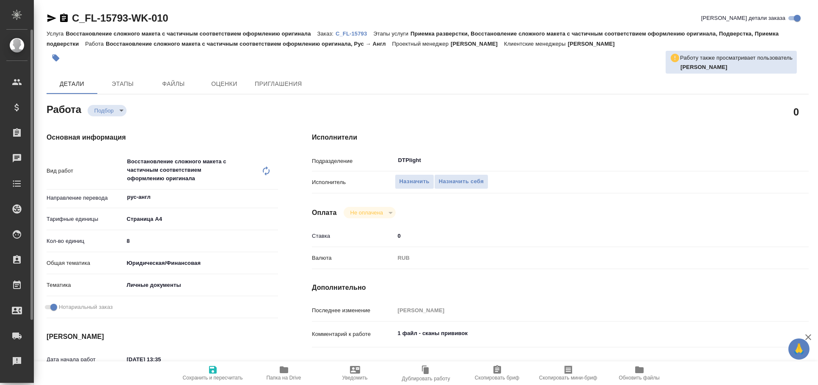
type textarea "x"
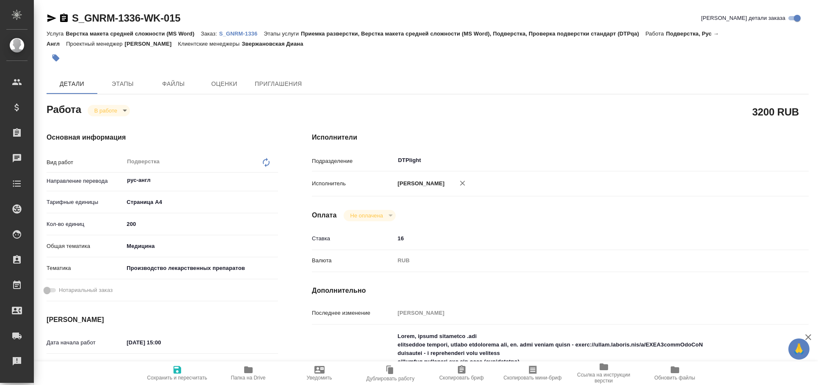
type textarea "x"
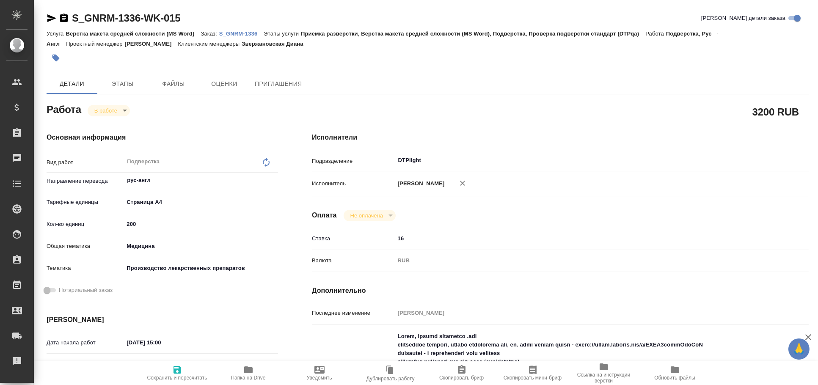
type textarea "x"
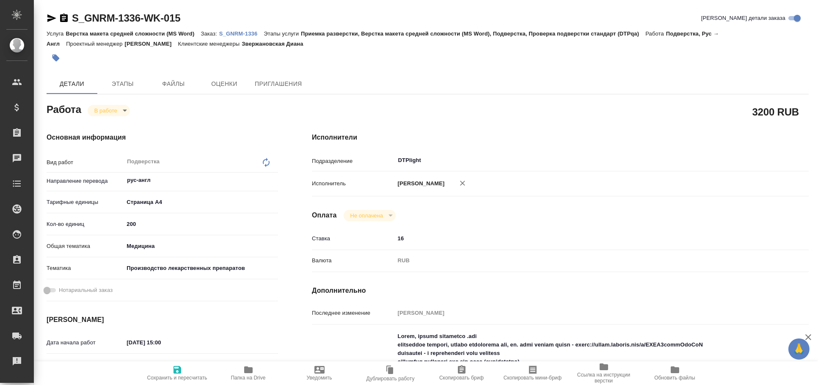
click at [47, 19] on icon "button" at bounding box center [52, 18] width 10 height 10
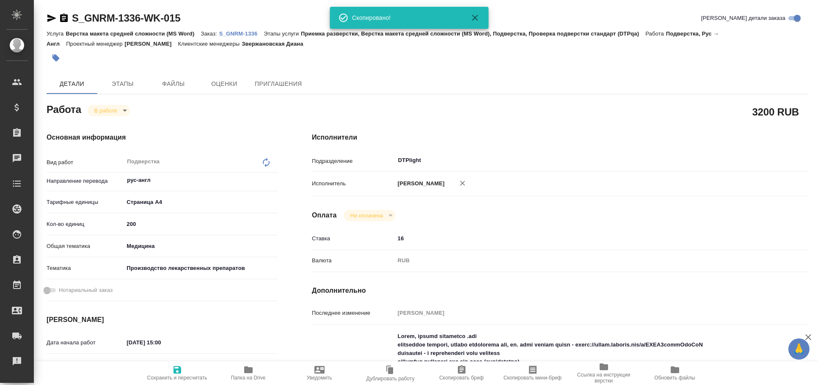
type textarea "x"
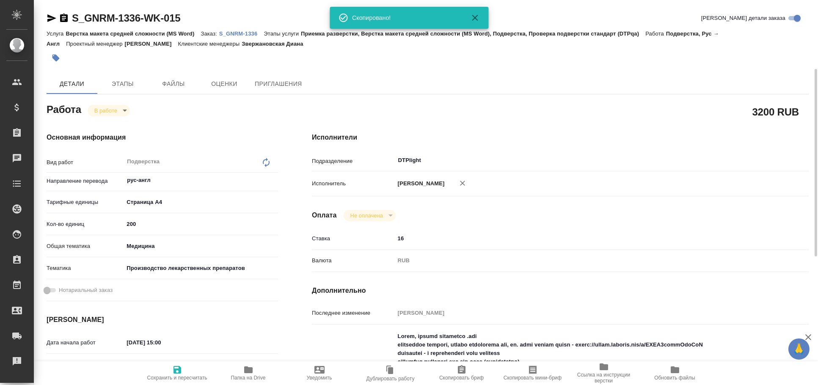
scroll to position [47, 0]
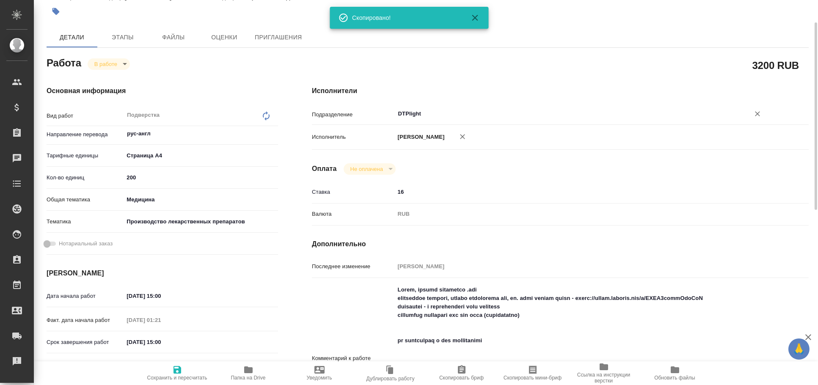
type textarea "x"
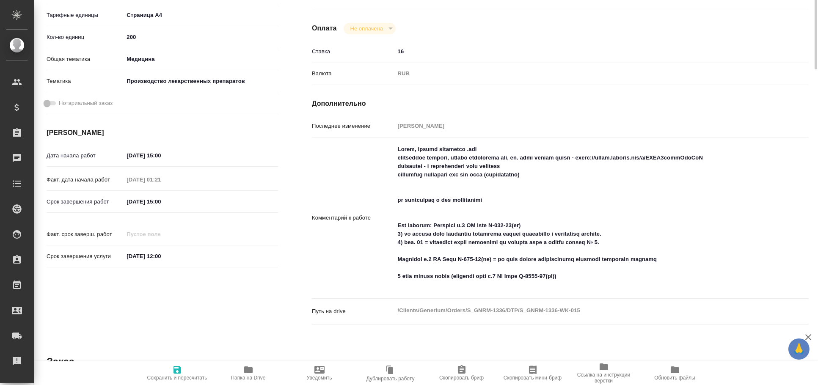
scroll to position [0, 0]
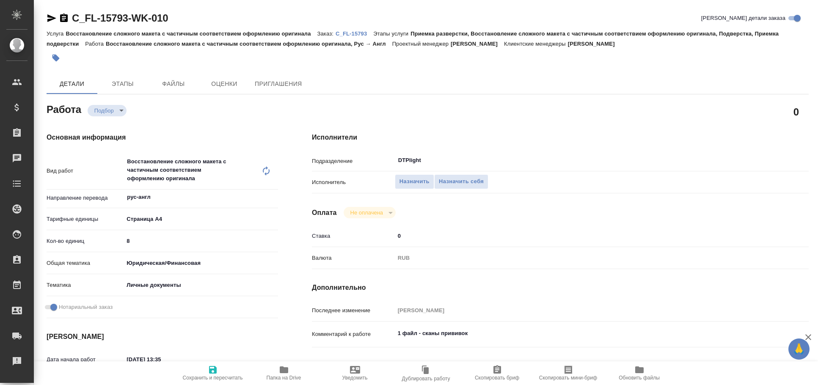
type textarea "x"
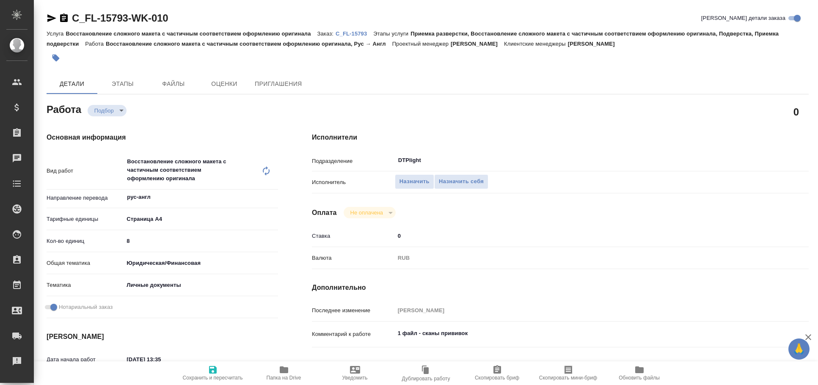
type textarea "x"
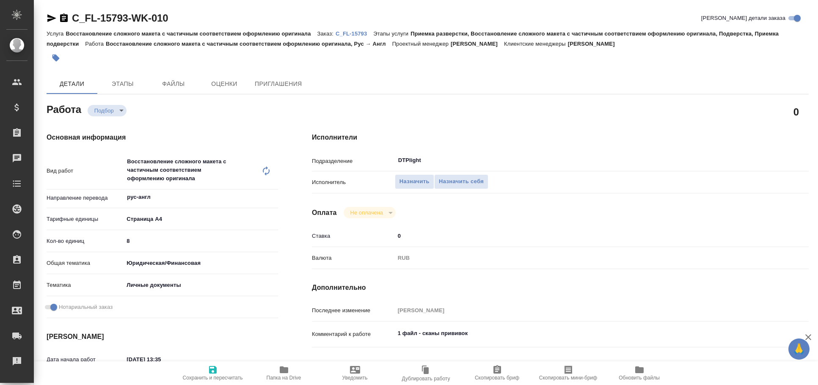
type textarea "x"
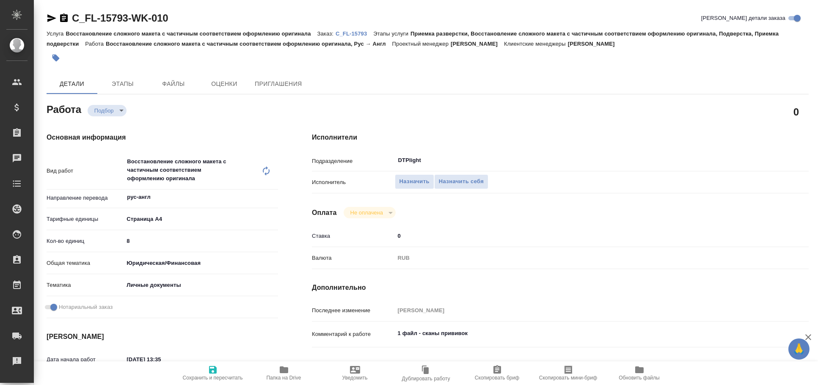
type textarea "x"
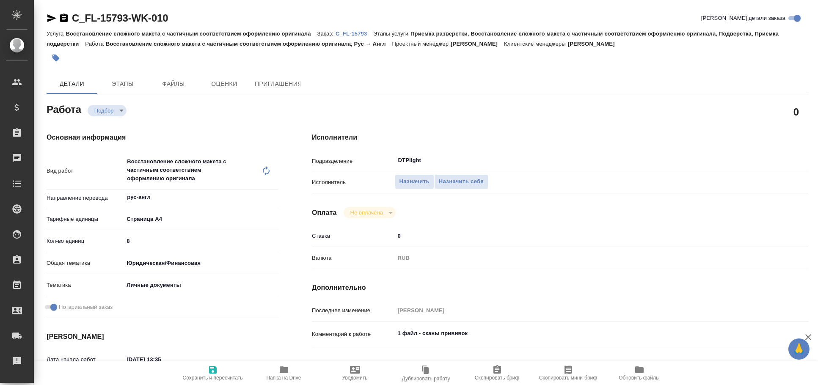
type textarea "x"
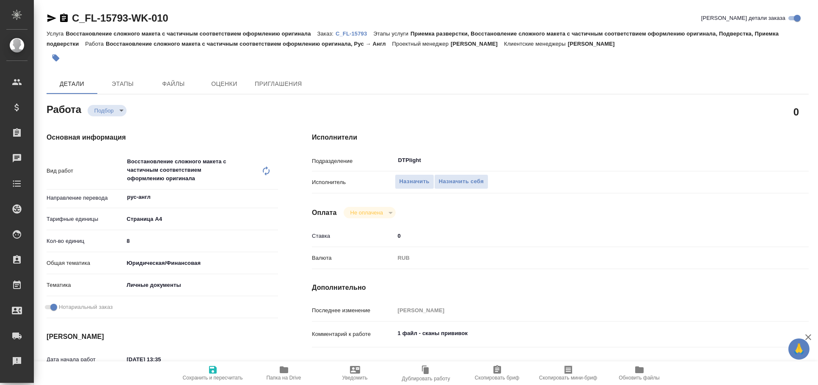
type textarea "x"
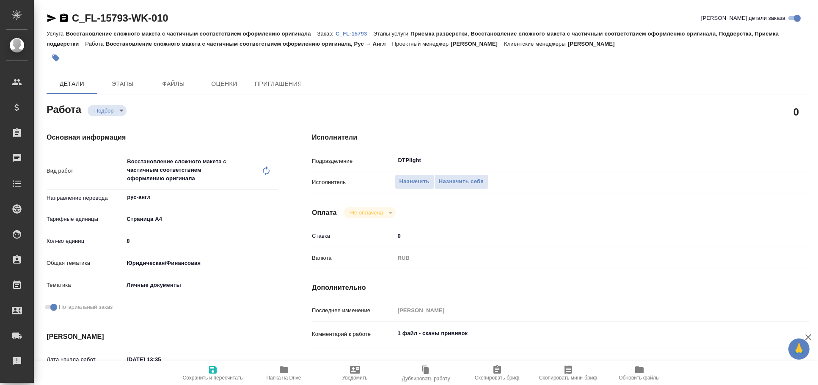
type textarea "x"
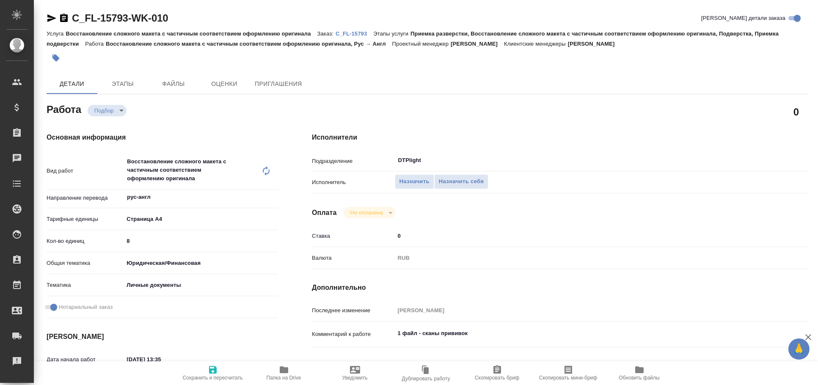
type textarea "x"
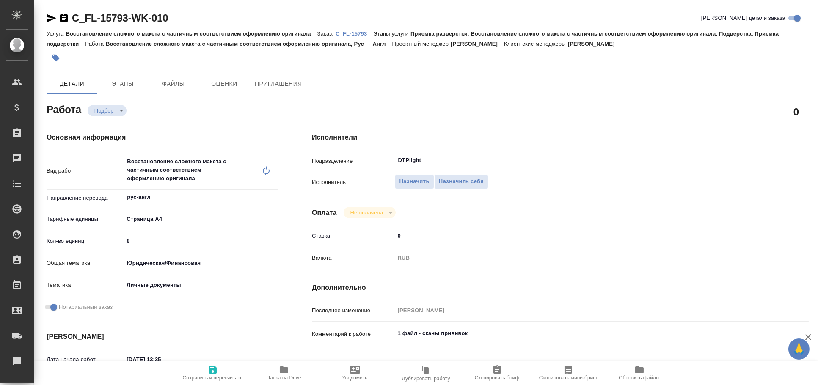
type textarea "x"
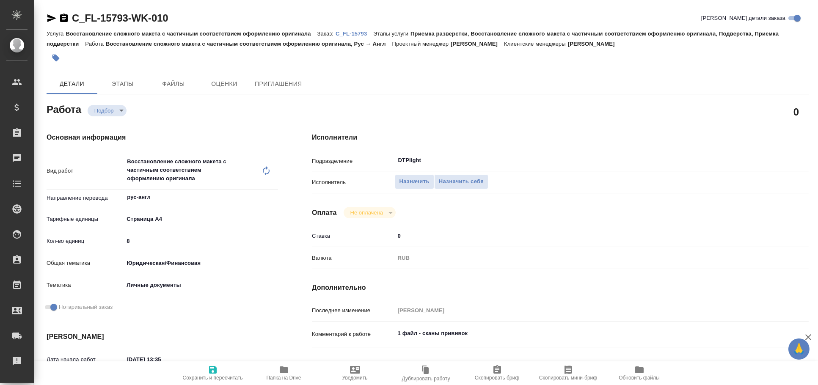
click at [296, 368] on span "Папка на Drive" at bounding box center [283, 373] width 61 height 16
type textarea "x"
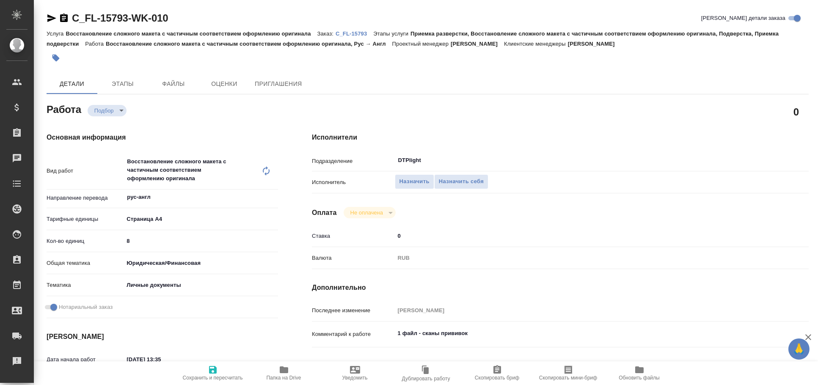
type textarea "x"
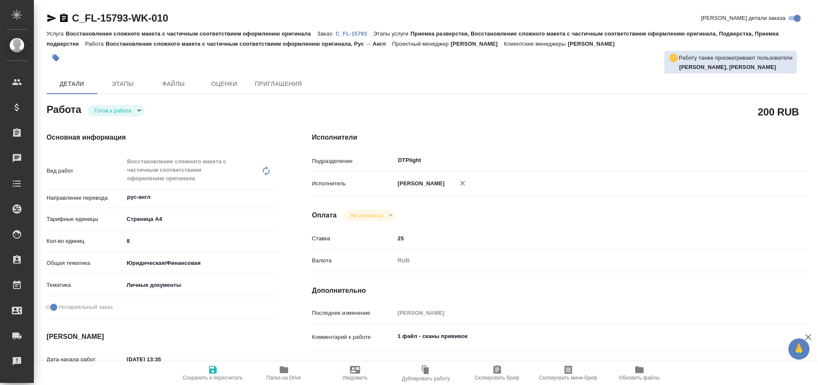
type textarea "x"
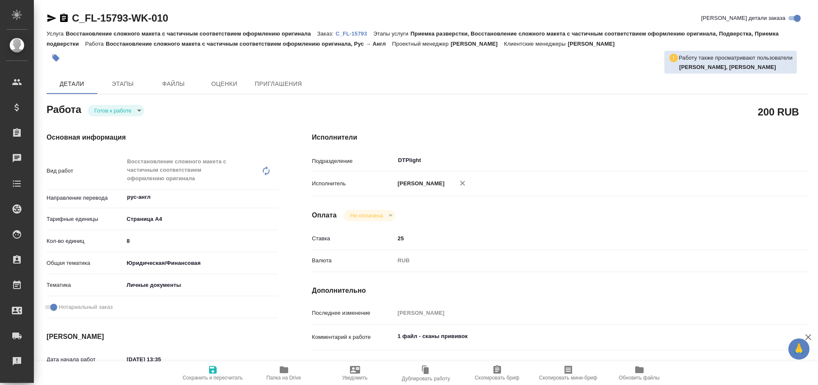
type textarea "x"
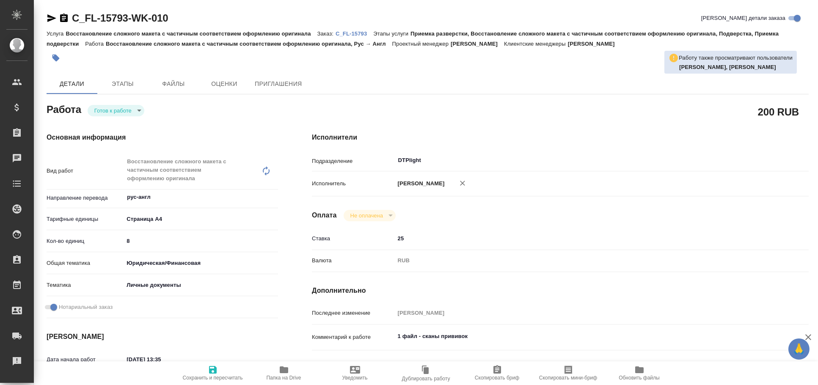
type textarea "x"
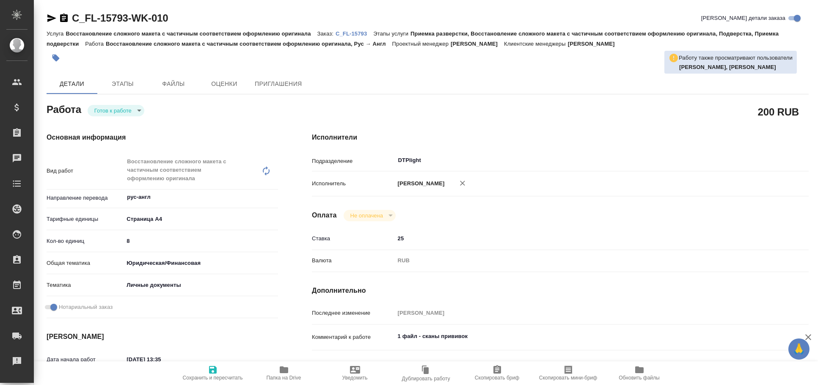
type textarea "x"
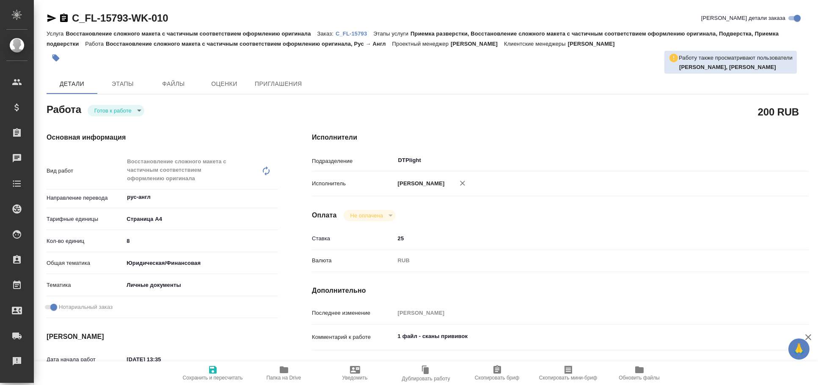
type textarea "x"
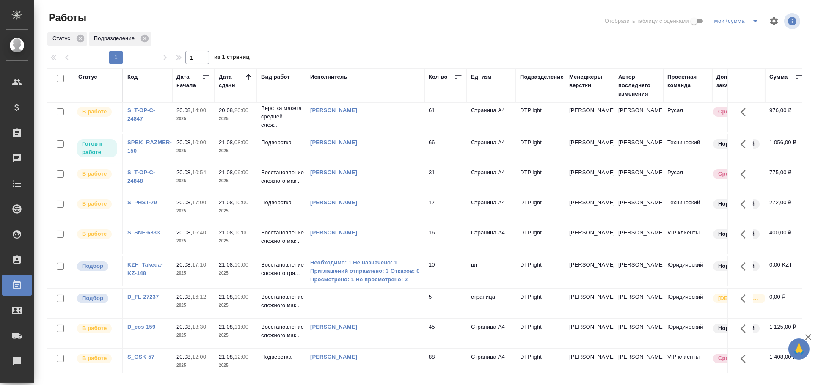
scroll to position [235, 0]
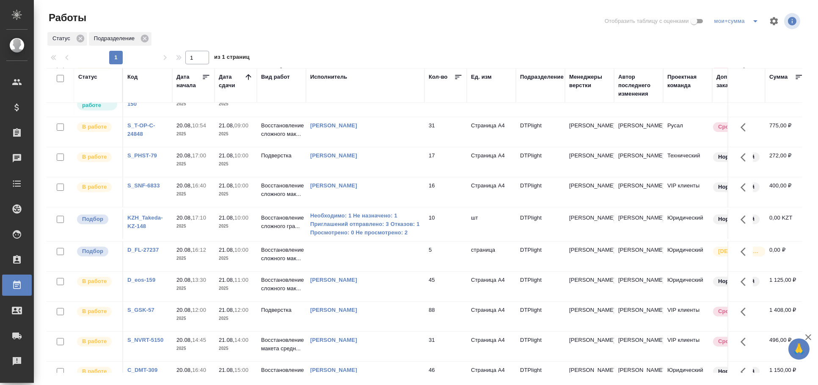
click at [81, 76] on div "Статус" at bounding box center [87, 77] width 19 height 8
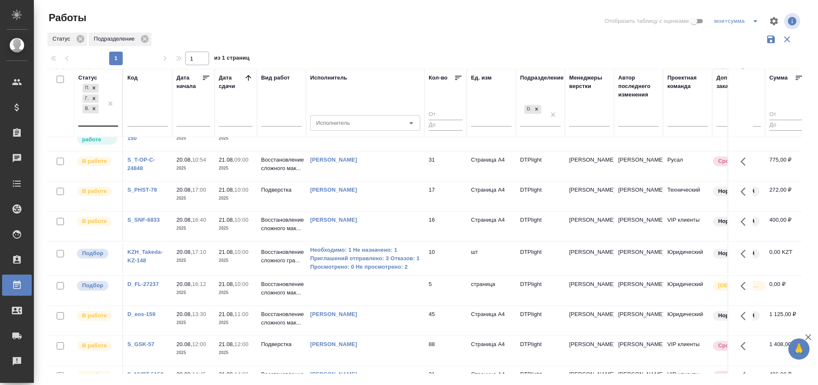
scroll to position [267, 0]
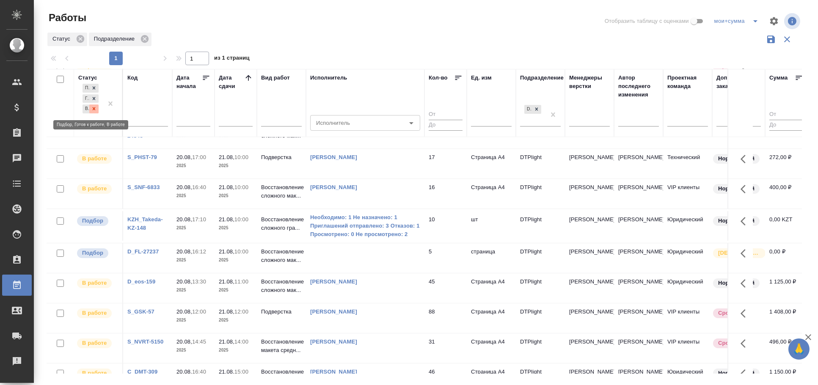
click at [95, 110] on icon at bounding box center [94, 108] width 3 height 3
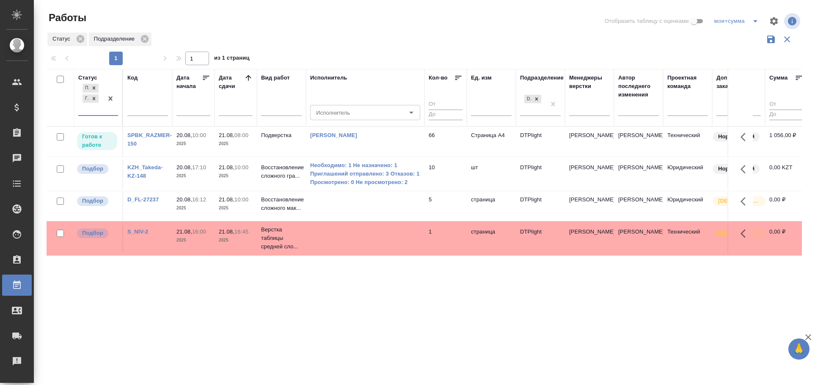
scroll to position [0, 0]
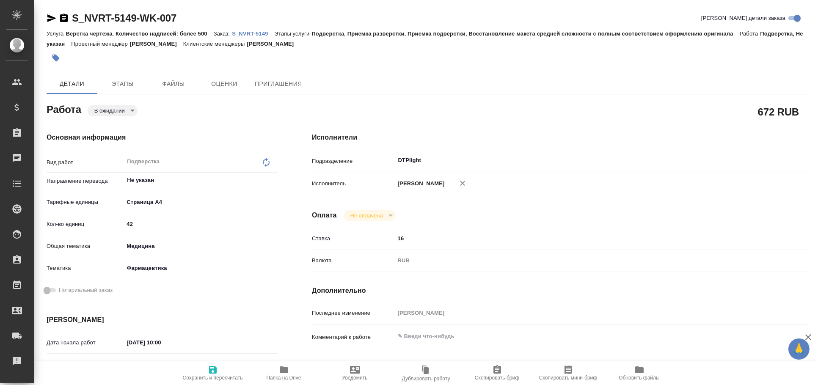
type textarea "x"
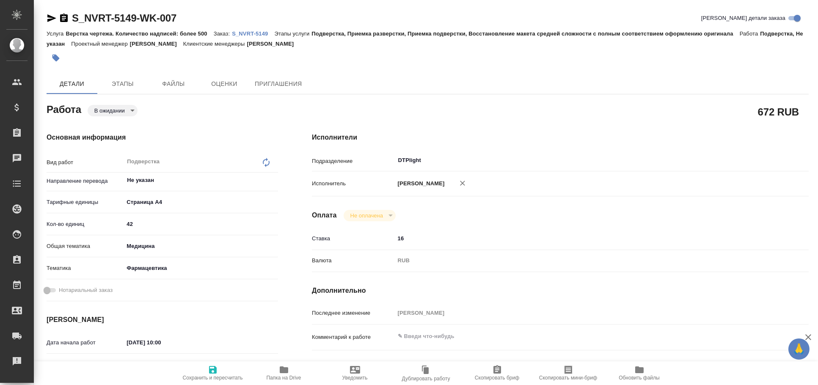
type textarea "x"
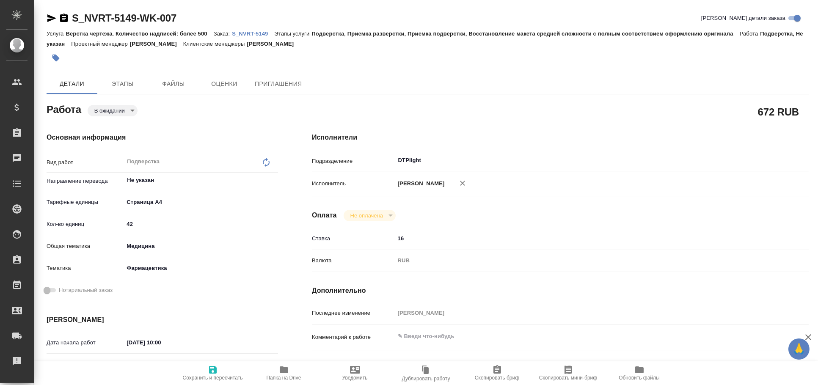
type textarea "x"
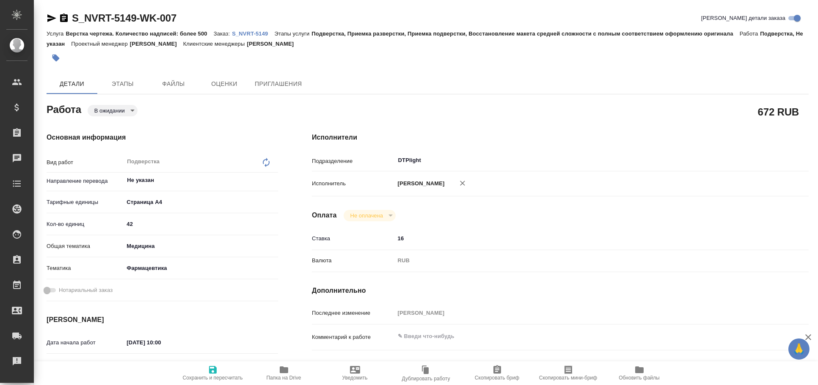
type textarea "x"
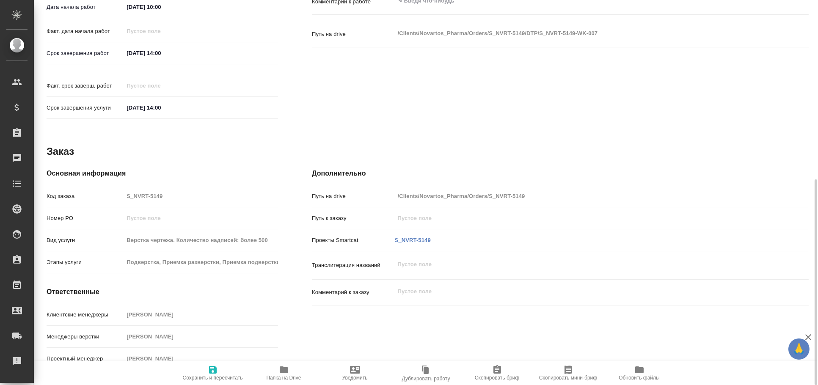
type textarea "x"
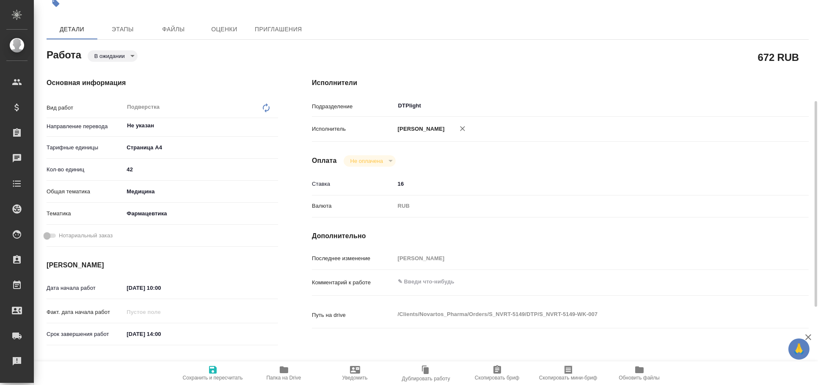
scroll to position [8, 0]
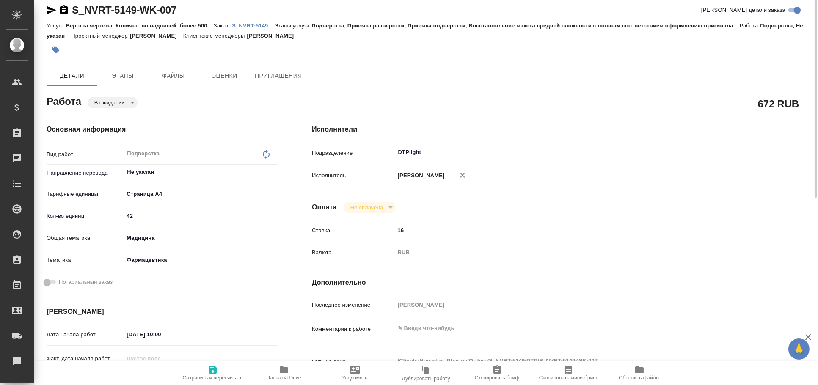
type textarea "x"
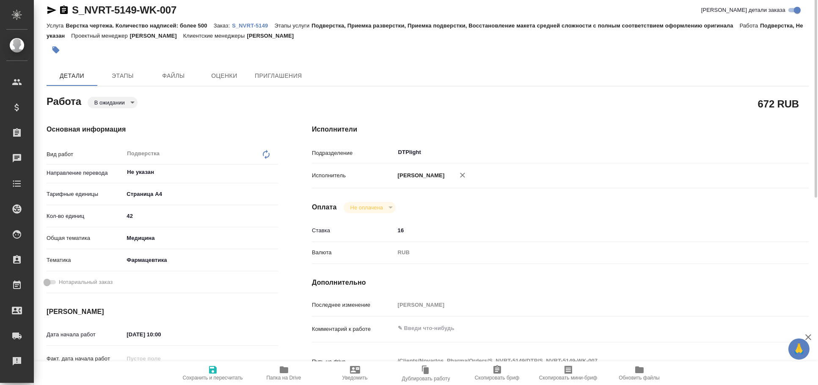
scroll to position [0, 0]
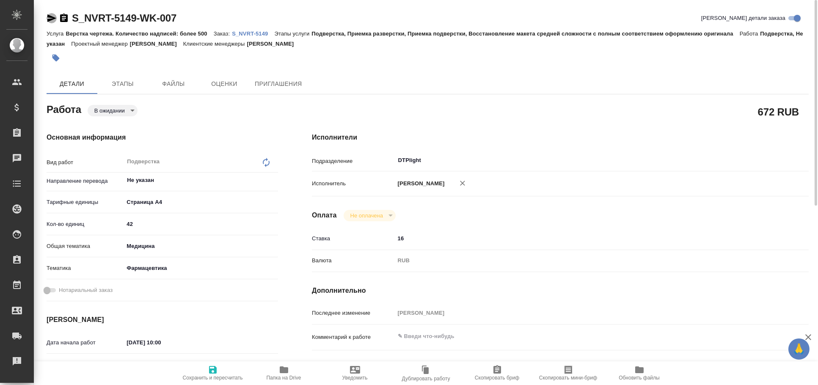
click at [48, 18] on icon "button" at bounding box center [52, 18] width 10 height 10
